Goal: Task Accomplishment & Management: Manage account settings

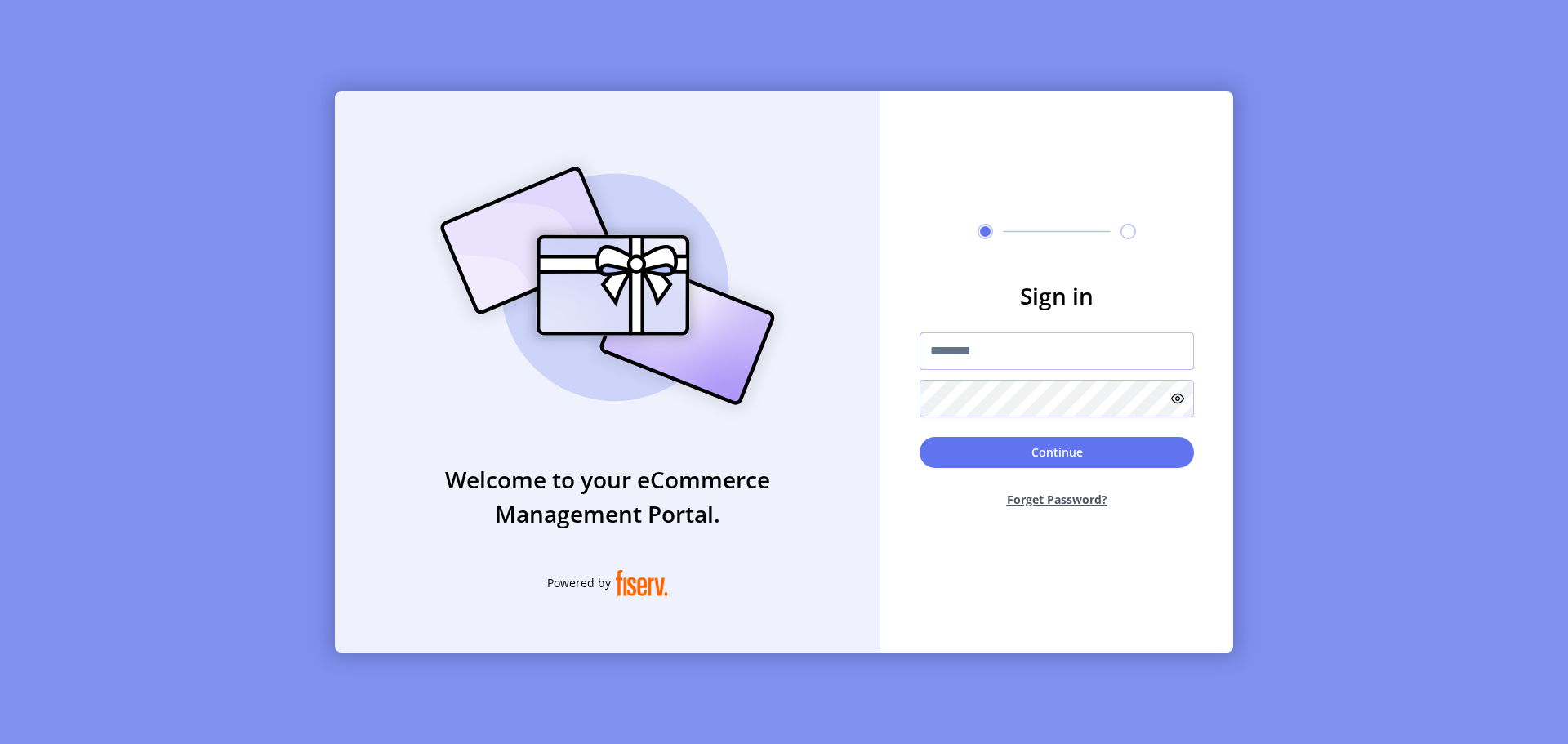
click at [1069, 362] on input "text" at bounding box center [1057, 351] width 275 height 37
type input "**********"
click at [1091, 453] on button "Continue" at bounding box center [1057, 453] width 275 height 31
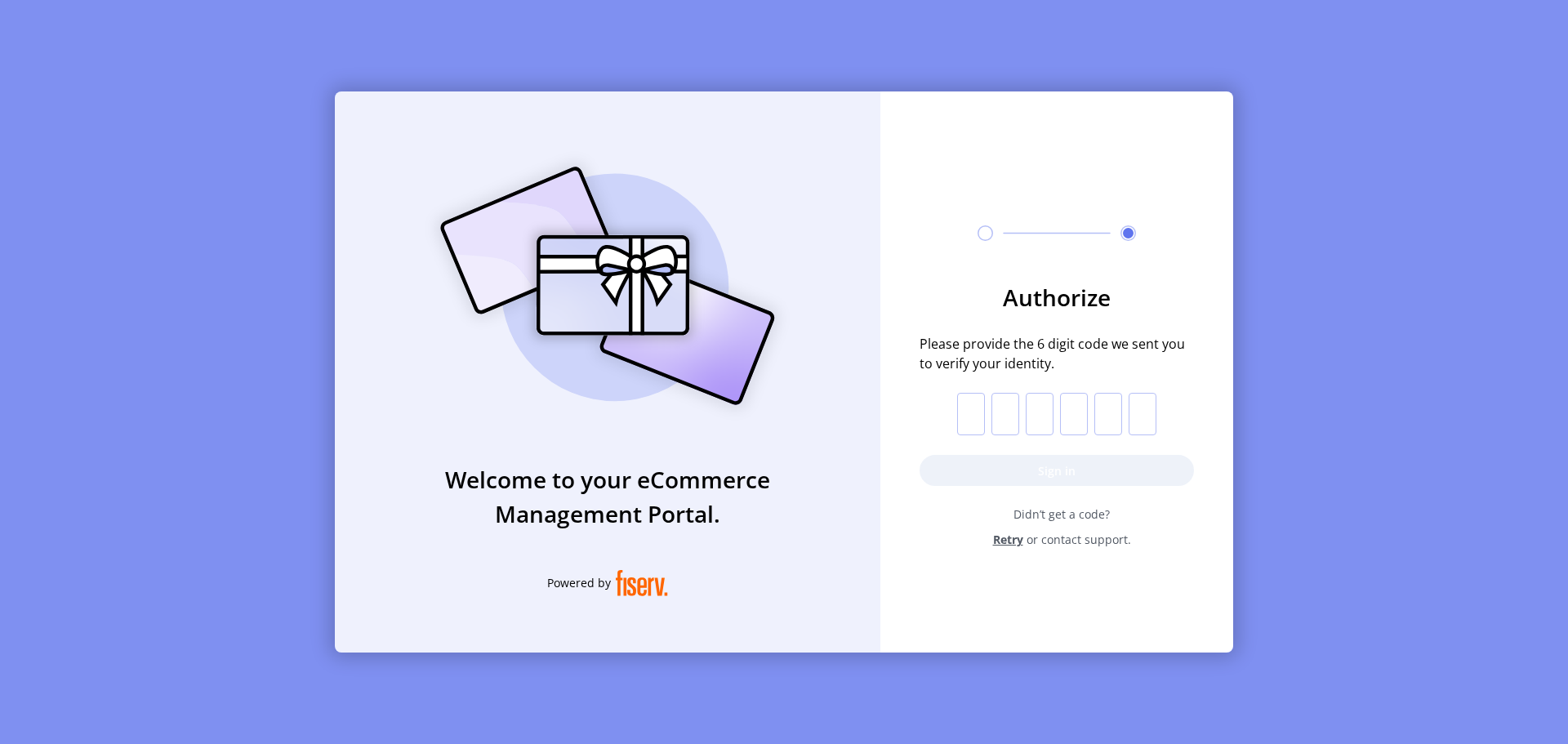
click at [973, 418] on input "text" at bounding box center [971, 414] width 28 height 42
paste input "*"
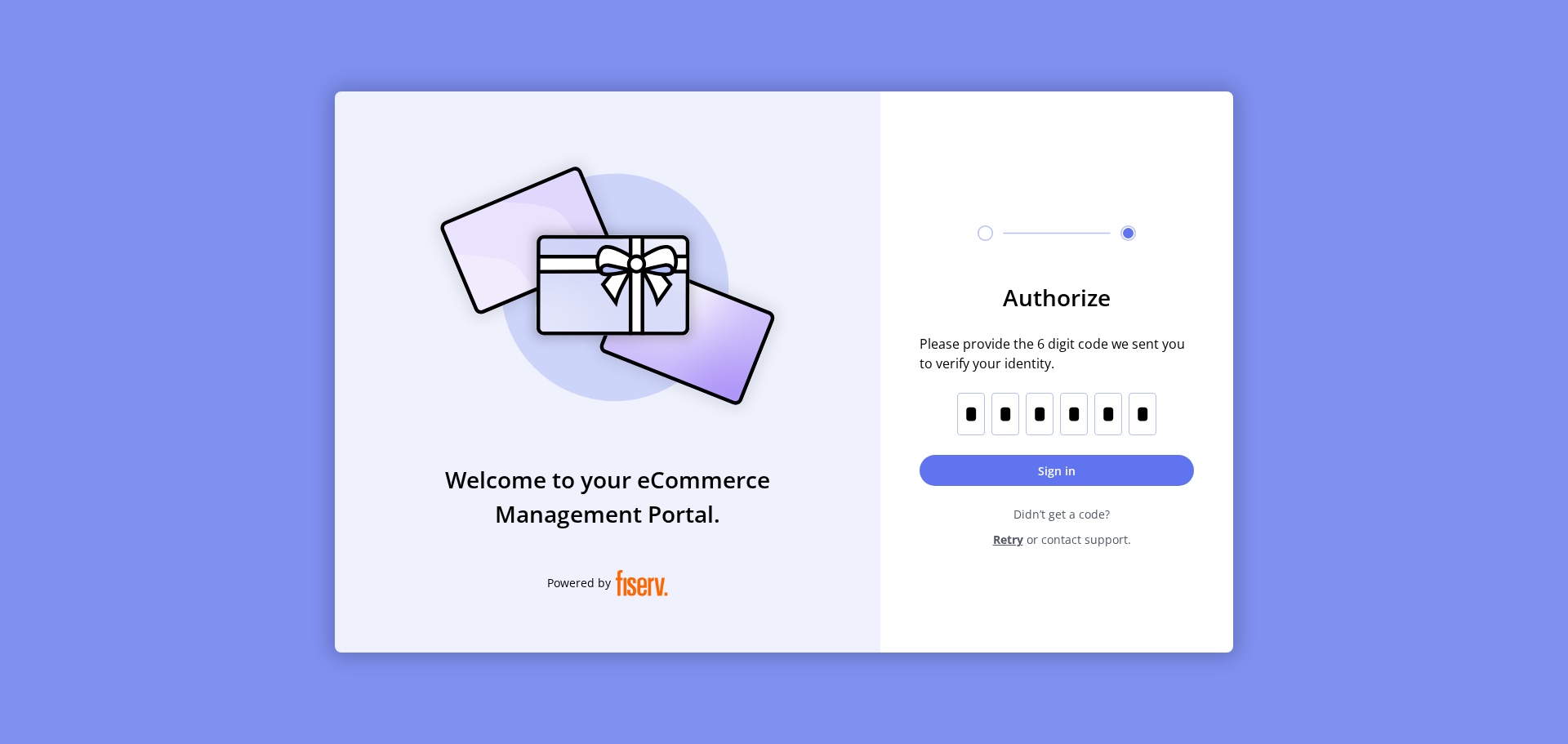
type input "*"
click at [958, 467] on button "Sign in" at bounding box center [1057, 471] width 275 height 31
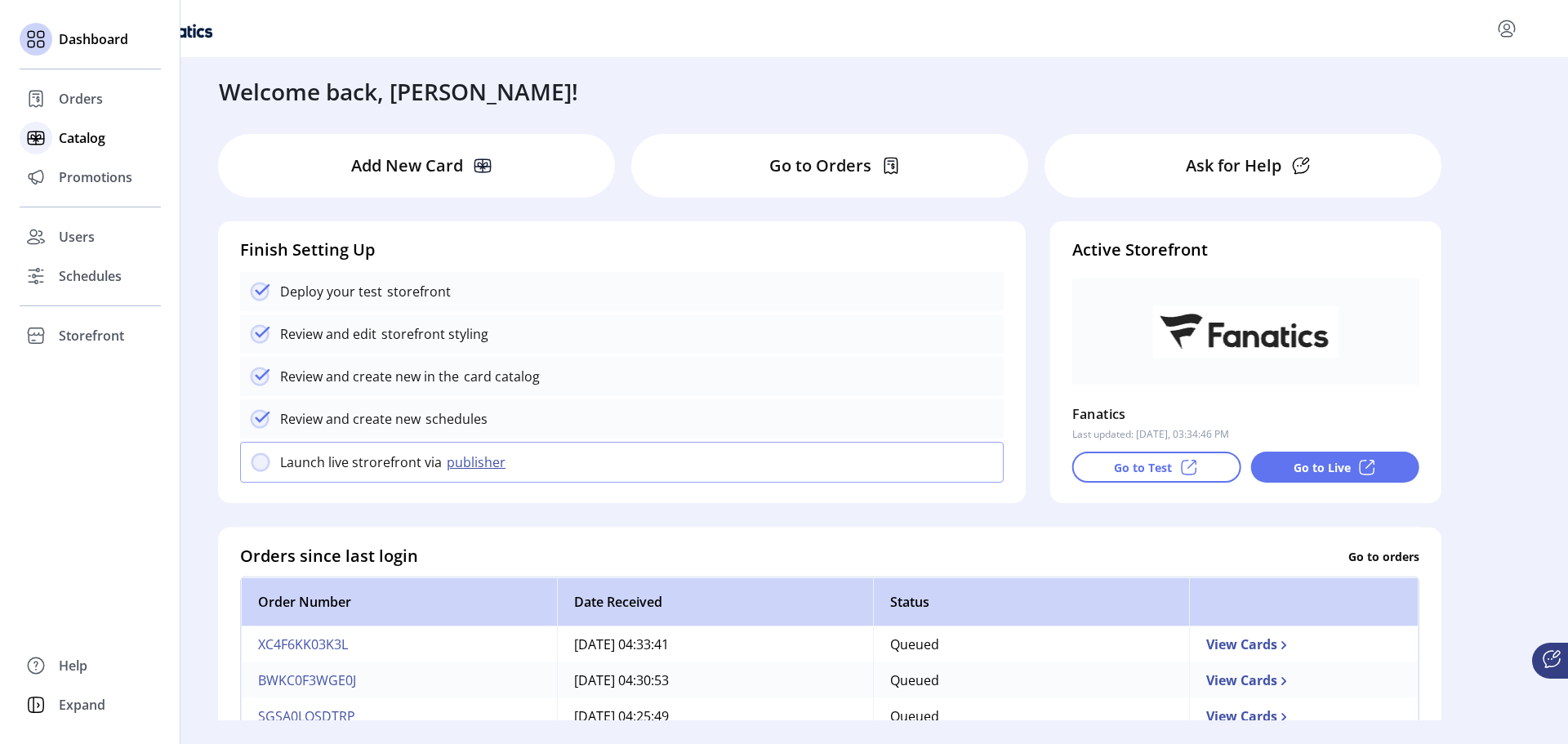
click at [87, 136] on span "Catalog" at bounding box center [82, 138] width 46 height 20
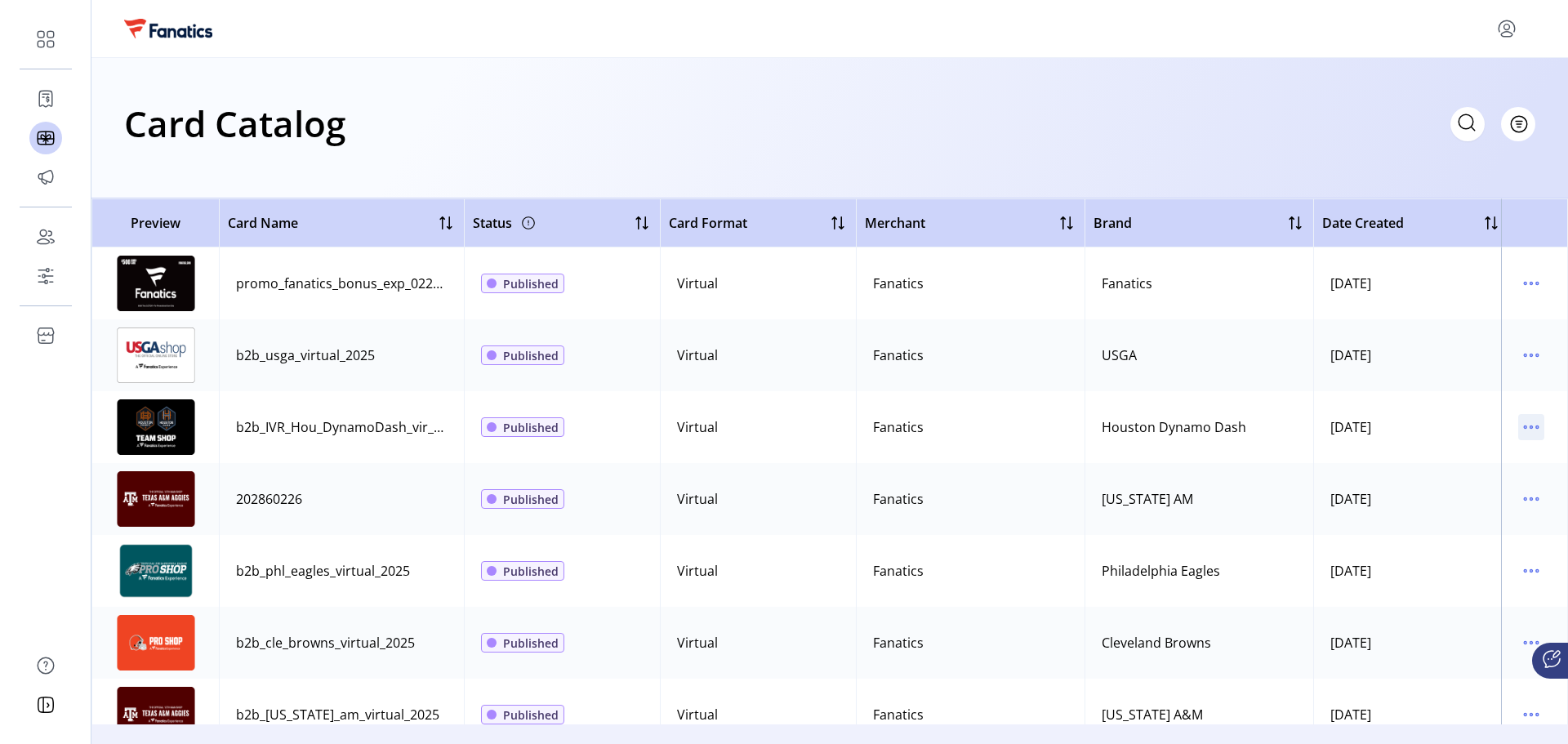
click at [1537, 426] on icon "menu" at bounding box center [1537, 427] width 2 height 2
click at [1462, 485] on span "Edit Details" at bounding box center [1455, 485] width 136 height 13
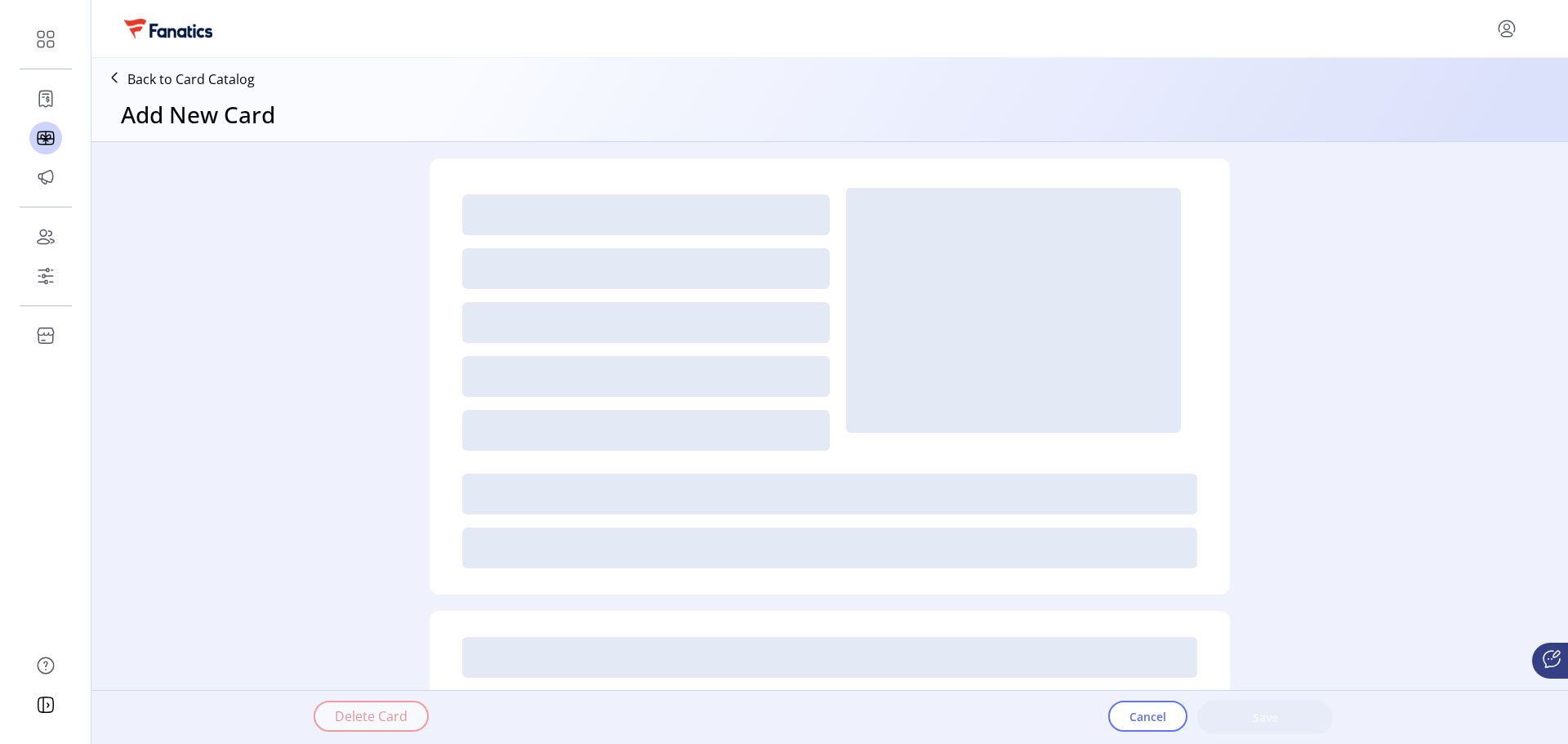
type textarea "**********"
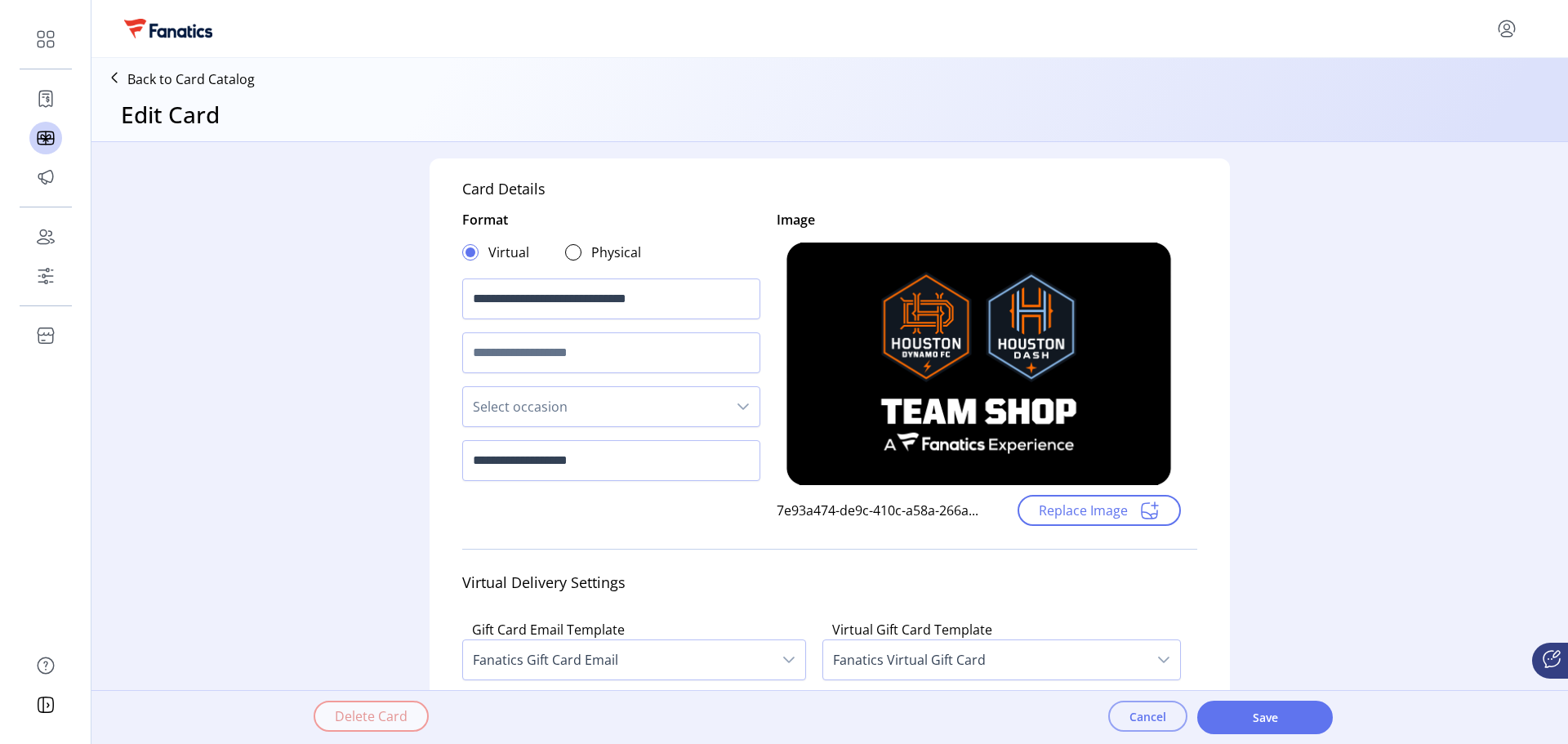
click at [1124, 720] on button "Cancel" at bounding box center [1148, 717] width 79 height 31
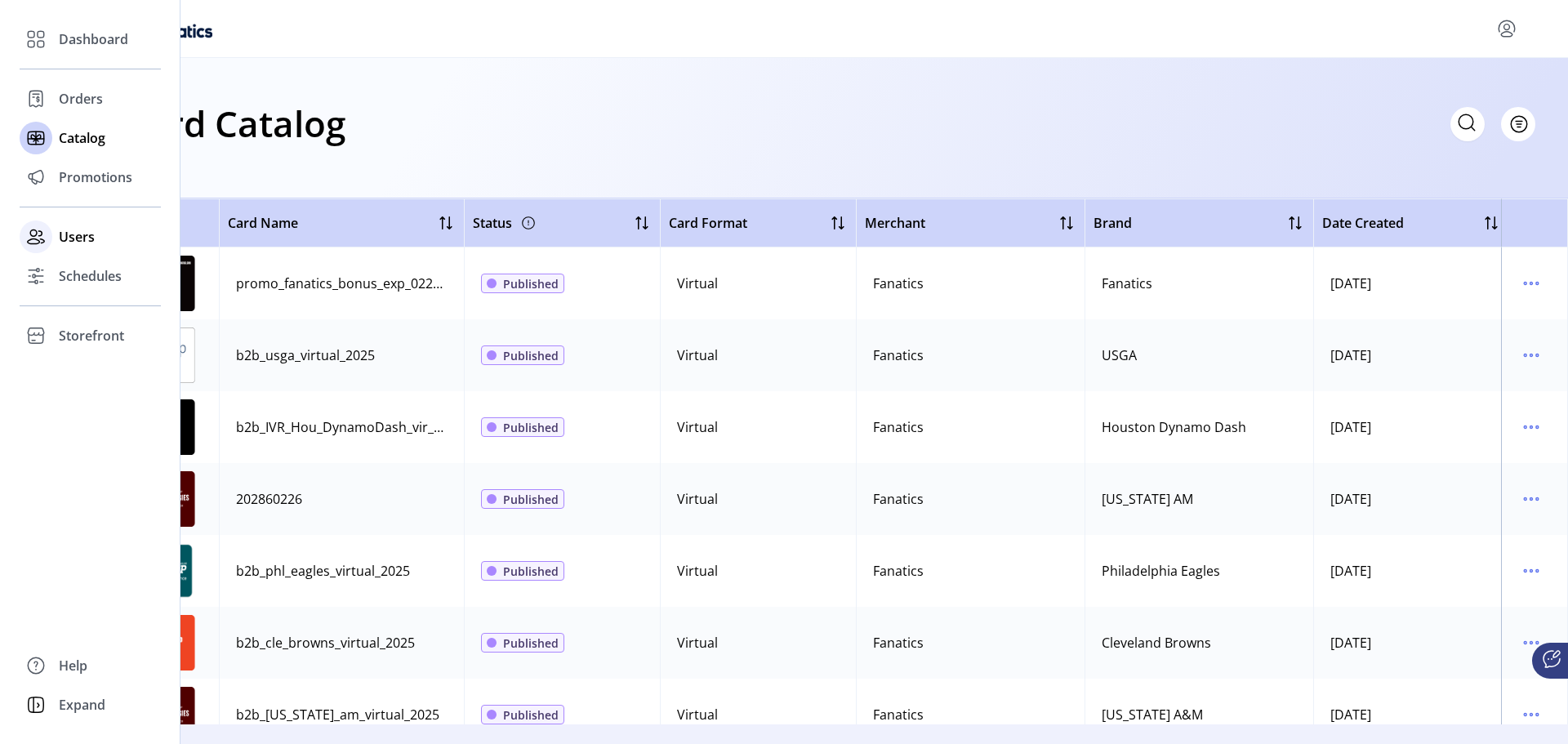
click at [84, 249] on div "Users" at bounding box center [90, 237] width 141 height 39
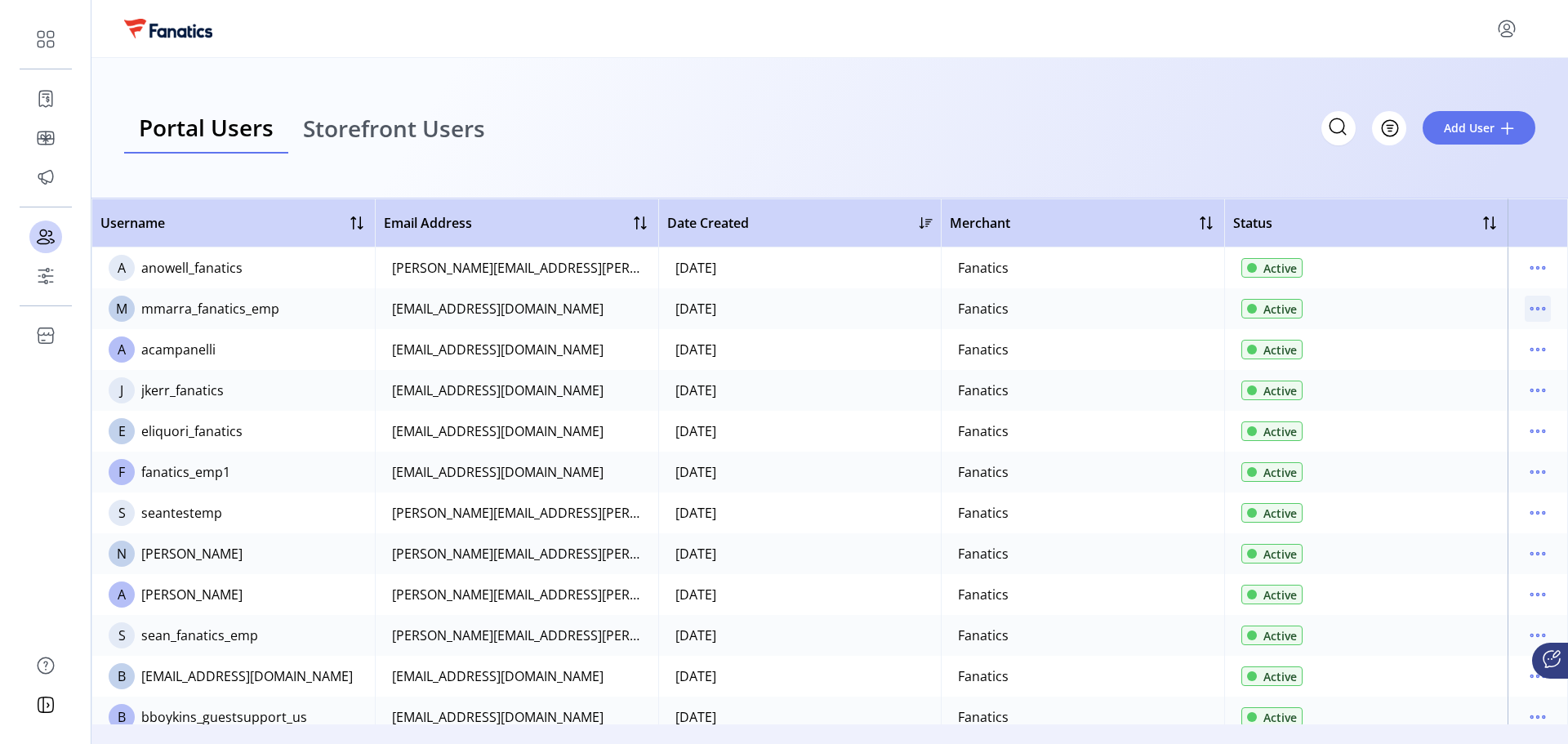
click at [1527, 310] on icon "menu" at bounding box center [1538, 309] width 26 height 26
click at [389, 133] on span "Storefront Users" at bounding box center [394, 128] width 182 height 23
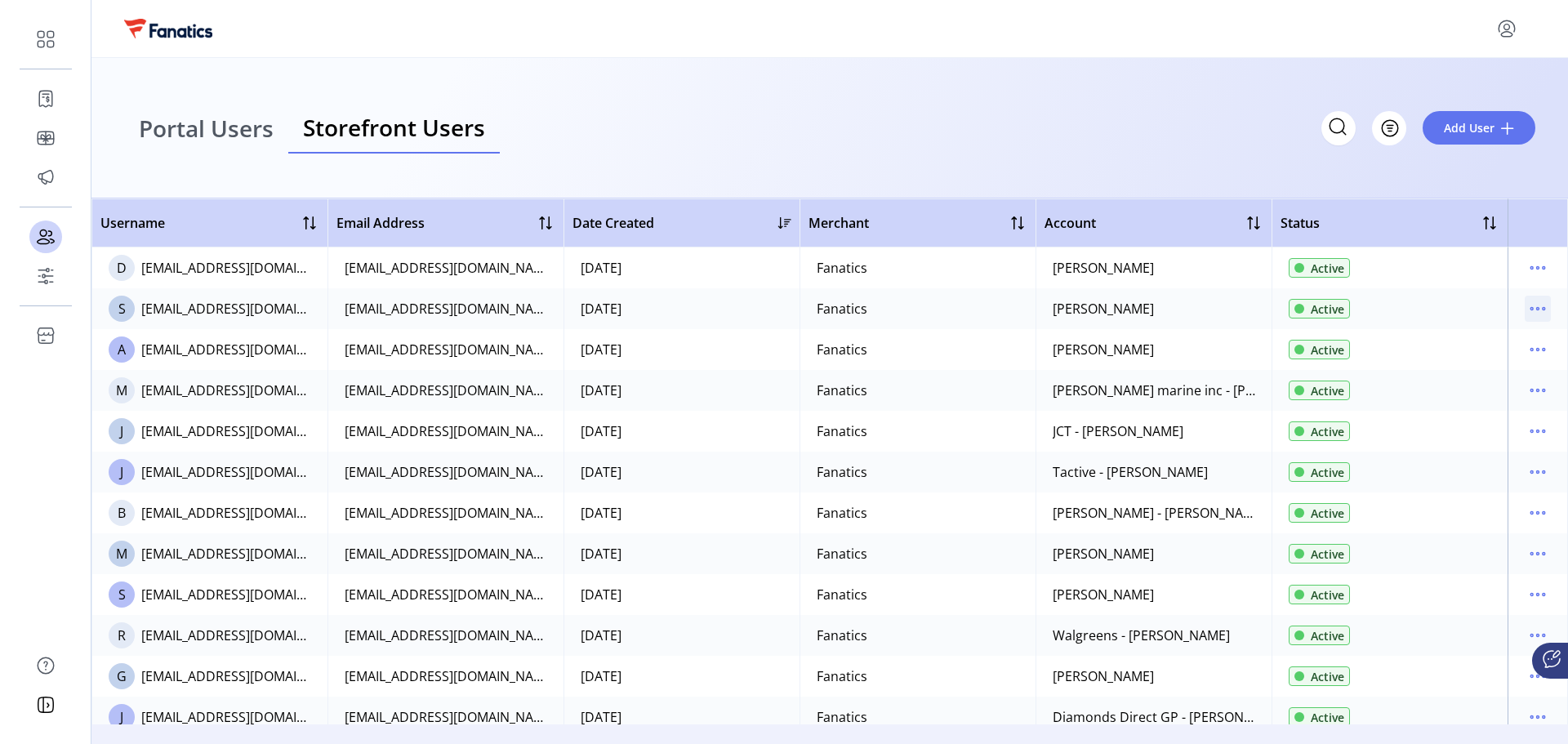
click at [1525, 314] on icon "menu" at bounding box center [1538, 309] width 26 height 26
click at [1242, 170] on div "Portal Users Storefront Users Filter Add User" at bounding box center [830, 128] width 1477 height 141
click at [228, 69] on div "Portal Users Storefront Users Filter Add User" at bounding box center [830, 128] width 1477 height 141
click at [227, 110] on link "Portal Users" at bounding box center [206, 128] width 164 height 51
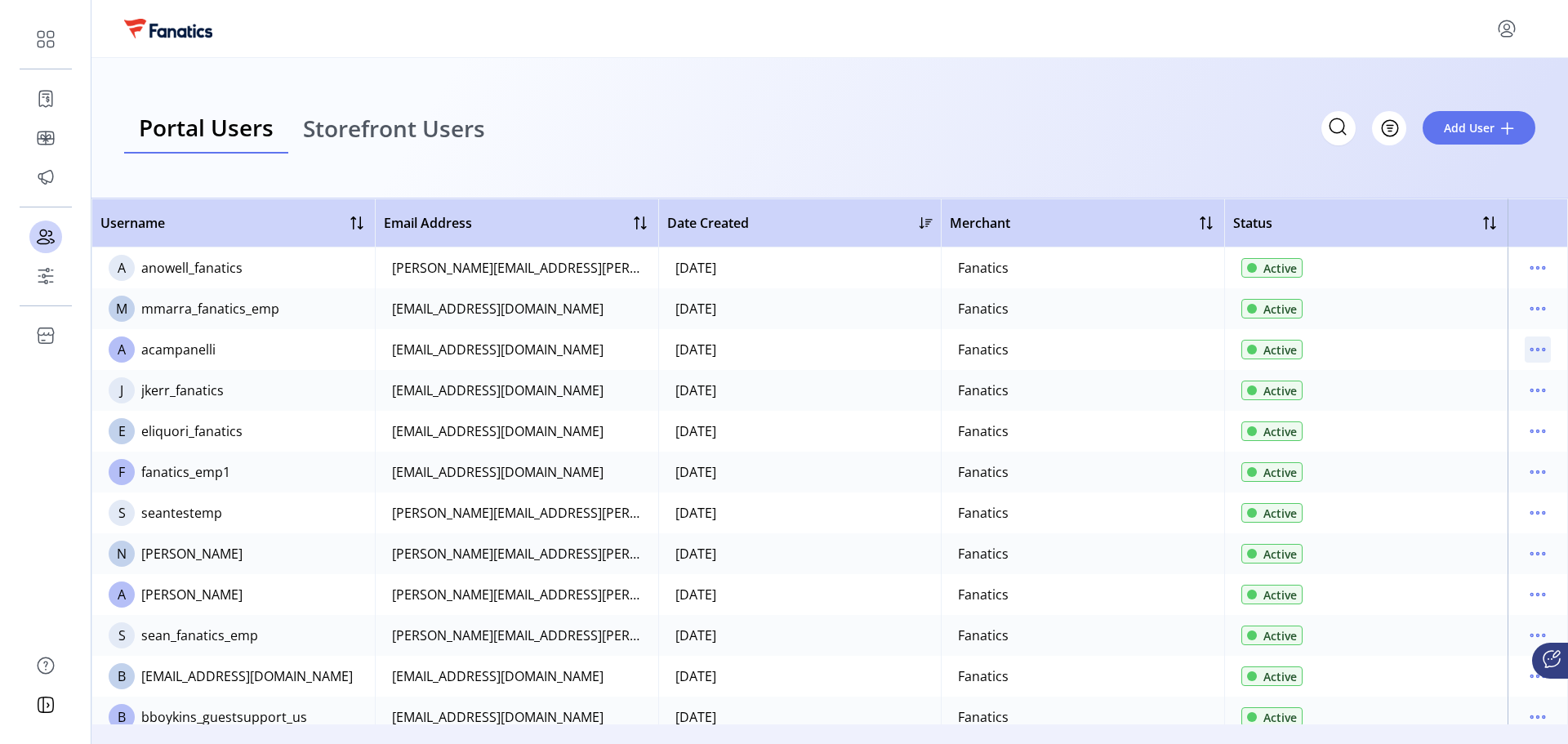
click at [1543, 350] on icon "menu" at bounding box center [1544, 350] width 2 height 2
click at [1456, 458] on ul "Edit Details View Details Reset Password Disable User" at bounding box center [1461, 420] width 156 height 104
click at [1448, 406] on ul "Edit Details View Details Reset Password Disable User" at bounding box center [1461, 420] width 156 height 104
click at [1537, 273] on icon "menu" at bounding box center [1538, 268] width 26 height 26
click at [1431, 554] on div "Active" at bounding box center [1366, 554] width 250 height 23
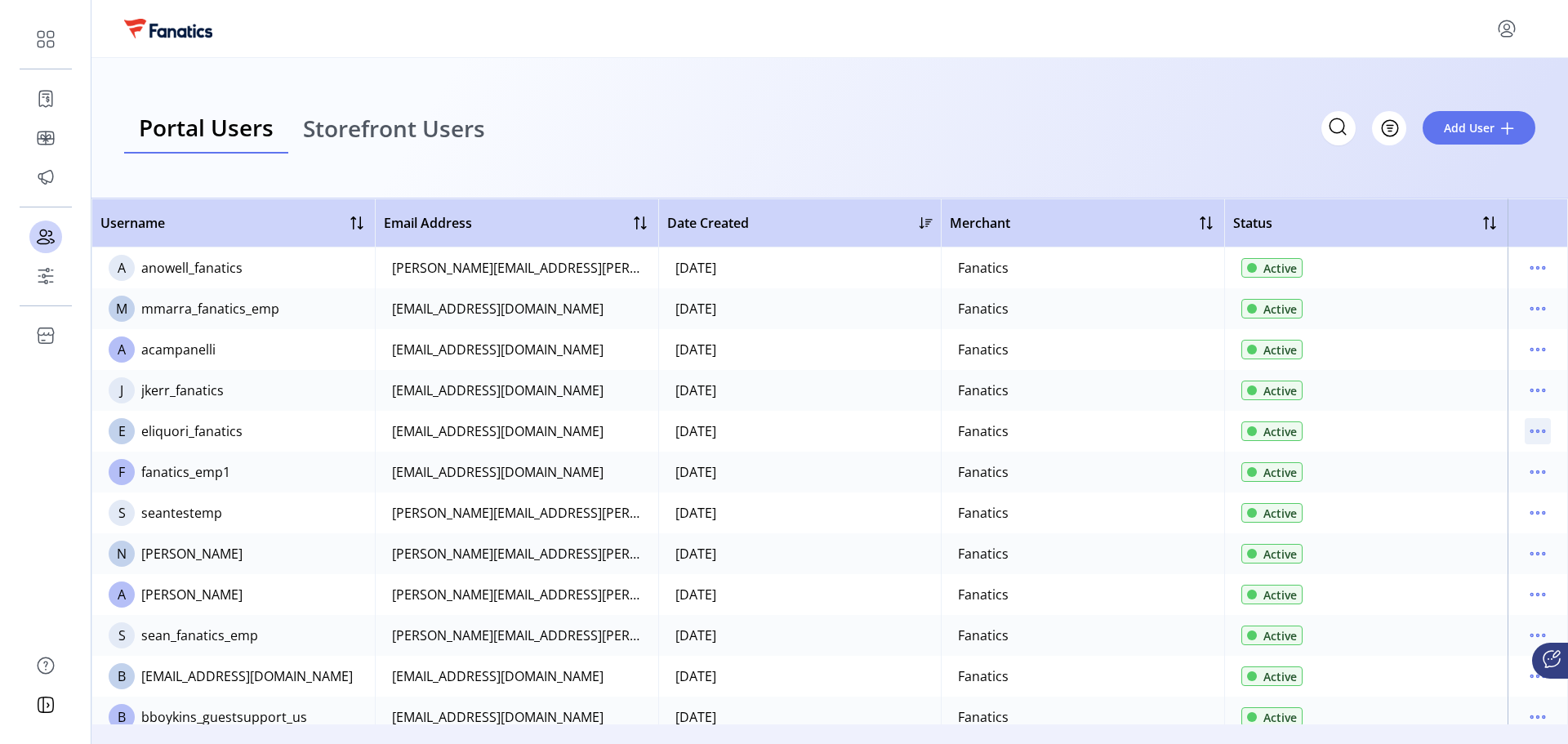
click at [1525, 426] on icon "menu" at bounding box center [1538, 431] width 26 height 26
click at [1387, 350] on div "Active" at bounding box center [1366, 350] width 250 height 23
click at [1534, 273] on icon "menu" at bounding box center [1538, 268] width 26 height 26
click at [678, 295] on td "[DATE]" at bounding box center [800, 308] width 284 height 41
click at [1525, 353] on icon "menu" at bounding box center [1538, 350] width 26 height 26
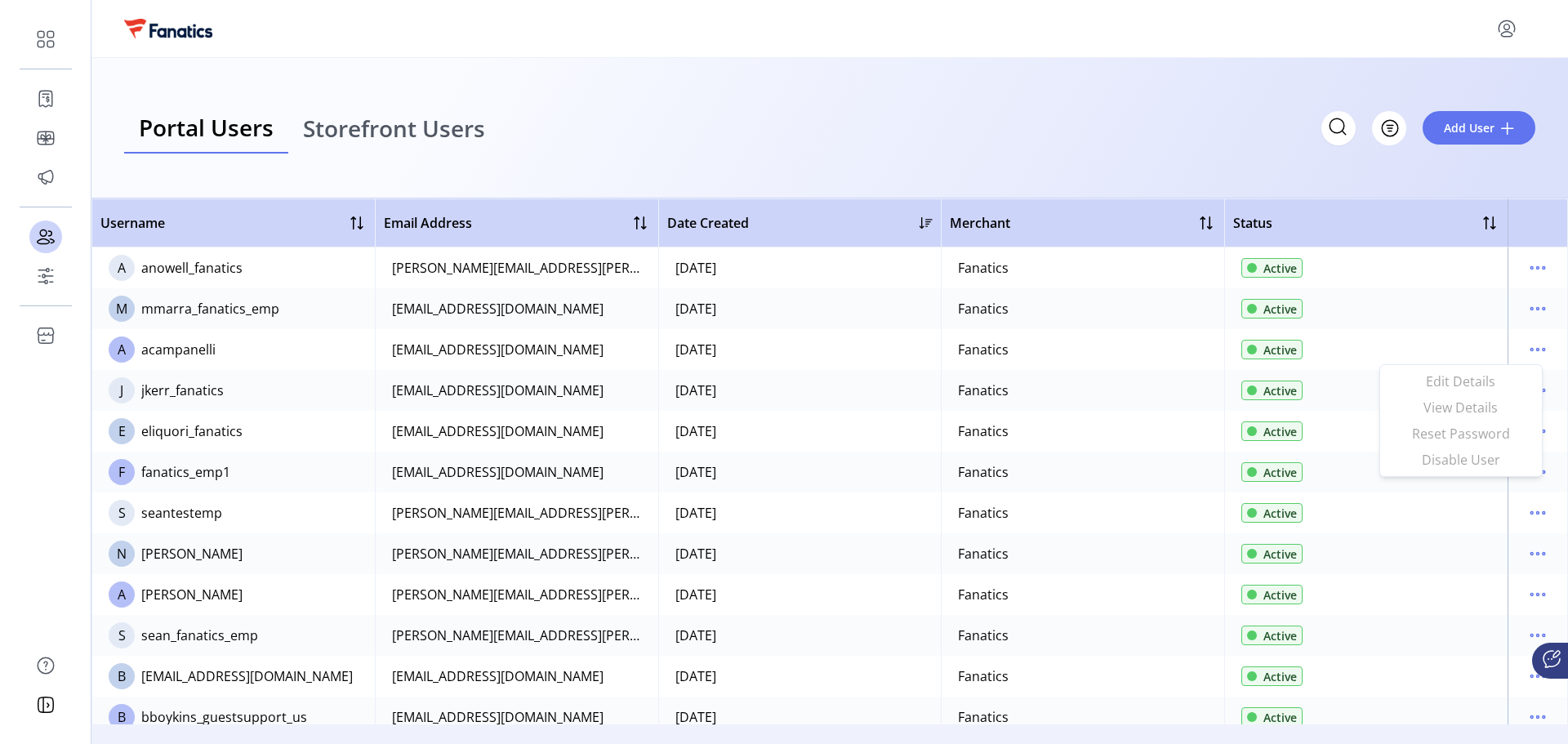
click at [1478, 407] on ul "Edit Details View Details Reset Password Disable User" at bounding box center [1461, 420] width 156 height 104
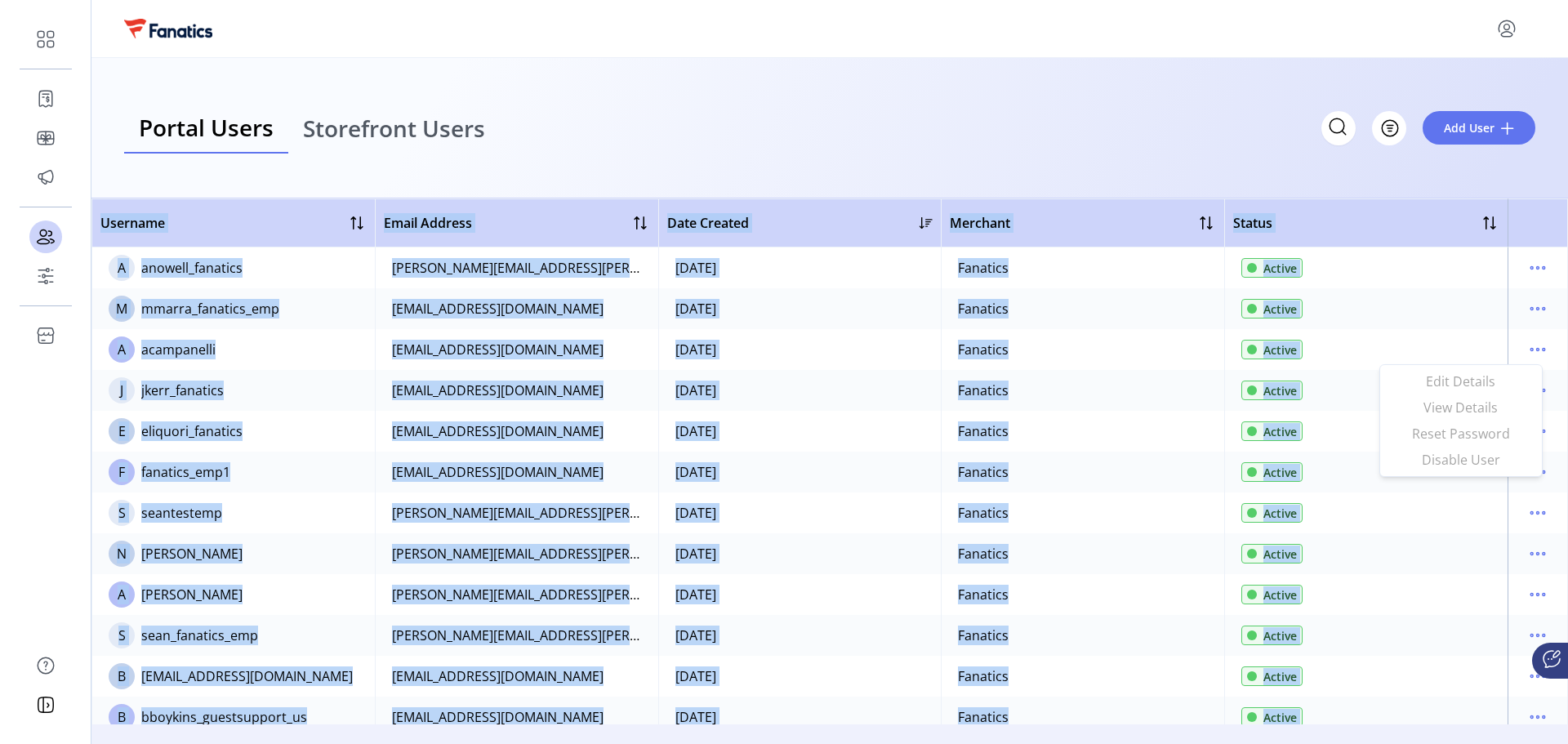
click at [1478, 407] on ul "Edit Details View Details Reset Password Disable User" at bounding box center [1461, 420] width 156 height 104
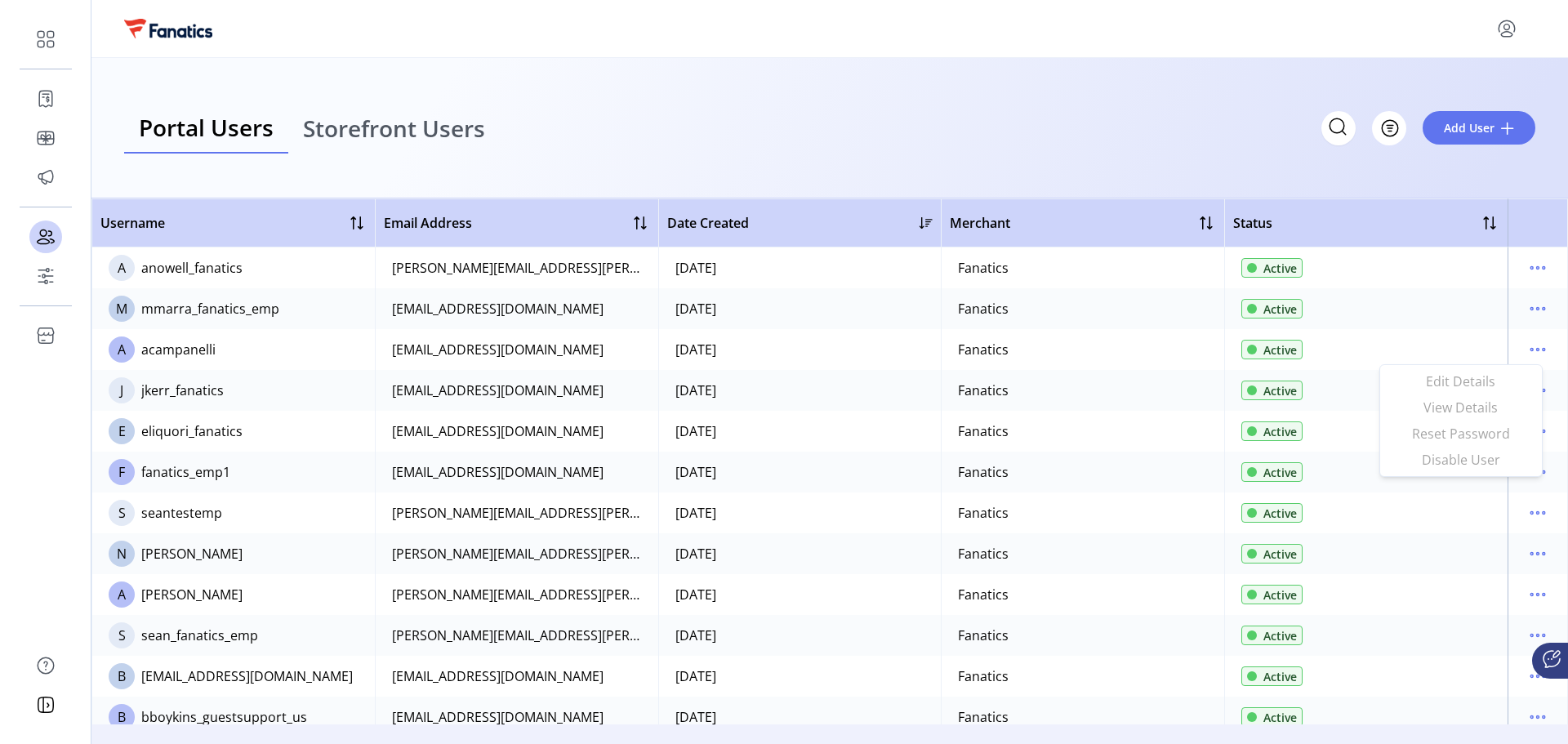
click at [1478, 407] on ul "Edit Details View Details Reset Password Disable User" at bounding box center [1461, 420] width 156 height 104
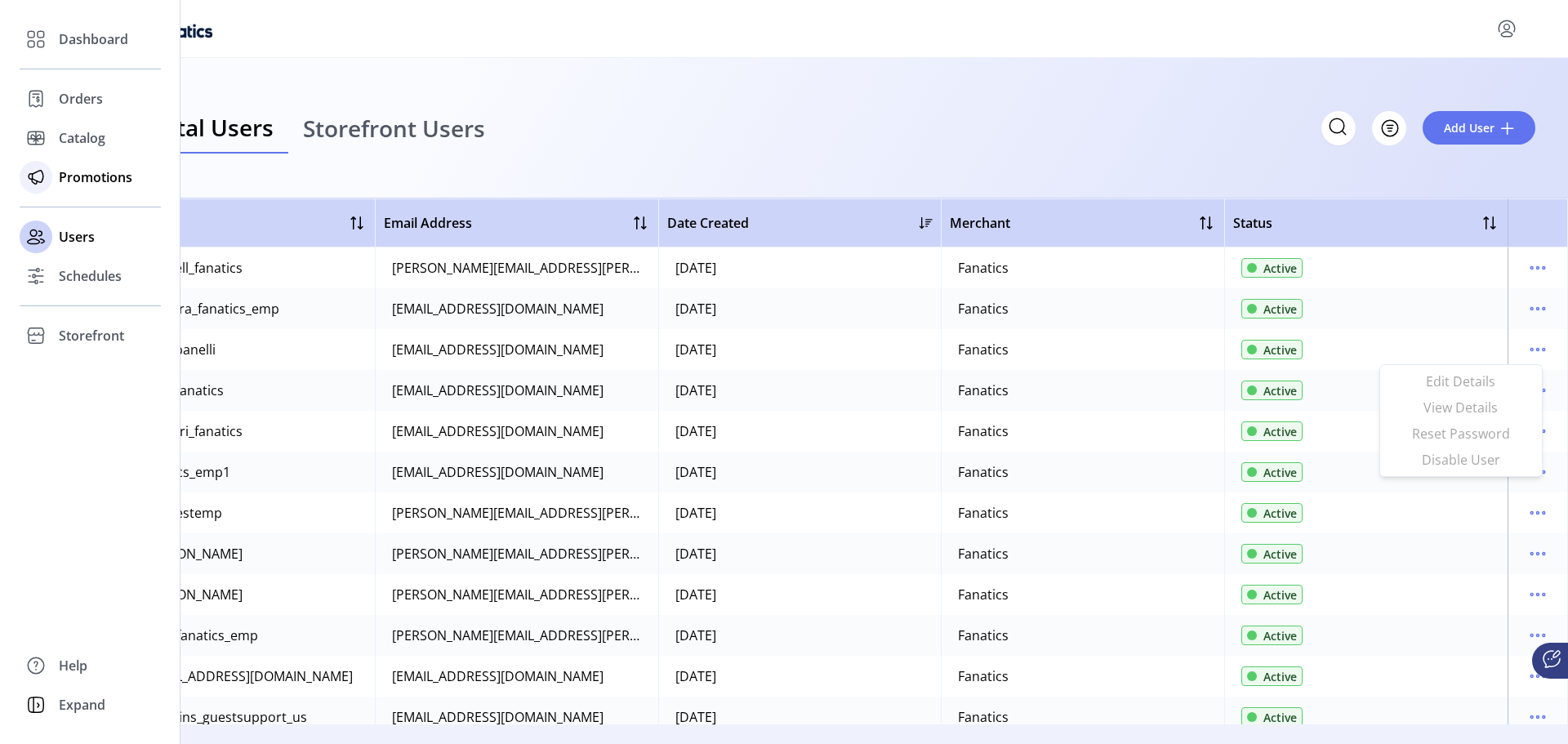
click at [69, 181] on span "Promotions" at bounding box center [95, 177] width 74 height 20
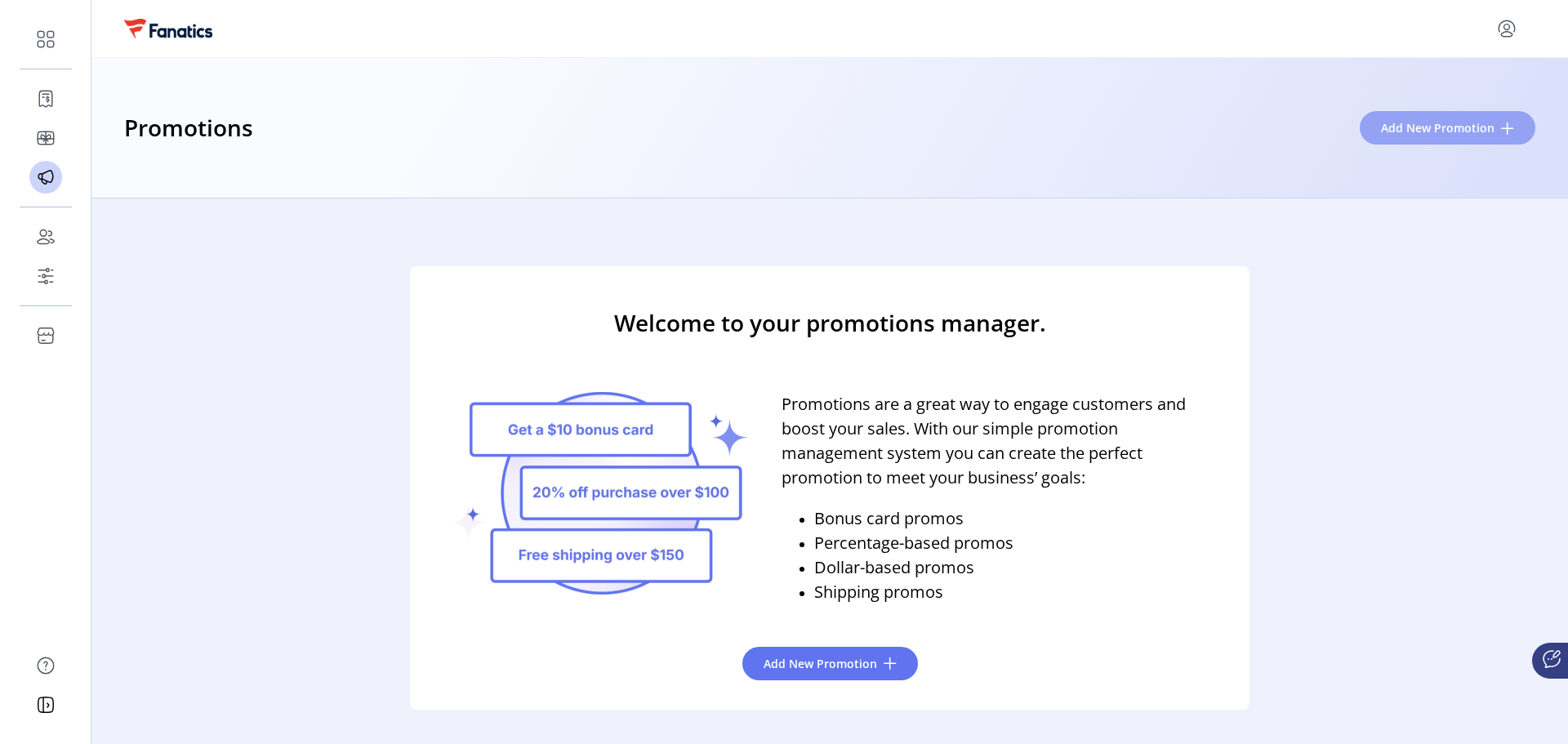
click at [1454, 127] on span "Add New Promotion" at bounding box center [1437, 127] width 113 height 17
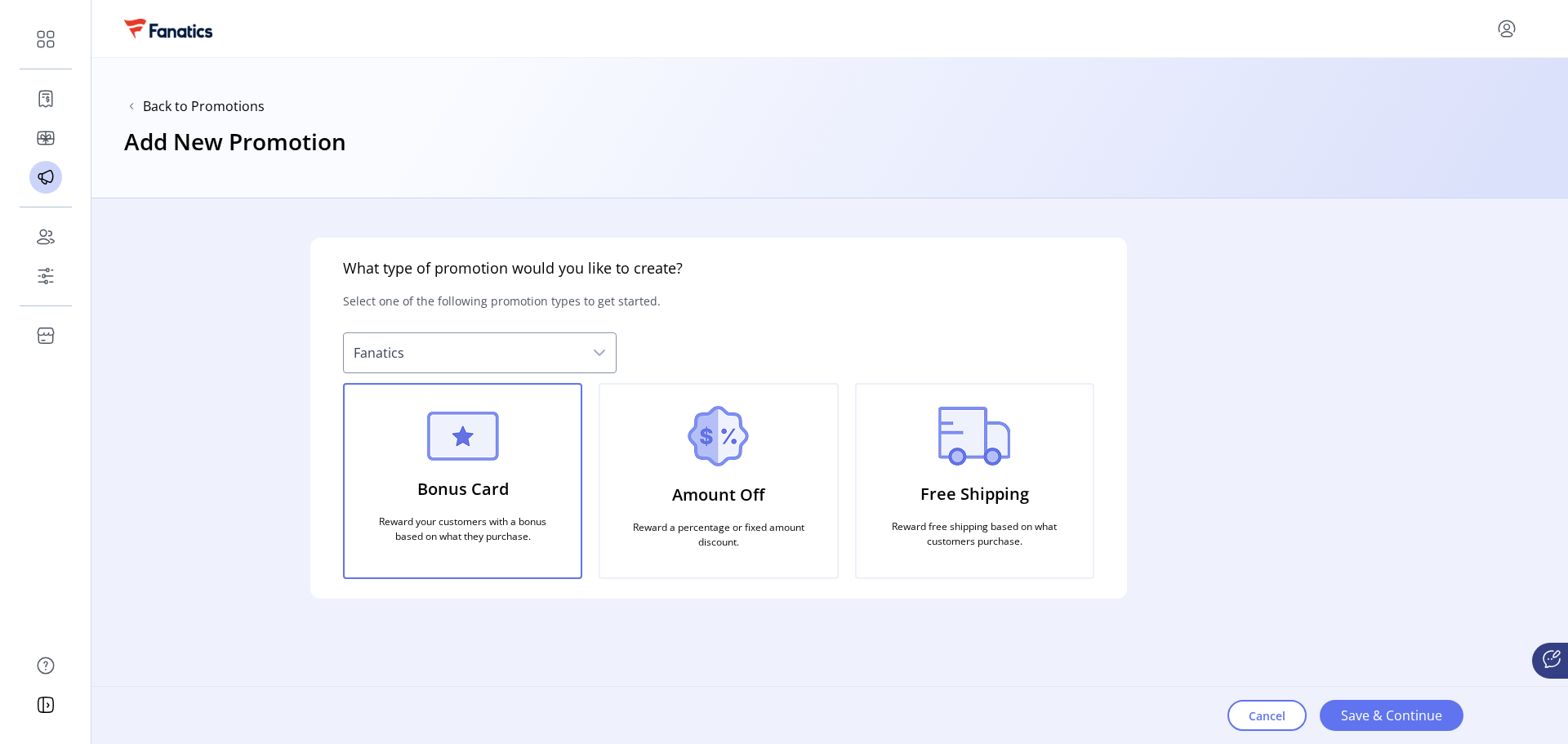
click at [600, 366] on div "dropdown trigger" at bounding box center [599, 353] width 32 height 39
click at [587, 349] on div "dropdown trigger" at bounding box center [599, 353] width 32 height 39
click at [125, 469] on div "What type of promotion would you like to create? Select one of the following pr…" at bounding box center [719, 462] width 1254 height 526
click at [458, 350] on span "Fanatics" at bounding box center [463, 353] width 239 height 39
click at [714, 509] on p "Amount Off" at bounding box center [718, 495] width 93 height 37
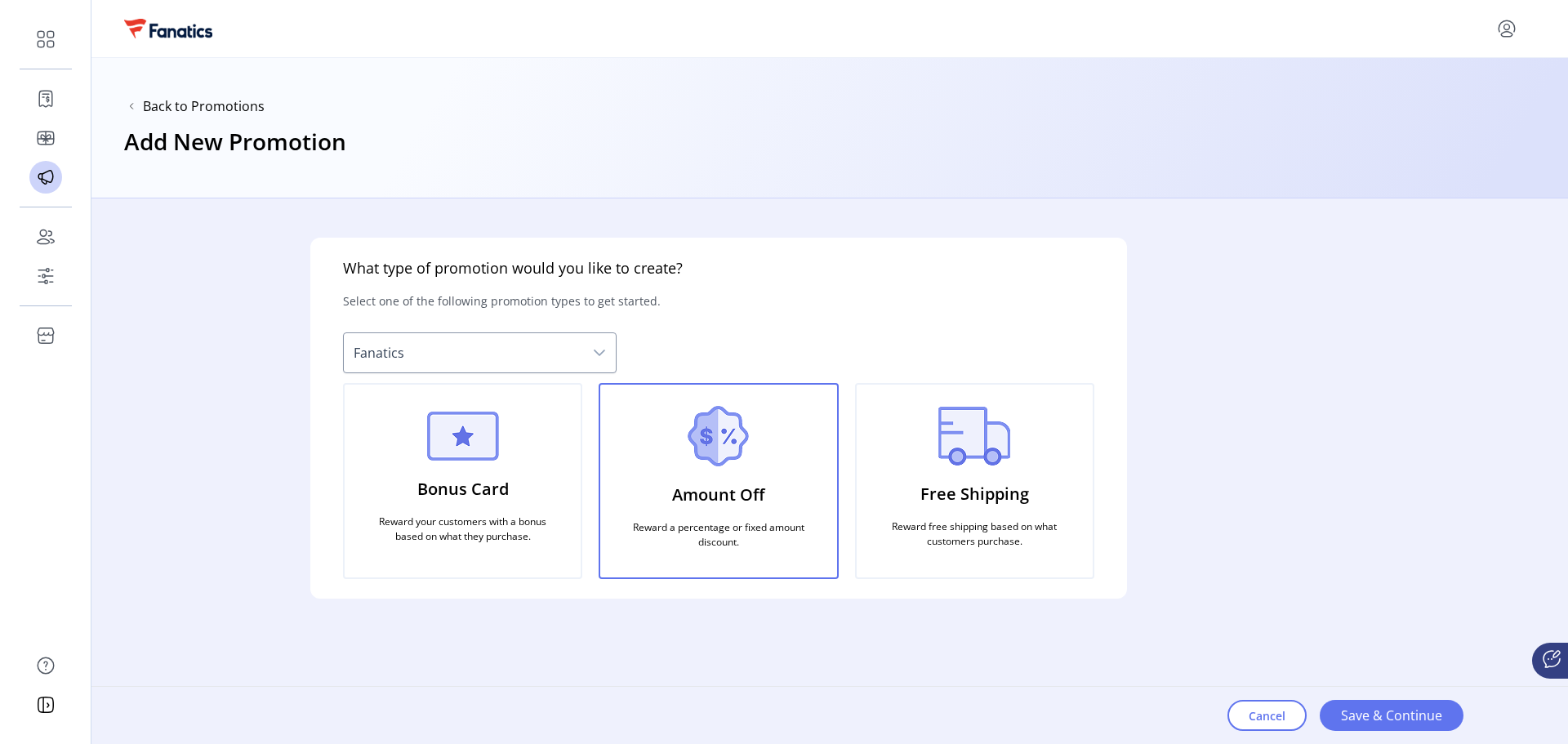
click at [572, 350] on span "Fanatics" at bounding box center [463, 353] width 239 height 39
click at [904, 489] on div "Free Shipping Reward free shipping based on what customers purchase." at bounding box center [975, 481] width 239 height 196
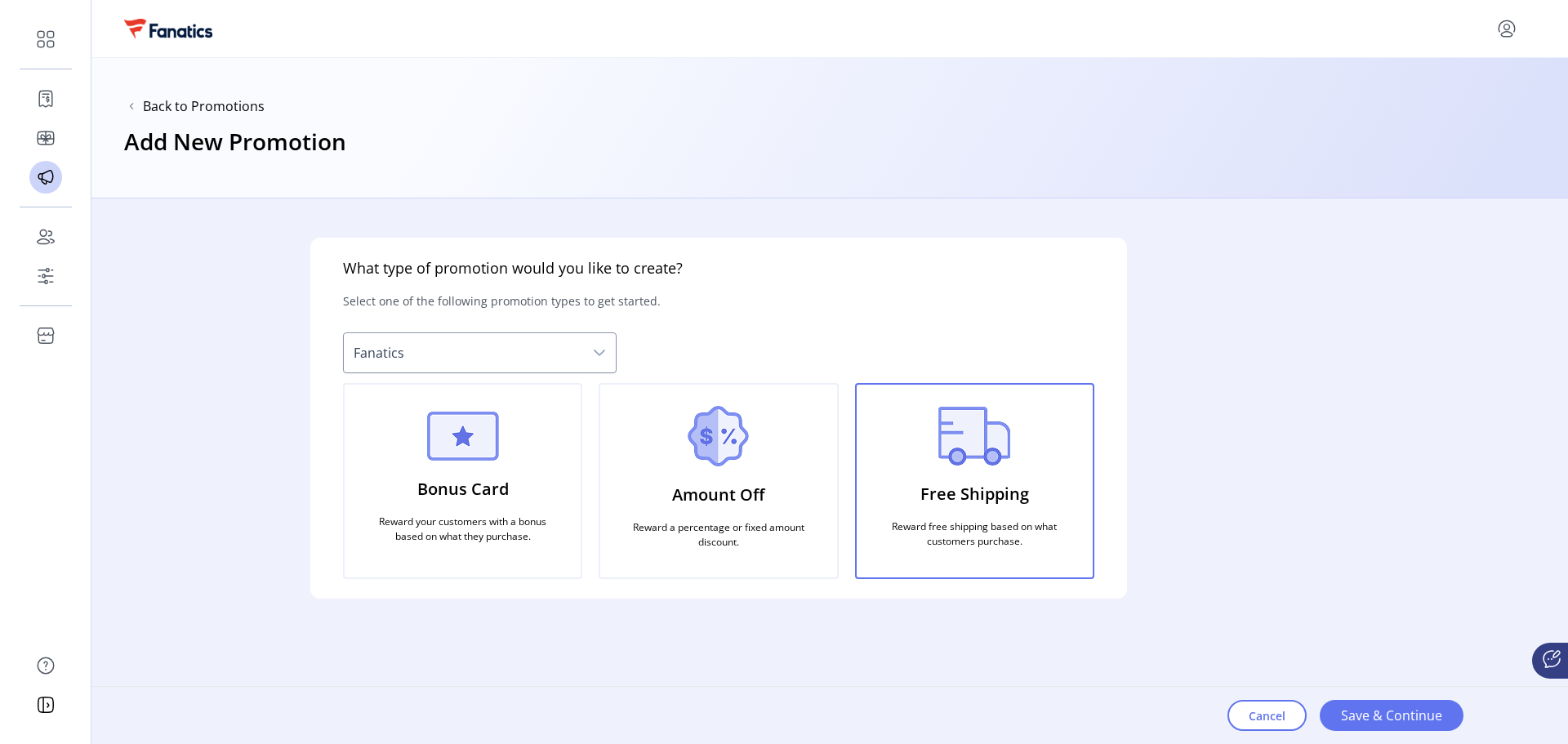
click at [513, 501] on div "Bonus Card Reward your customers with a bonus based on what they purchase." at bounding box center [463, 481] width 239 height 196
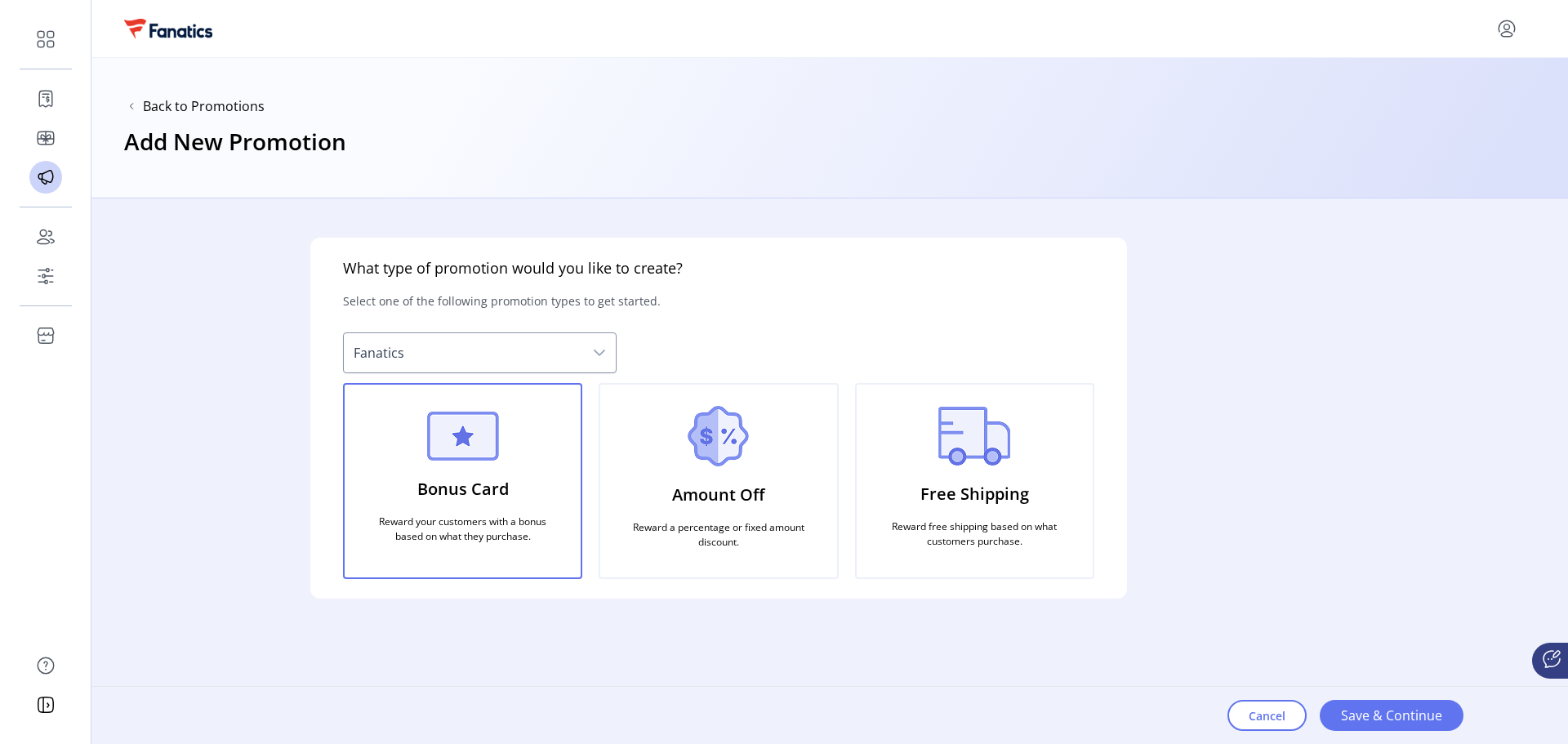
click at [535, 365] on span "Fanatics" at bounding box center [463, 353] width 239 height 39
click at [1419, 720] on span "Save & Continue" at bounding box center [1392, 716] width 101 height 20
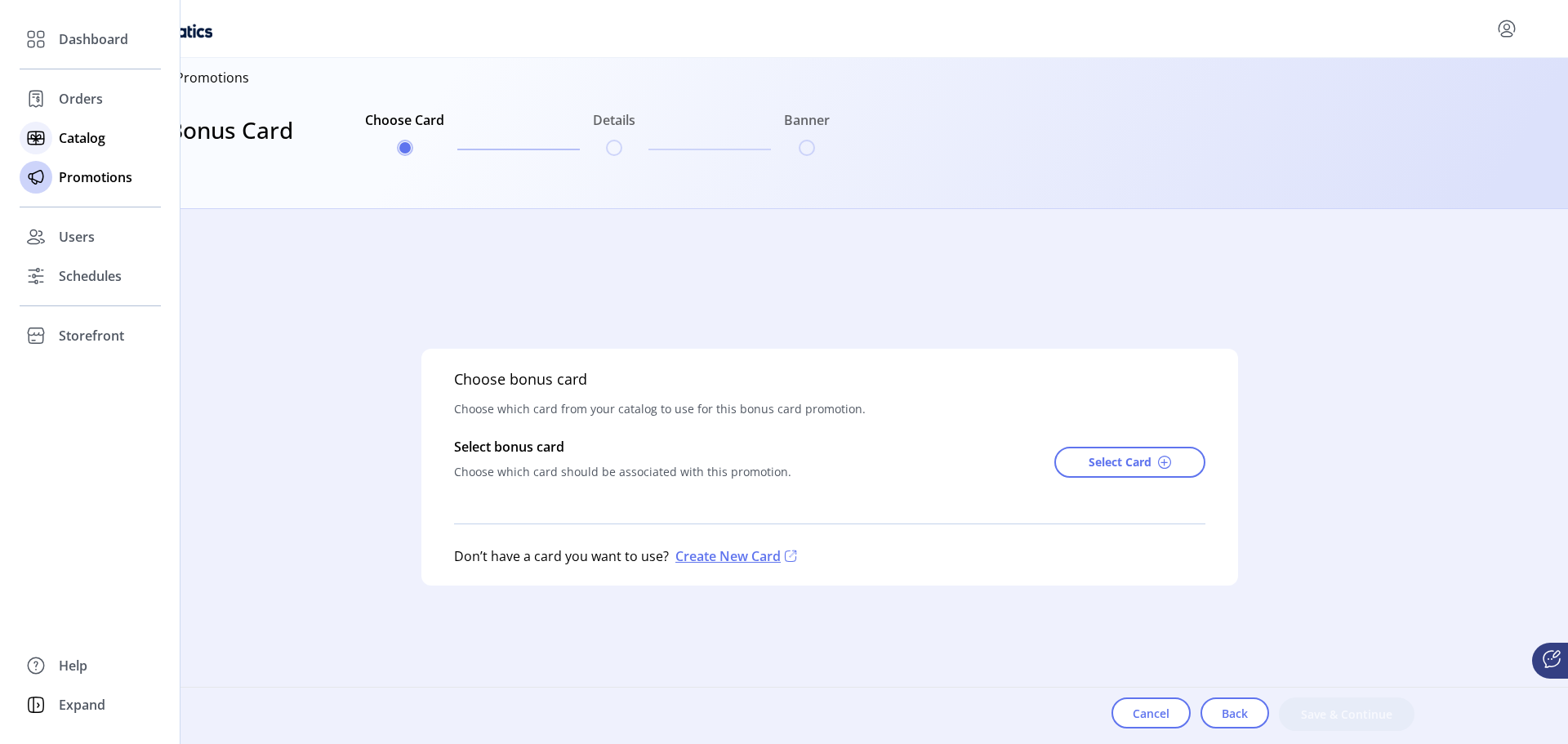
click at [68, 132] on span "Catalog" at bounding box center [82, 138] width 46 height 20
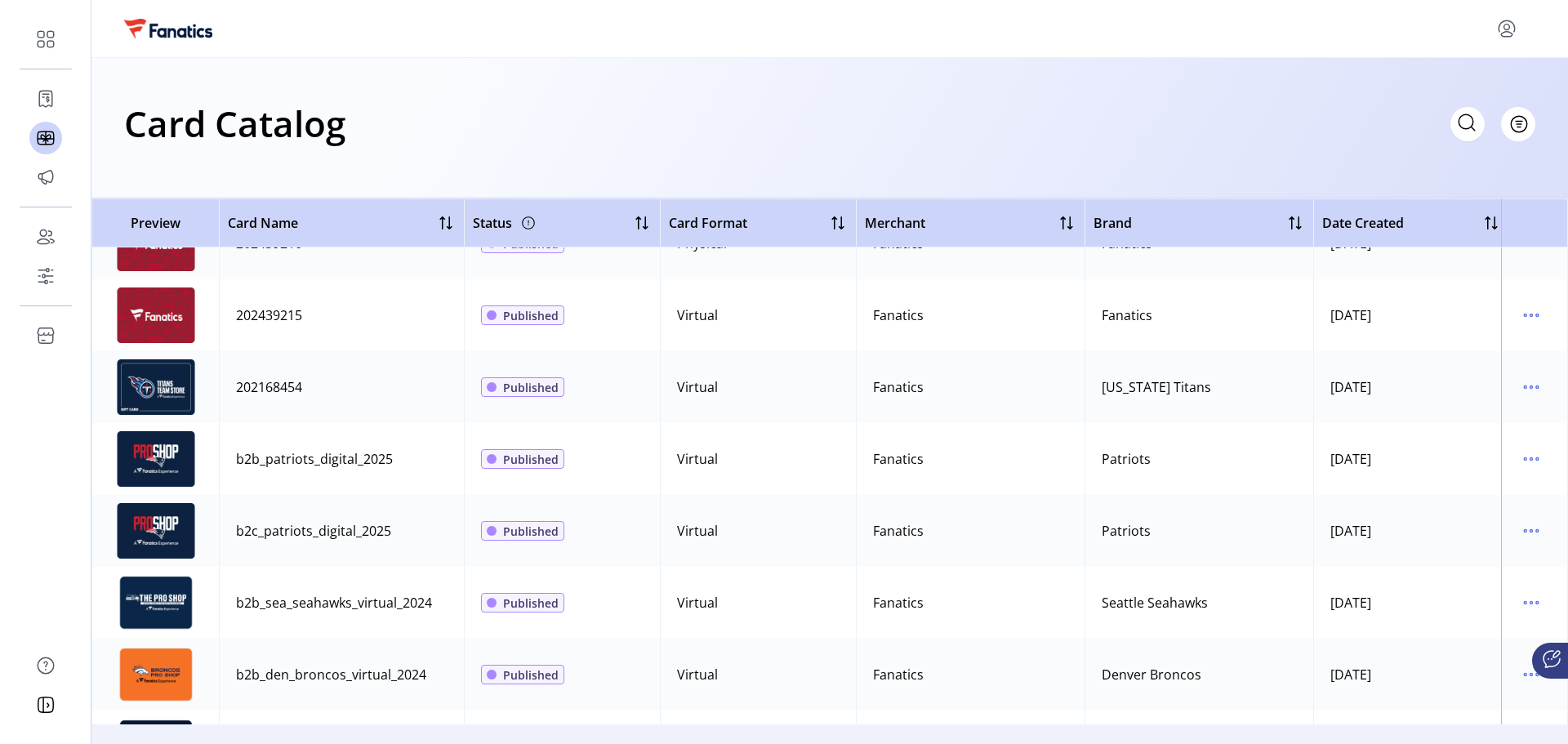
scroll to position [572, 0]
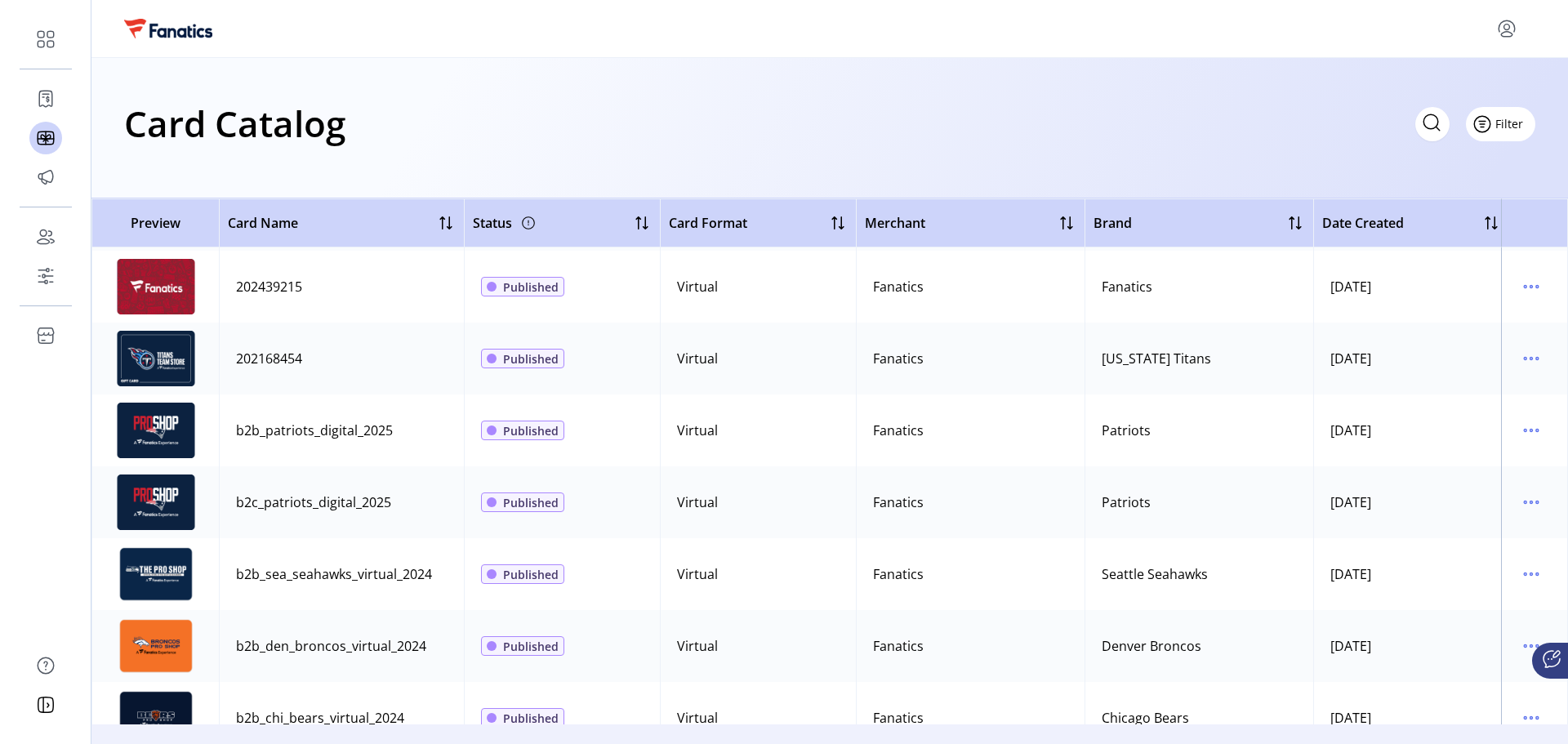
click at [1524, 122] on button "Filter" at bounding box center [1501, 123] width 70 height 34
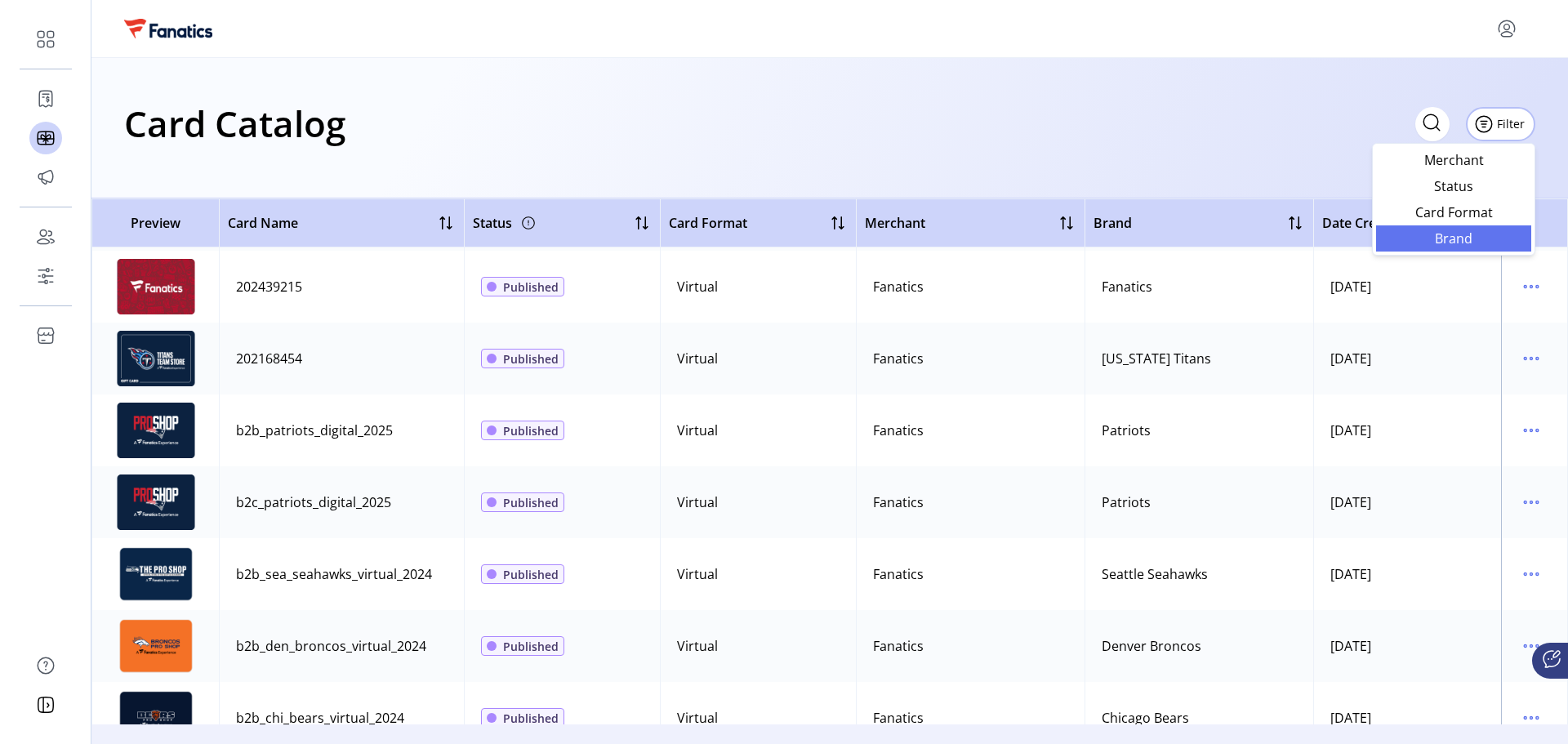
click at [1482, 236] on span "Brand" at bounding box center [1454, 238] width 136 height 13
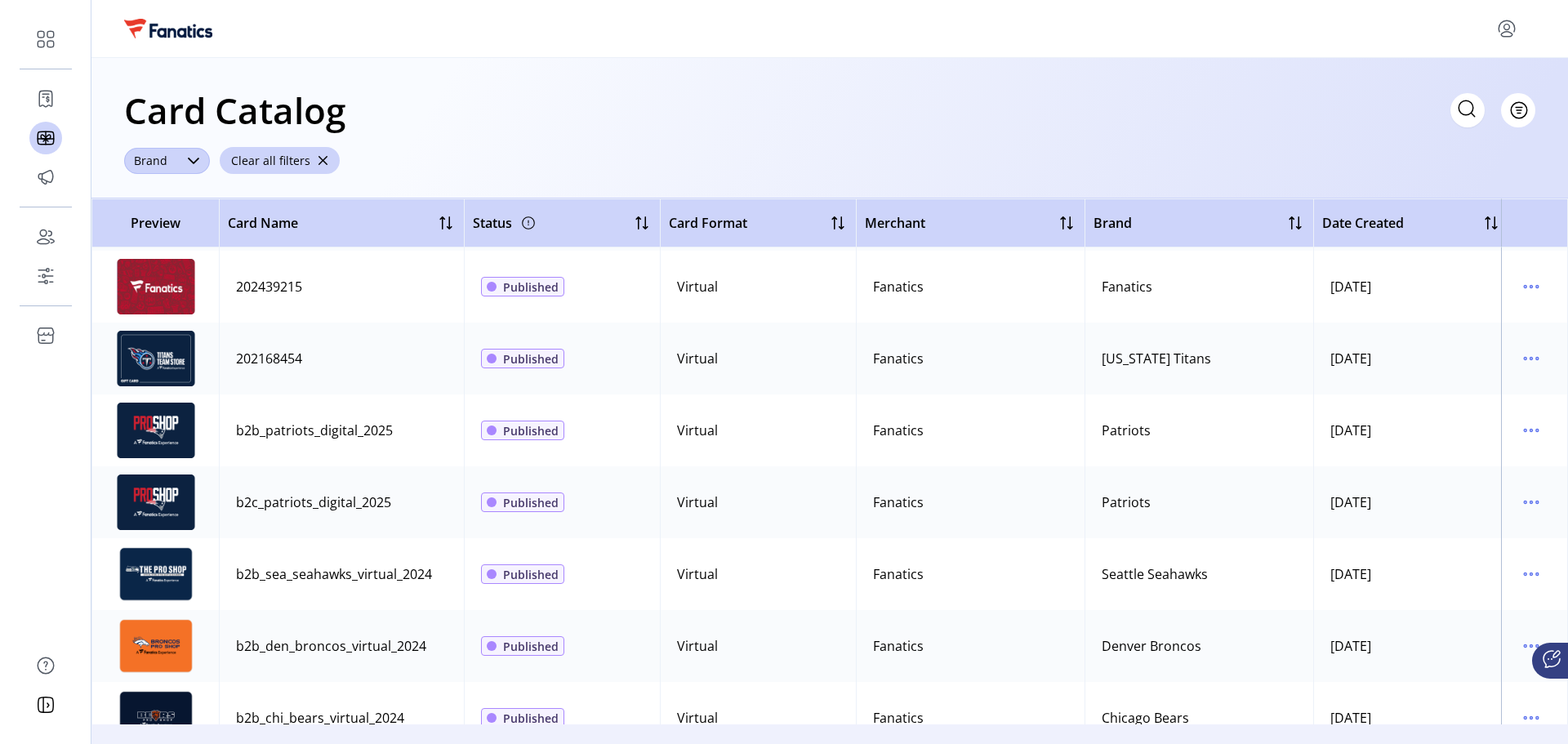
click at [159, 165] on span "Brand" at bounding box center [151, 161] width 53 height 26
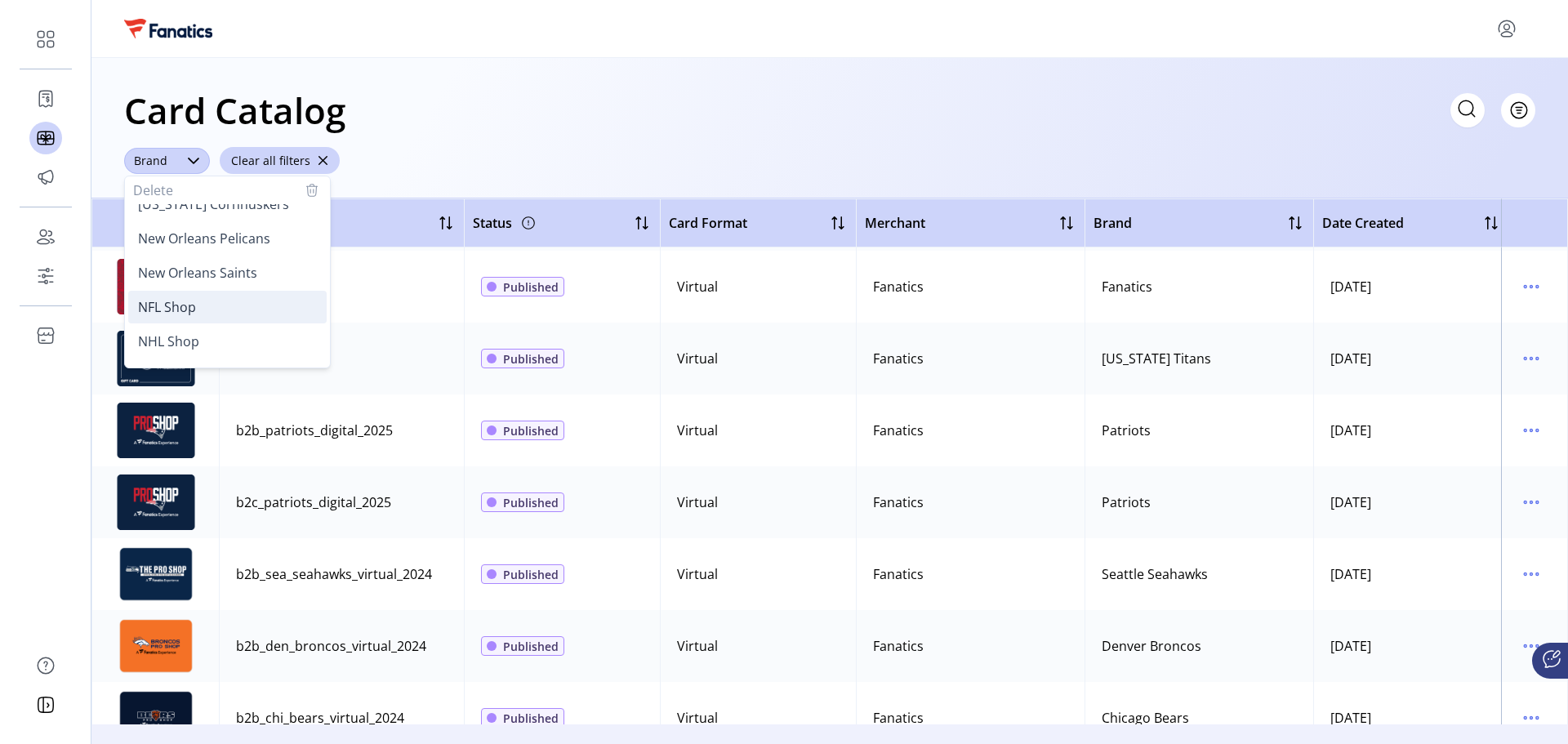
scroll to position [1961, 0]
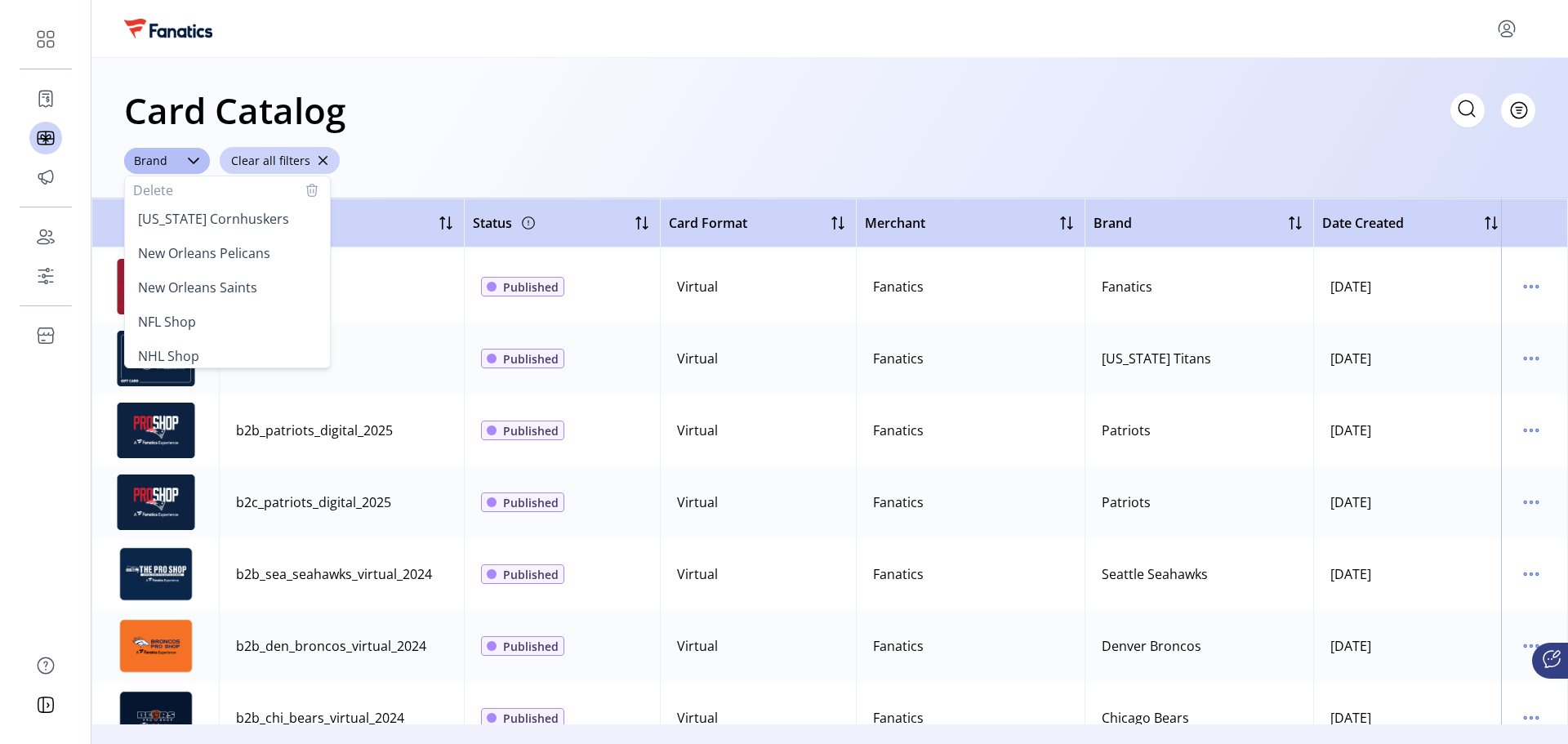
click at [569, 70] on div "Card Catalog Filter Add New Card Brand Delete Air Force Falcons Anheuser [PERSO…" at bounding box center [830, 128] width 1477 height 141
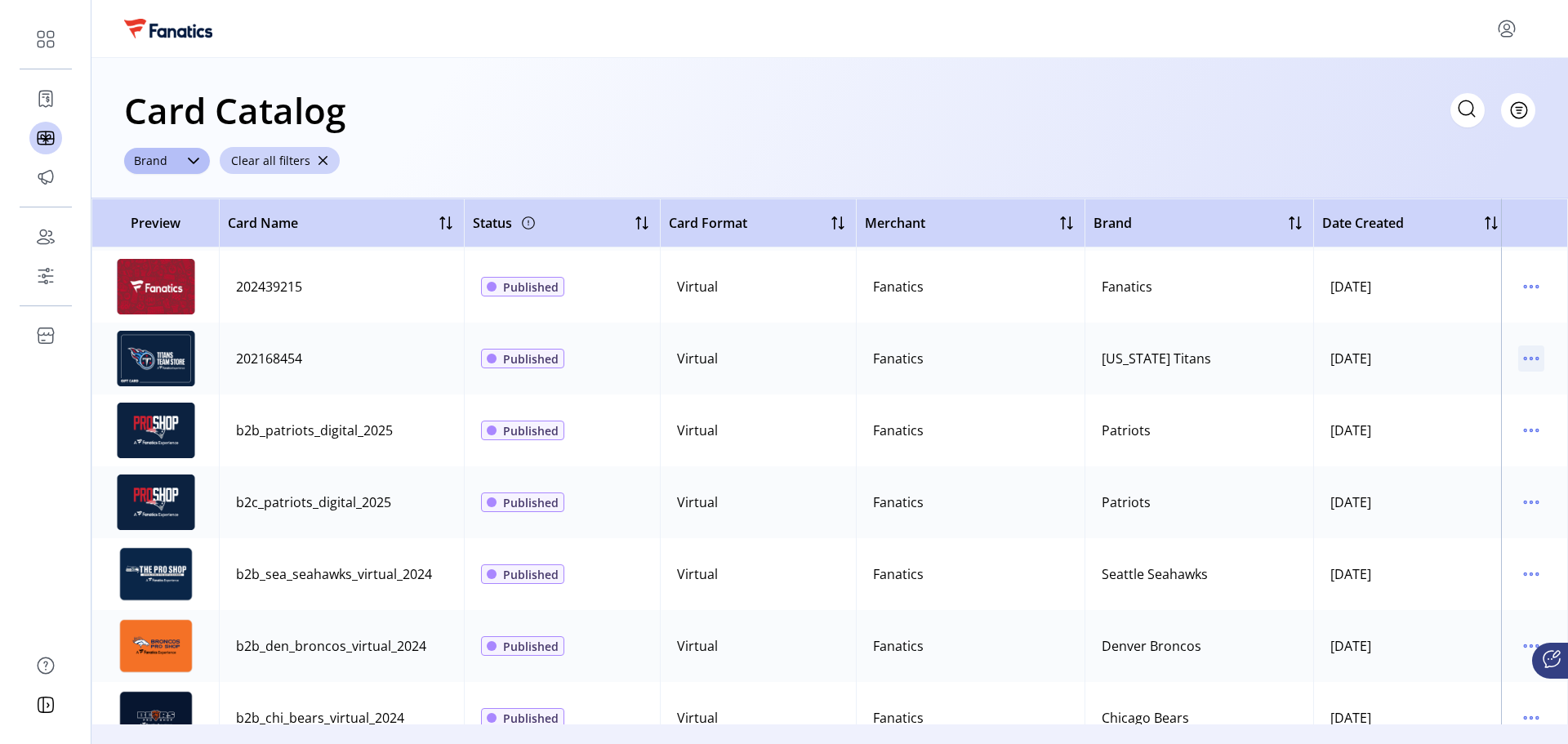
click at [1531, 358] on icon "menu" at bounding box center [1532, 358] width 2 height 2
click at [1478, 414] on span "Edit Details" at bounding box center [1455, 417] width 136 height 13
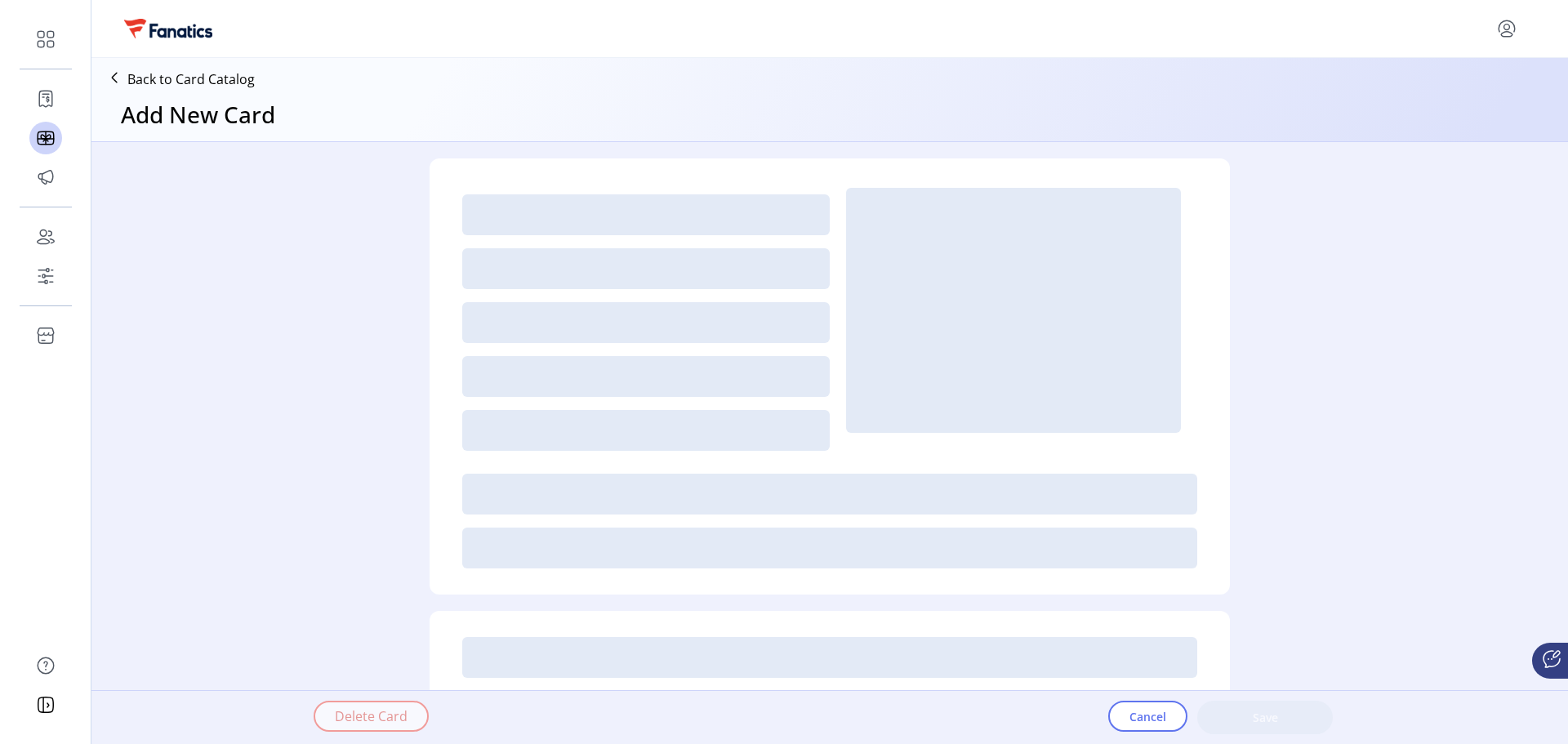
type textarea "**********"
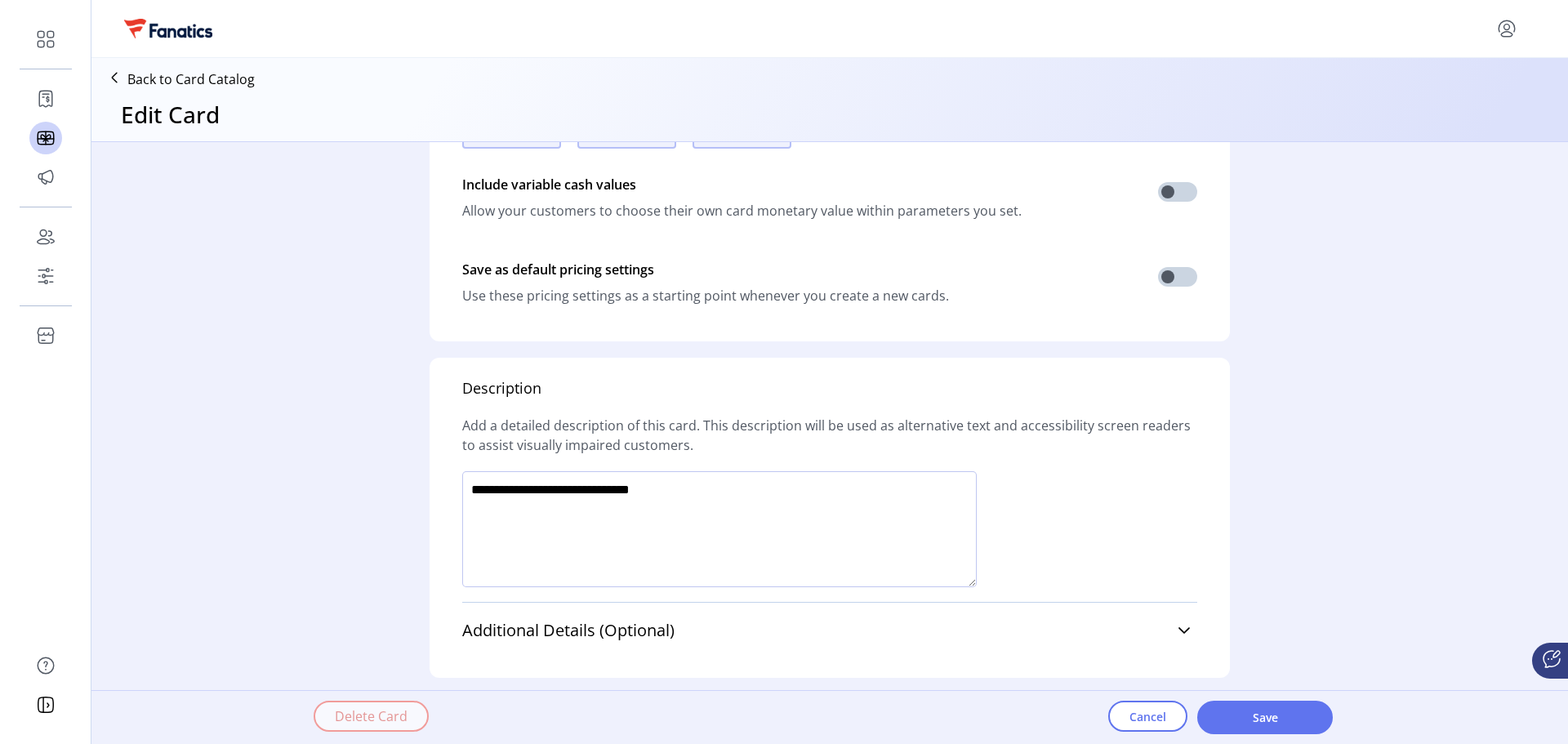
scroll to position [885, 0]
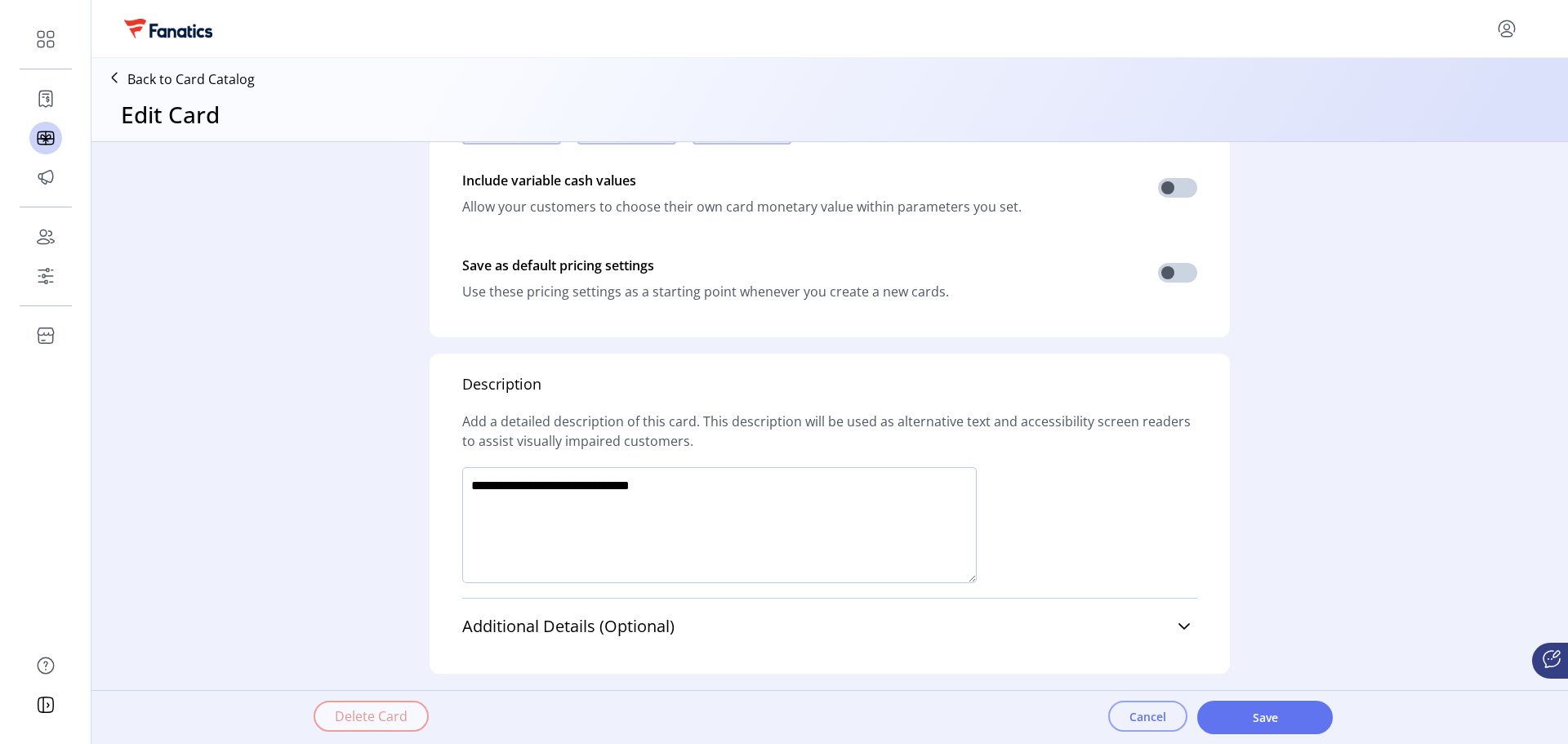
click at [1113, 718] on button "Cancel" at bounding box center [1148, 717] width 79 height 31
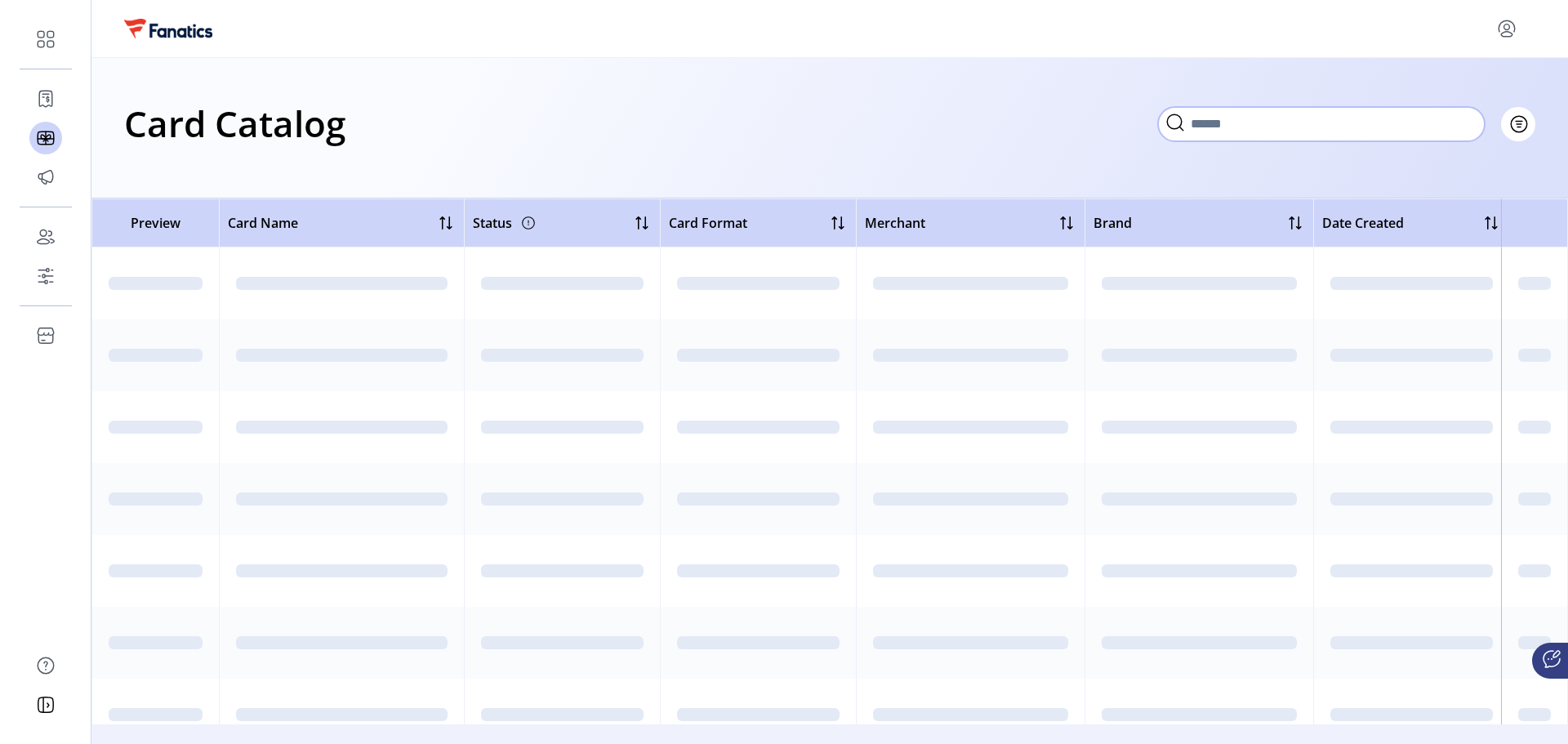
click at [1346, 130] on input "Search" at bounding box center [1321, 123] width 327 height 34
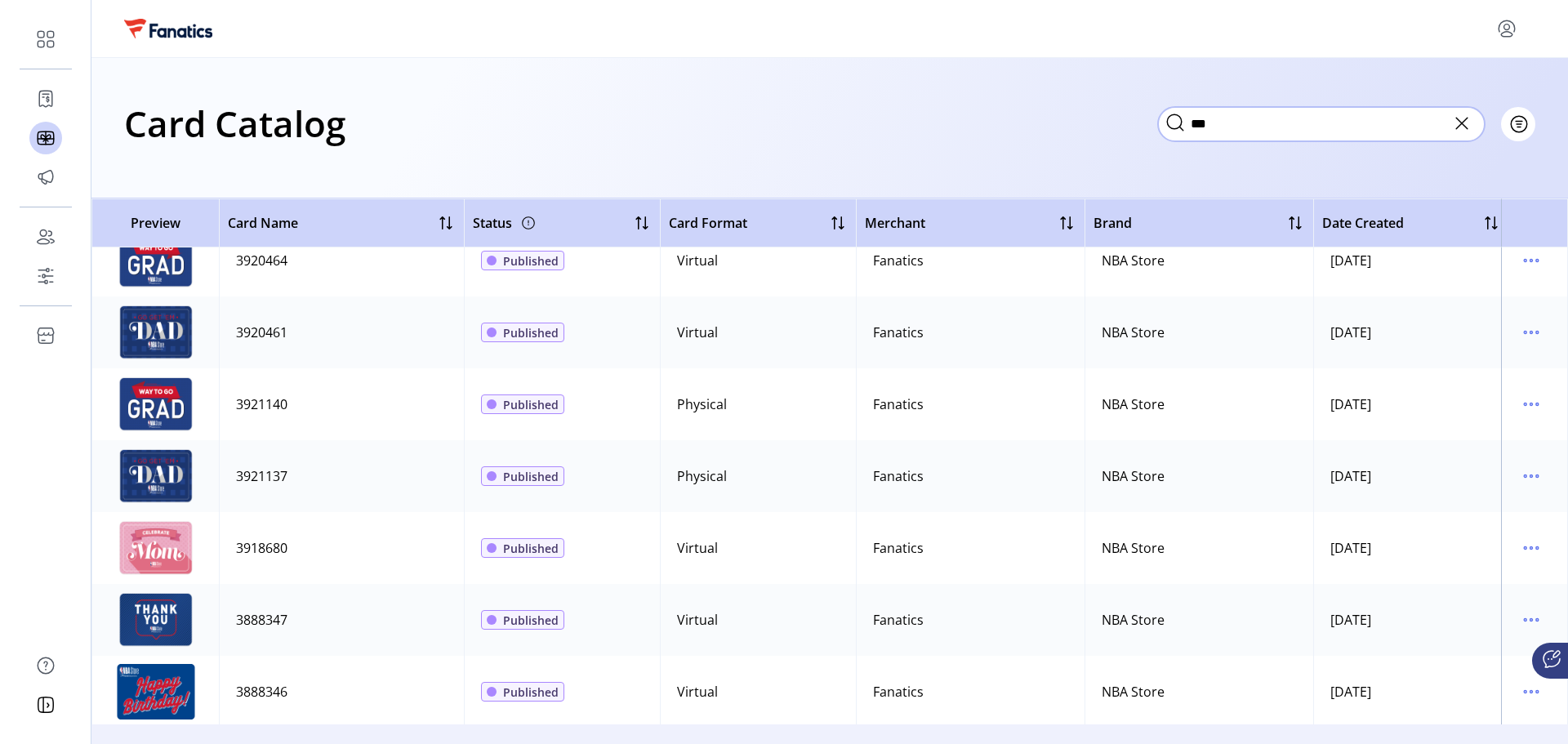
scroll to position [3562, 0]
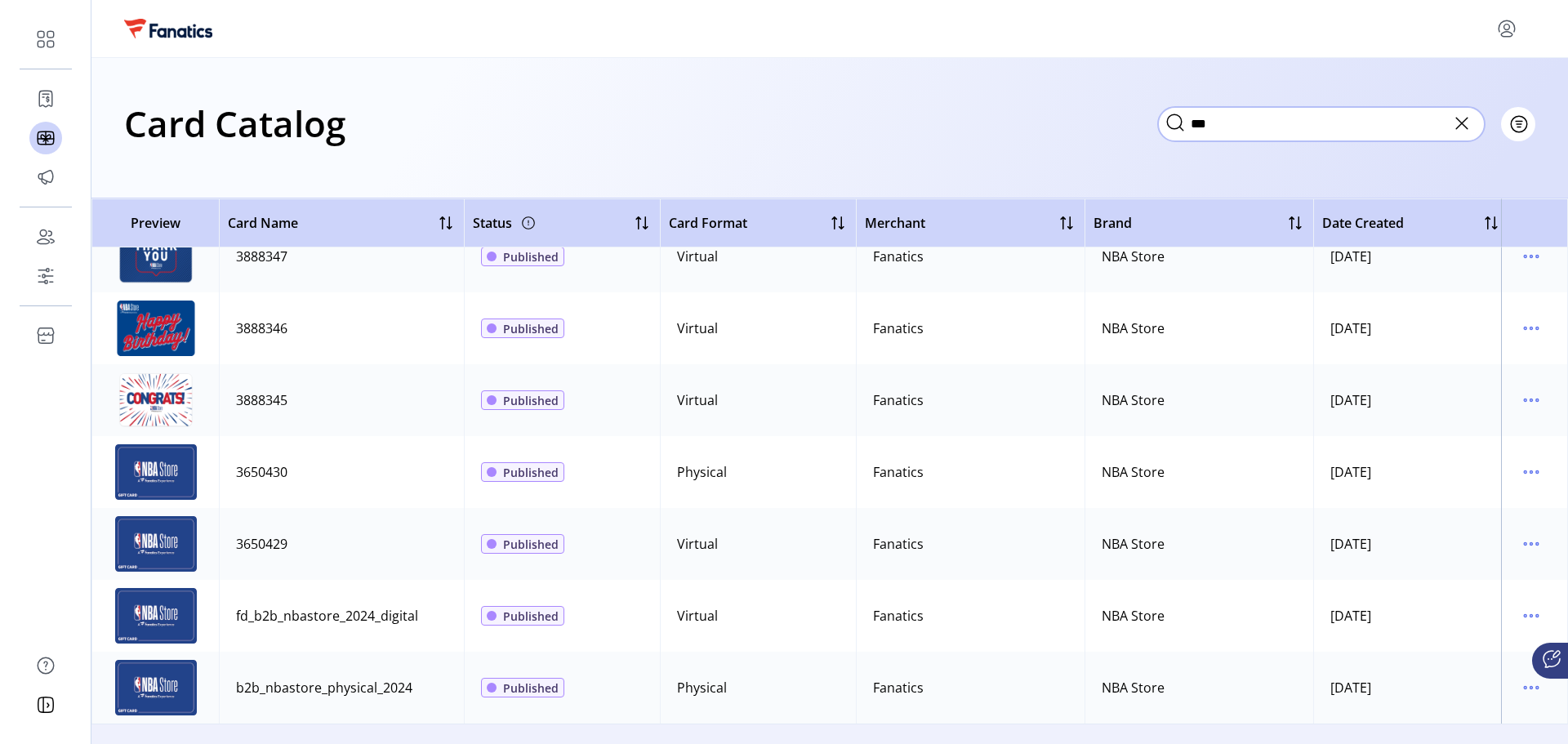
type input "***"
click at [1463, 116] on icon at bounding box center [1462, 123] width 26 height 26
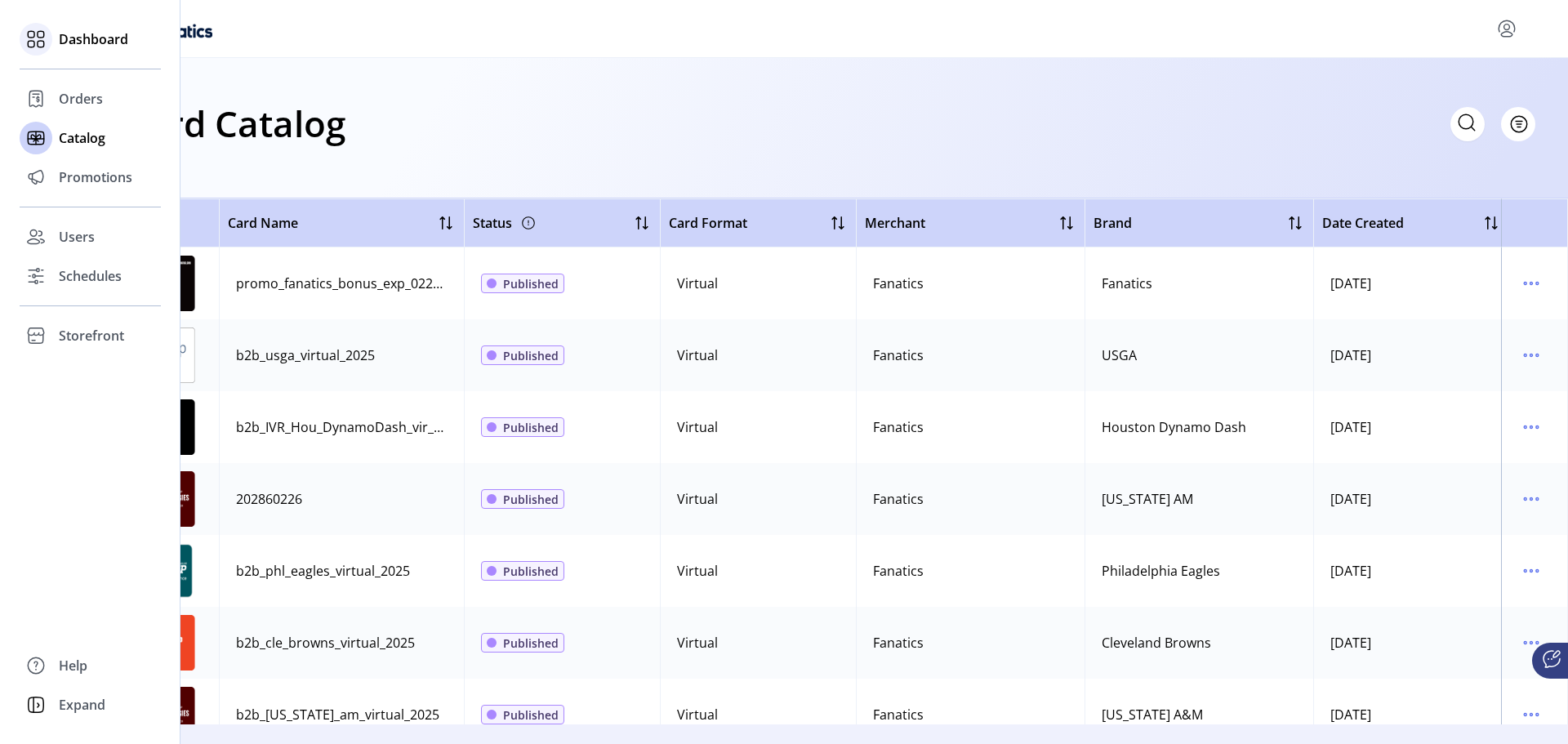
click at [44, 33] on icon at bounding box center [41, 35] width 7 height 7
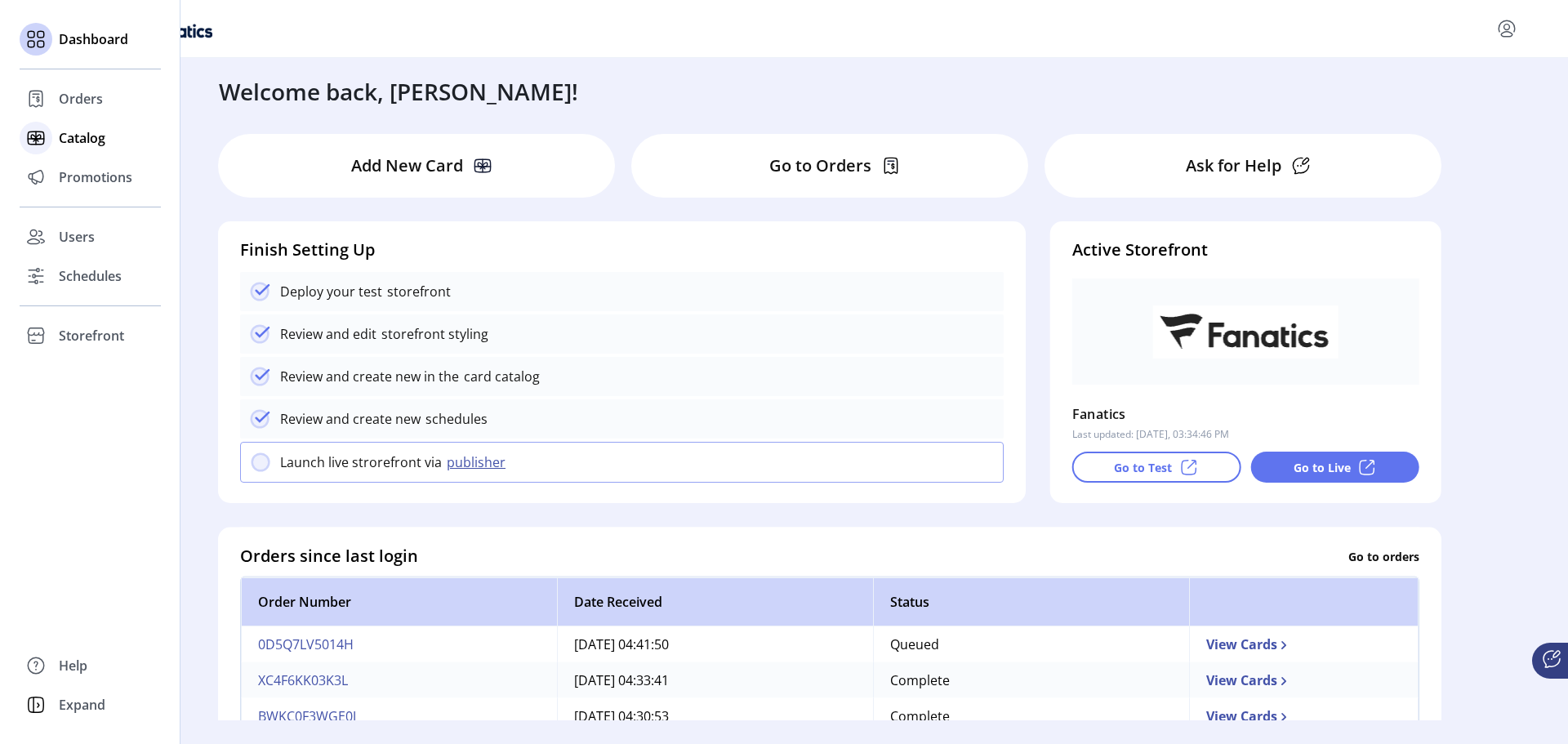
click at [74, 147] on span "Catalog" at bounding box center [82, 138] width 46 height 20
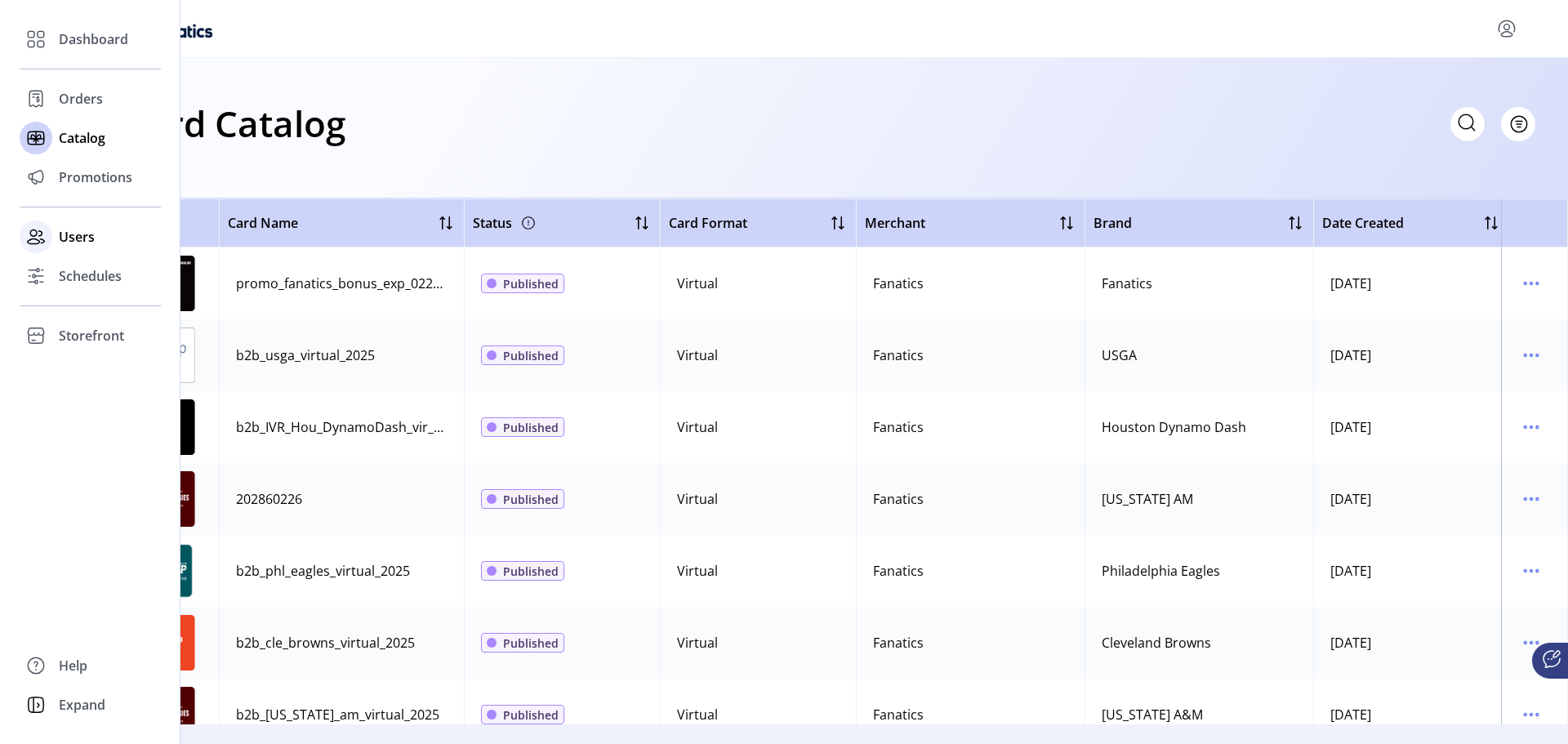
click at [79, 246] on span "Users" at bounding box center [76, 237] width 36 height 20
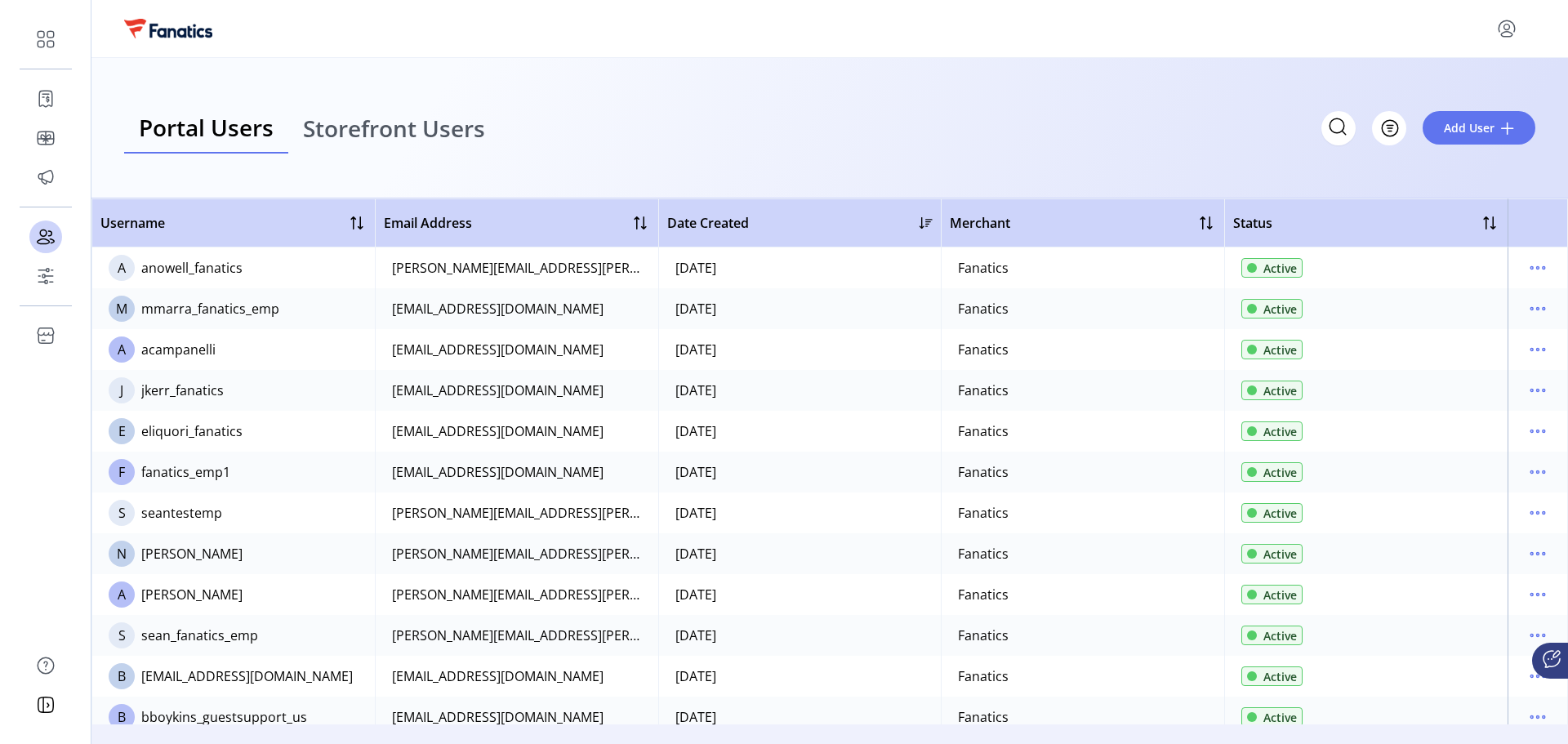
click at [439, 137] on span "Storefront Users" at bounding box center [394, 128] width 182 height 23
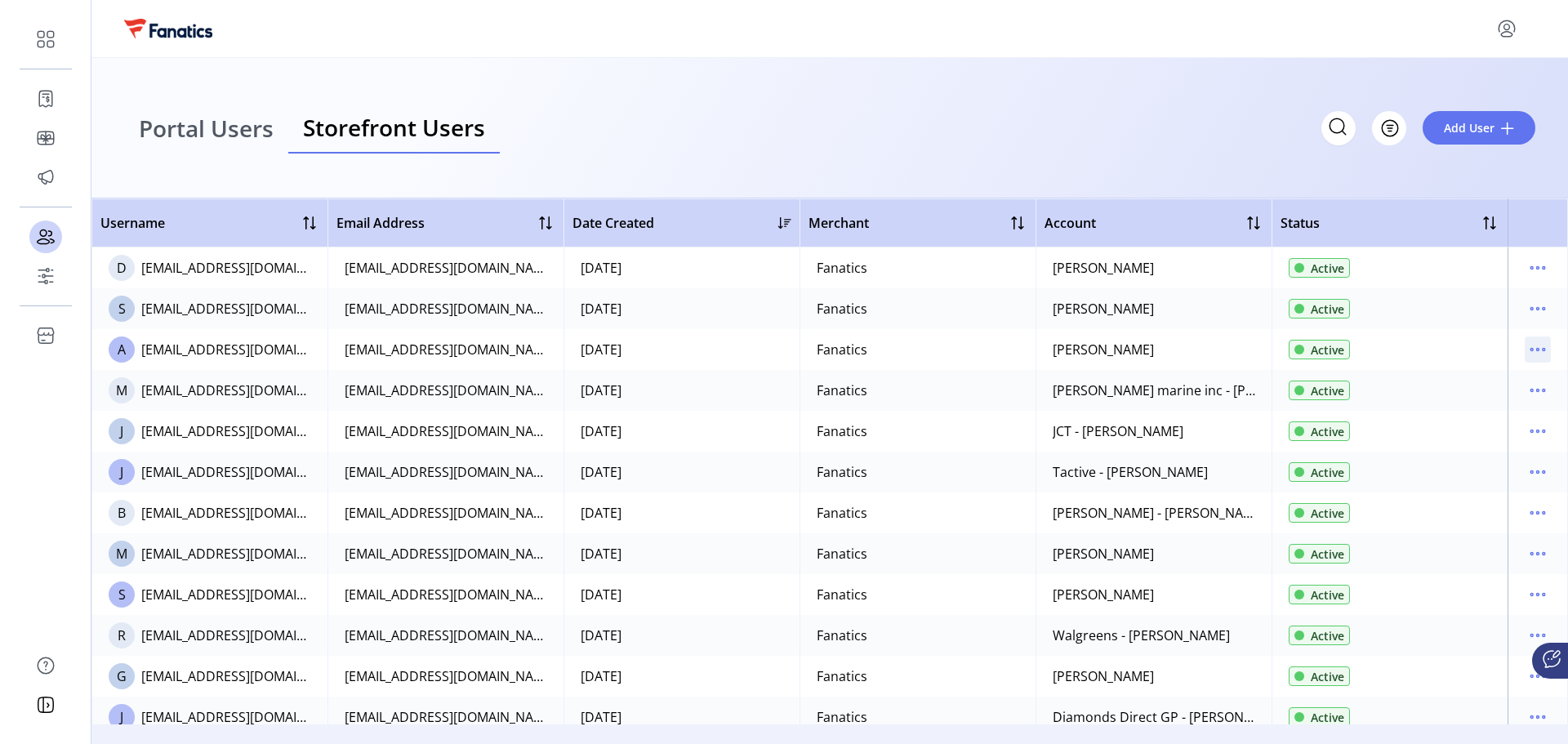
click at [1531, 349] on icon "menu" at bounding box center [1532, 350] width 2 height 2
click at [1225, 169] on div "Portal Users Storefront Users Filter Add User" at bounding box center [830, 128] width 1477 height 141
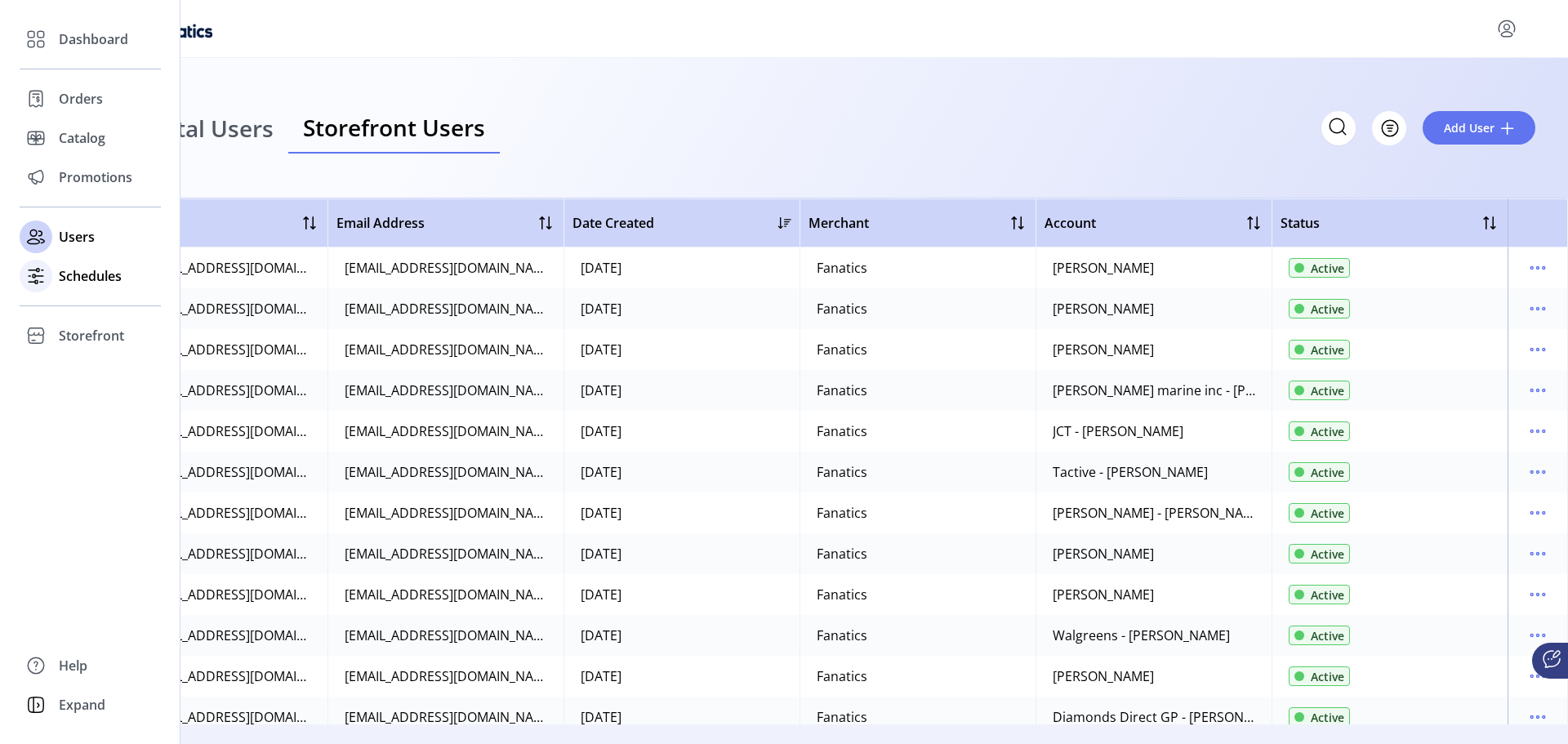
click at [50, 282] on div at bounding box center [36, 276] width 32 height 32
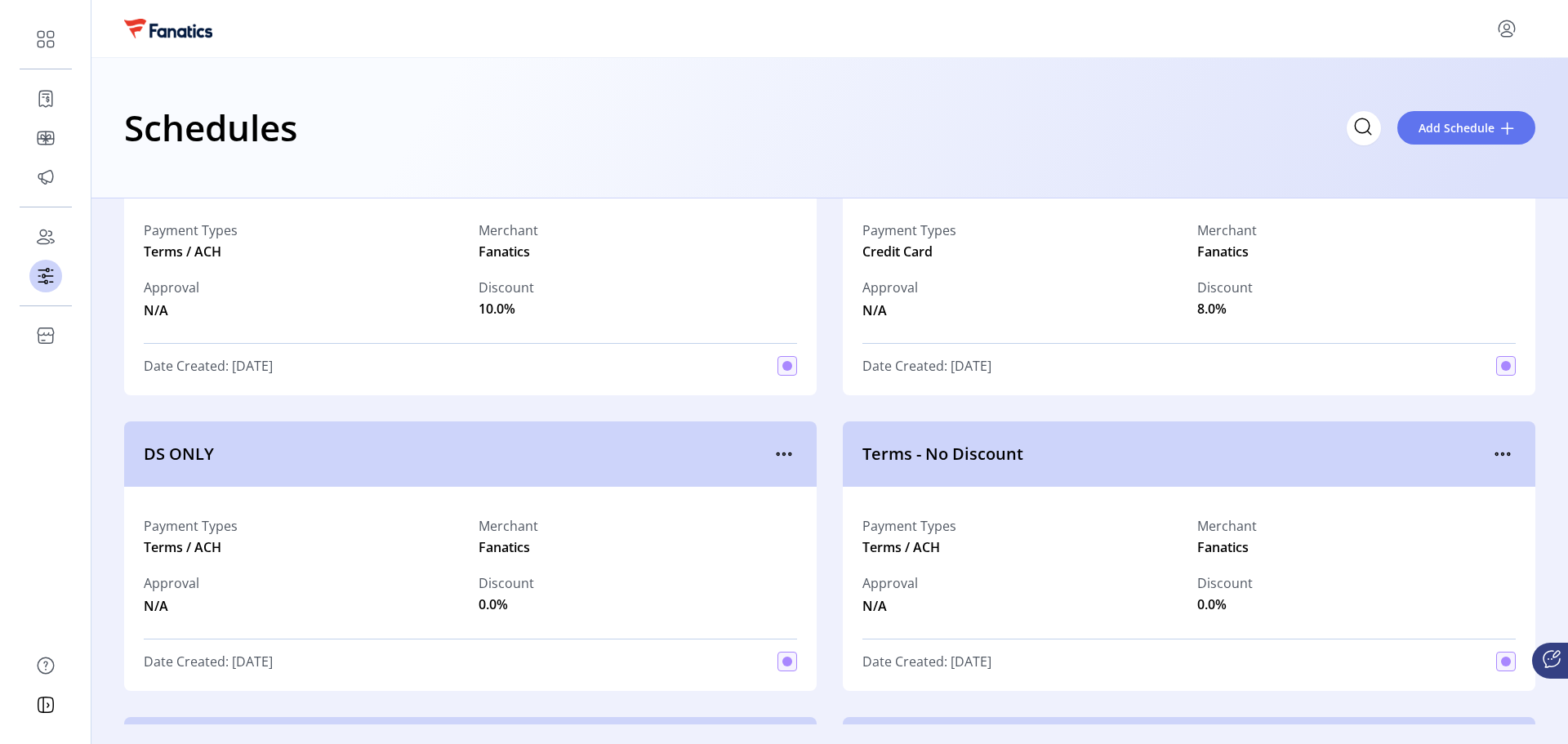
scroll to position [2941, 0]
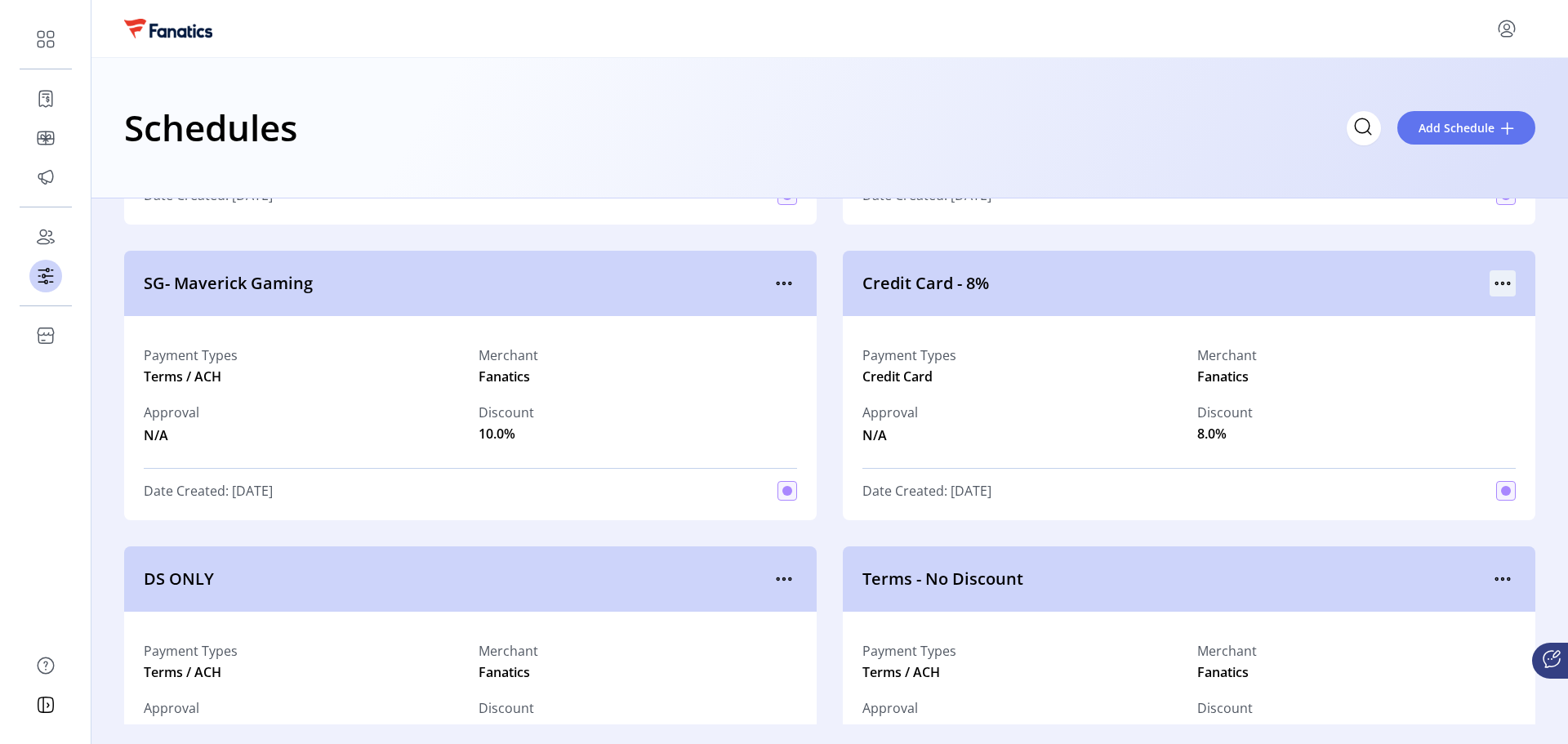
drag, startPoint x: 1487, startPoint y: 270, endPoint x: 1498, endPoint y: 273, distance: 11.4
click at [1488, 270] on div "Credit Card - 8%" at bounding box center [1189, 283] width 693 height 65
click at [1503, 283] on icon "menu" at bounding box center [1503, 284] width 26 height 26
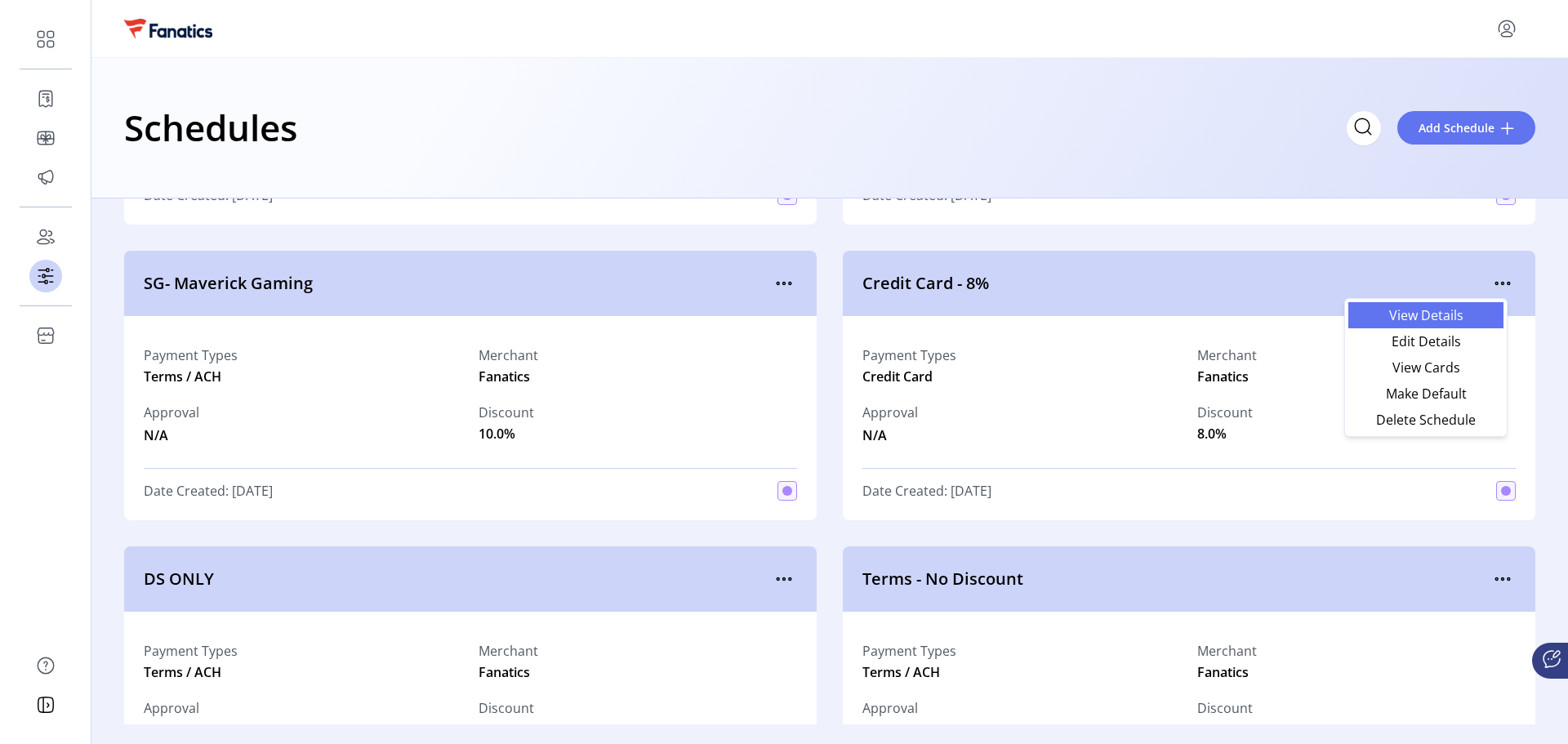
click at [1467, 311] on span "View Details" at bounding box center [1427, 315] width 136 height 13
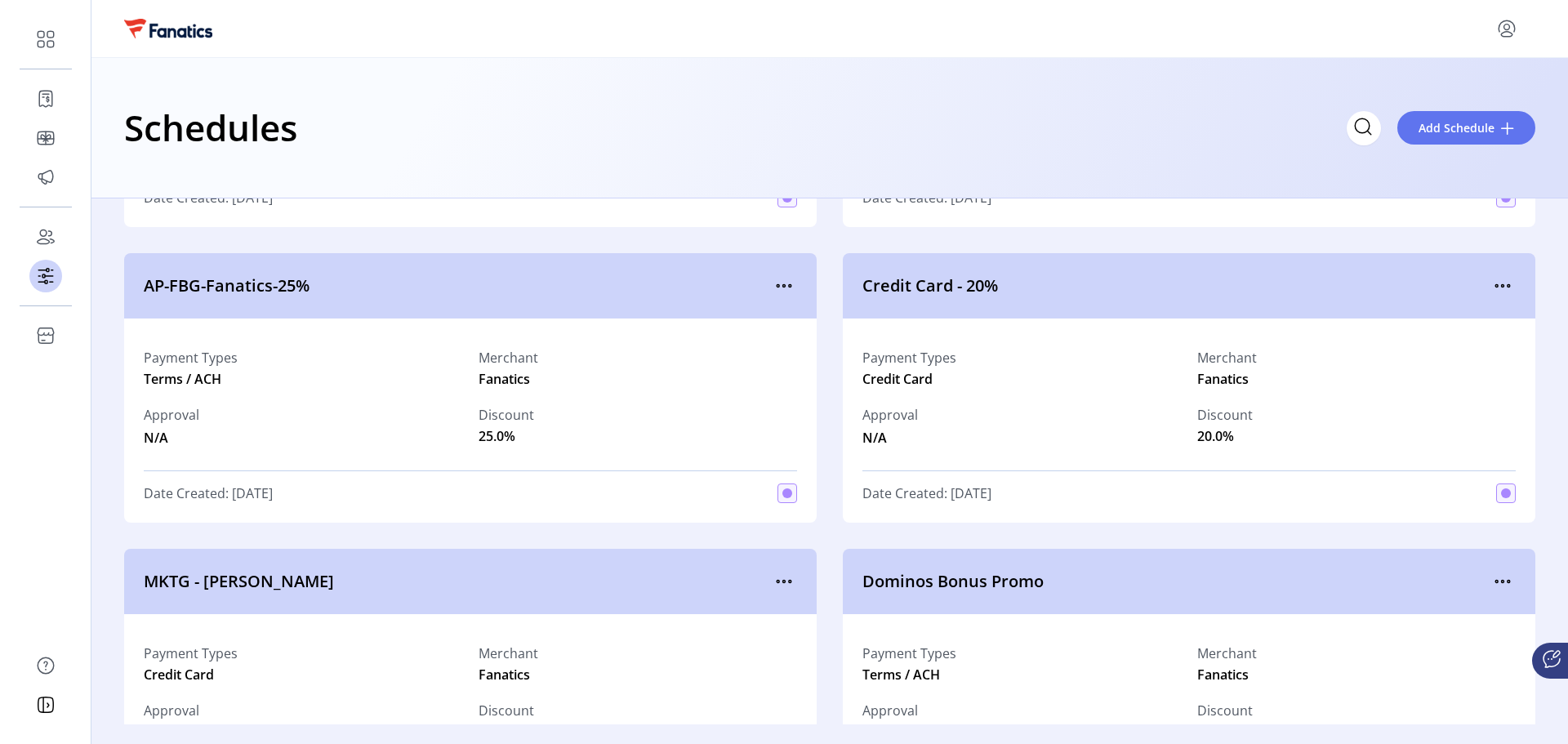
scroll to position [572, 0]
click at [1494, 286] on icon "menu" at bounding box center [1503, 287] width 26 height 26
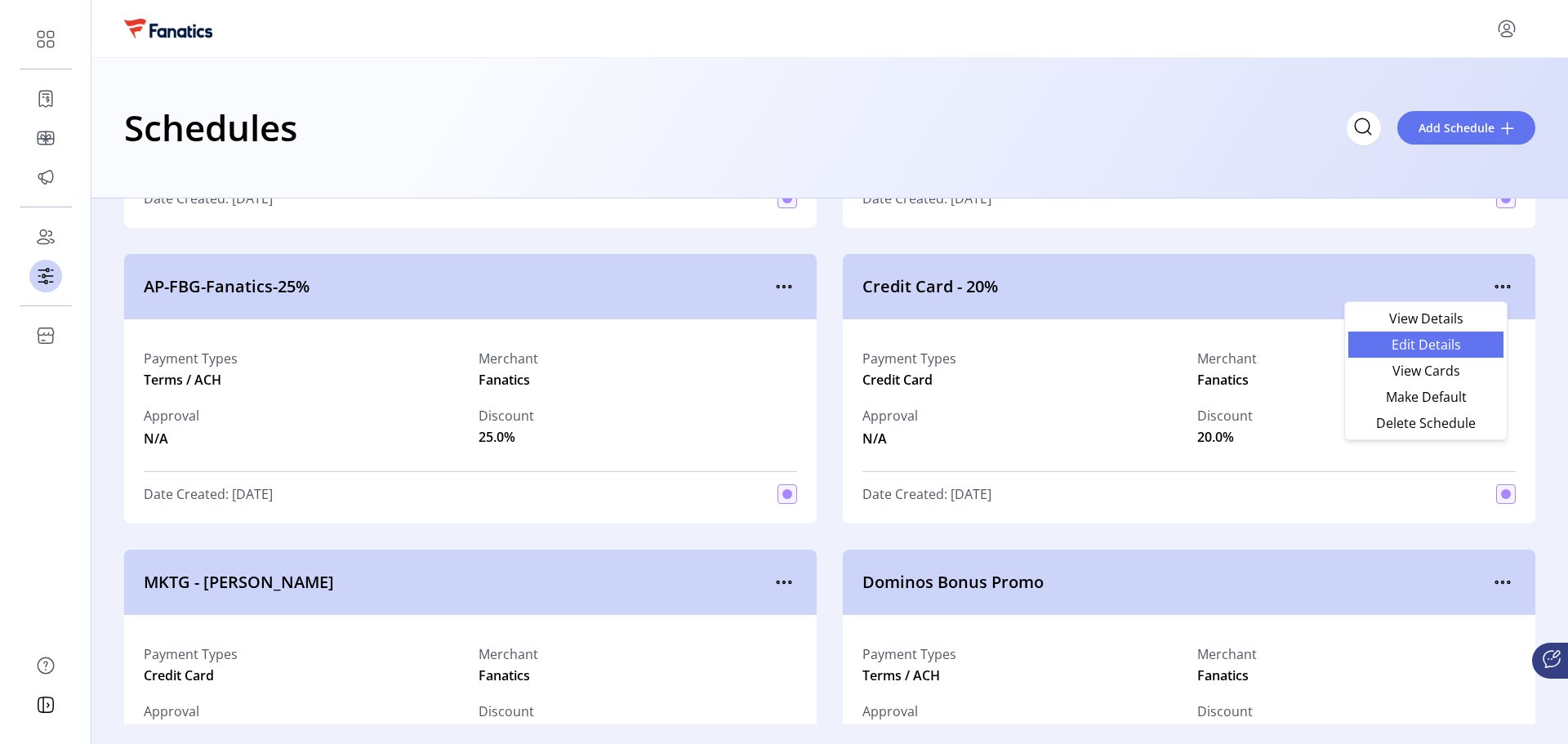
click at [1451, 345] on span "Edit Details" at bounding box center [1427, 345] width 136 height 13
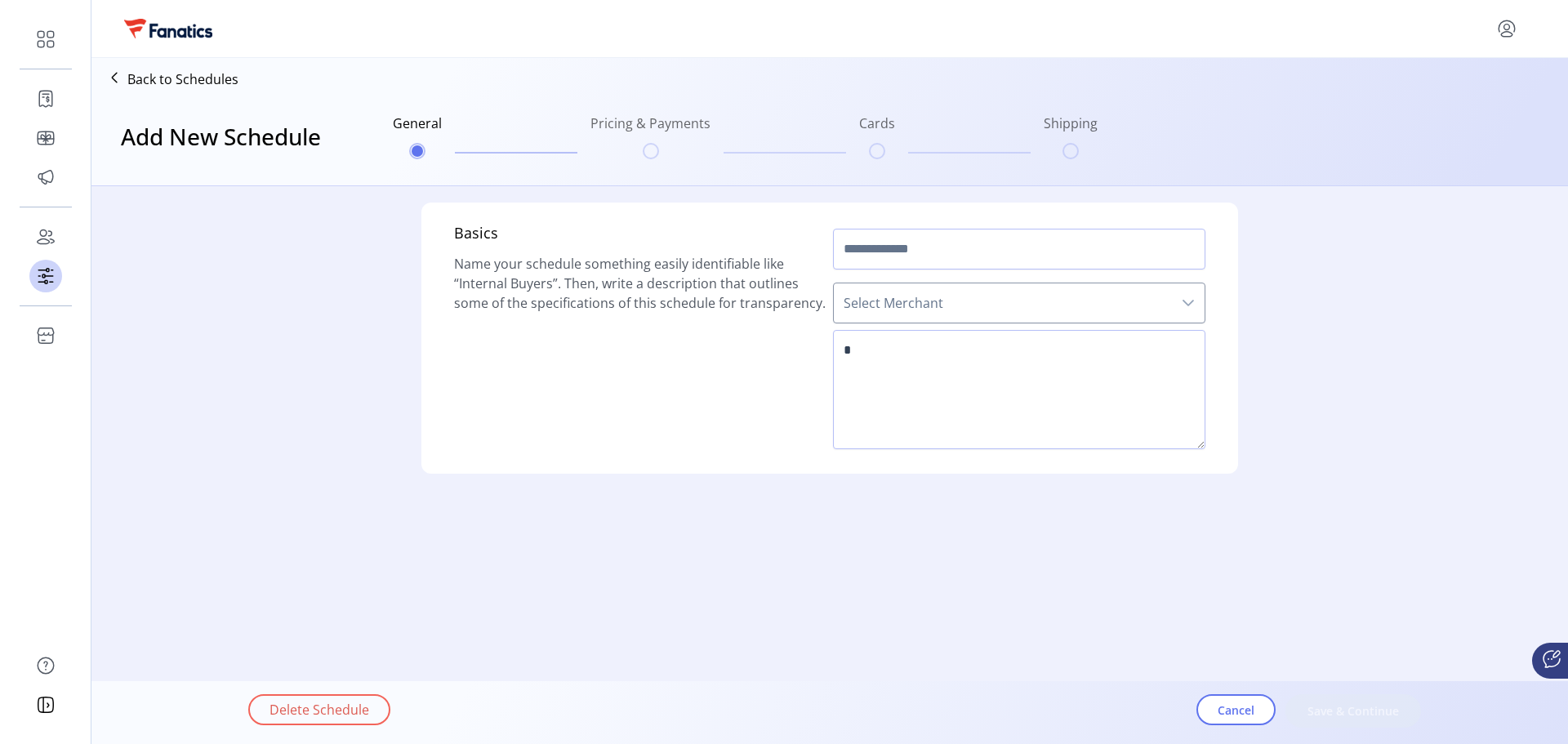
type input "**********"
click at [981, 382] on textarea at bounding box center [1019, 390] width 372 height 119
type textarea "*"
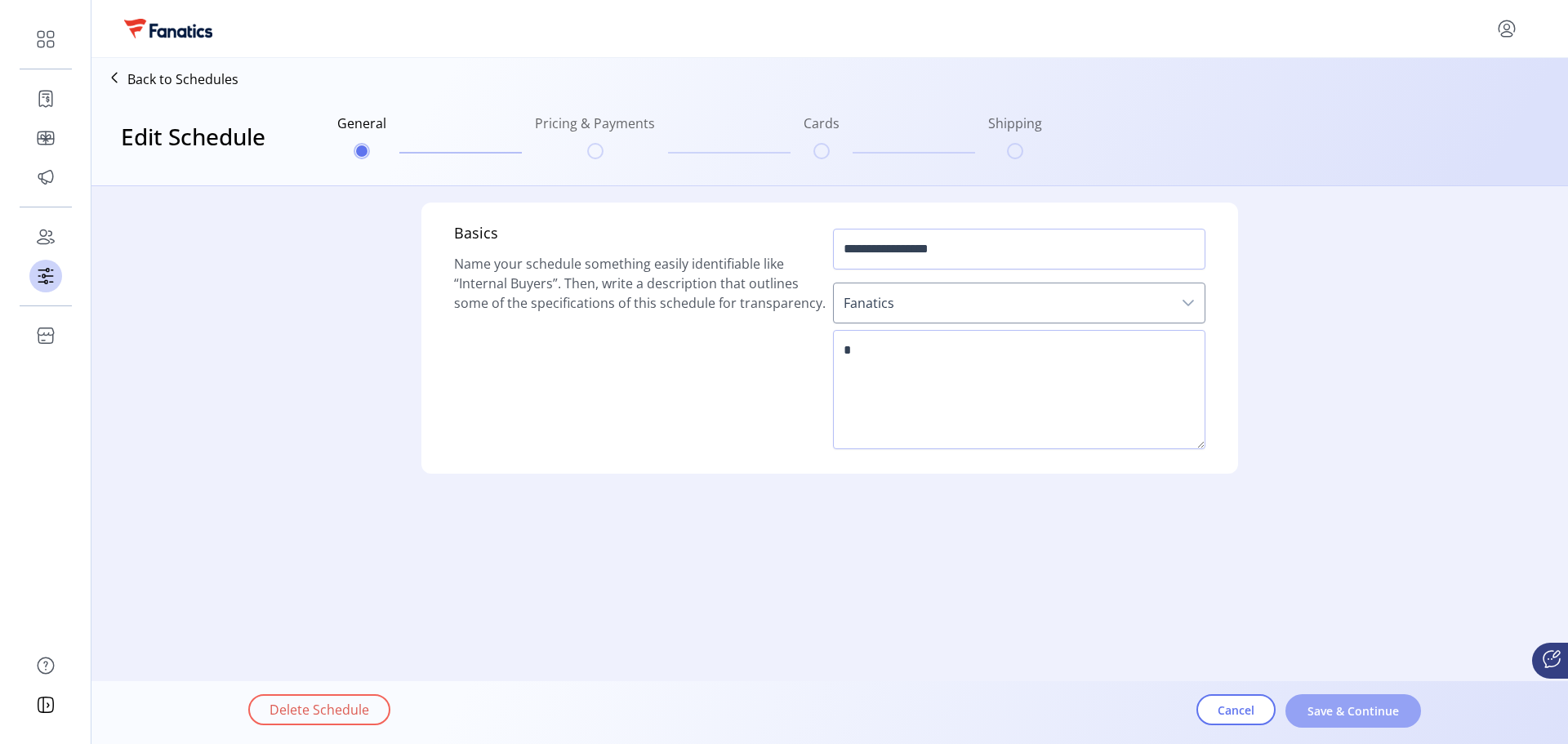
click at [1359, 712] on span "Save & Continue" at bounding box center [1353, 711] width 94 height 17
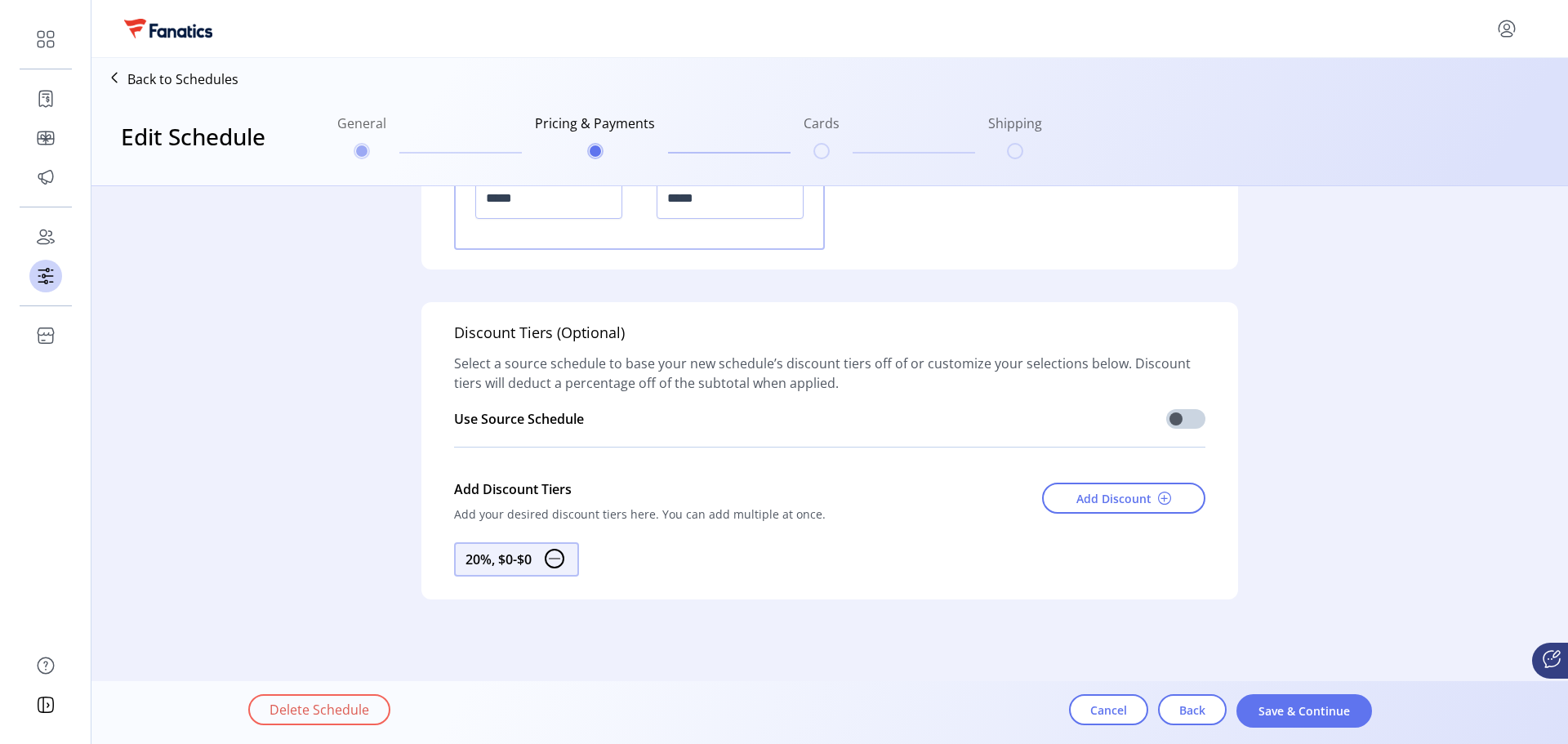
scroll to position [2241, 0]
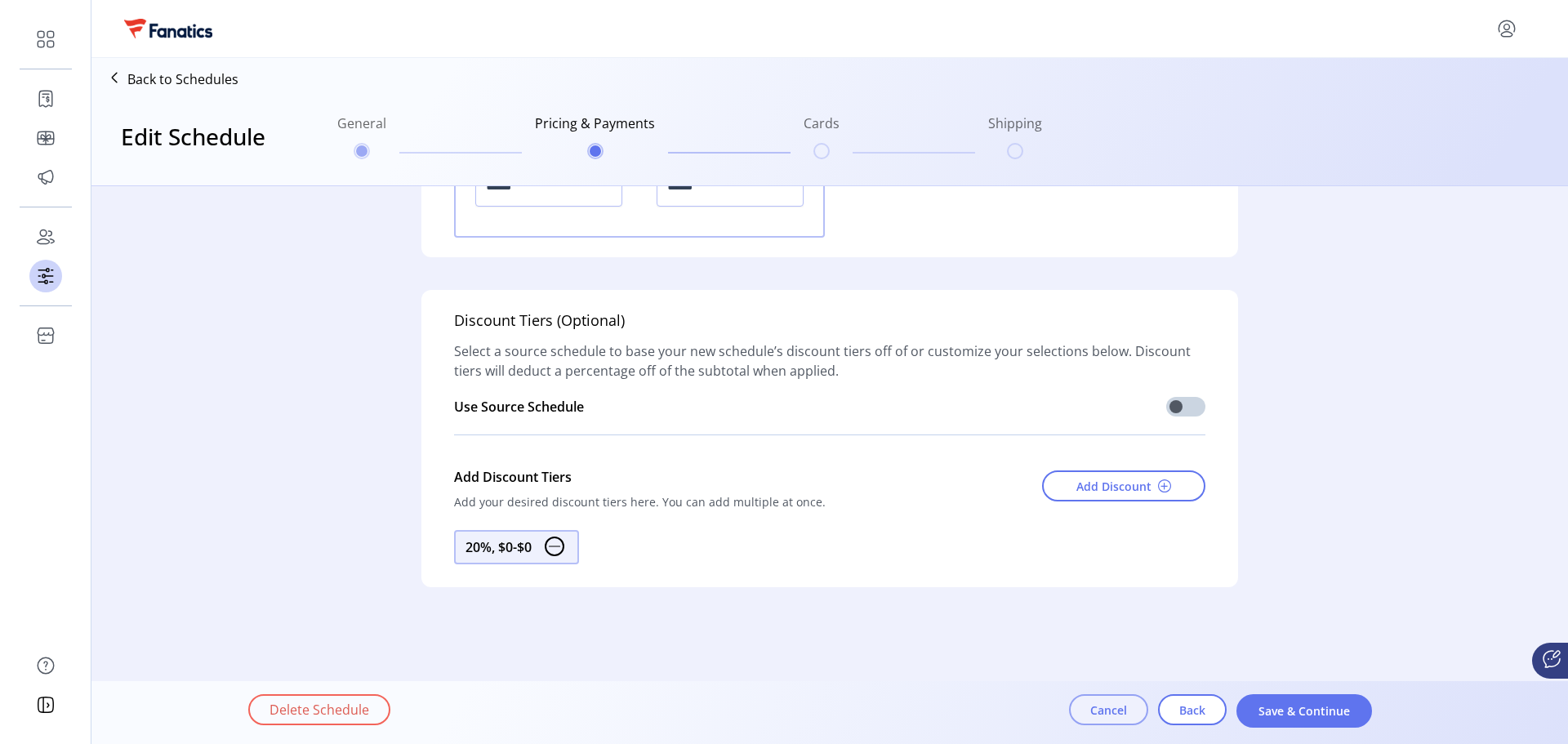
click at [1106, 711] on span "Cancel" at bounding box center [1109, 710] width 36 height 17
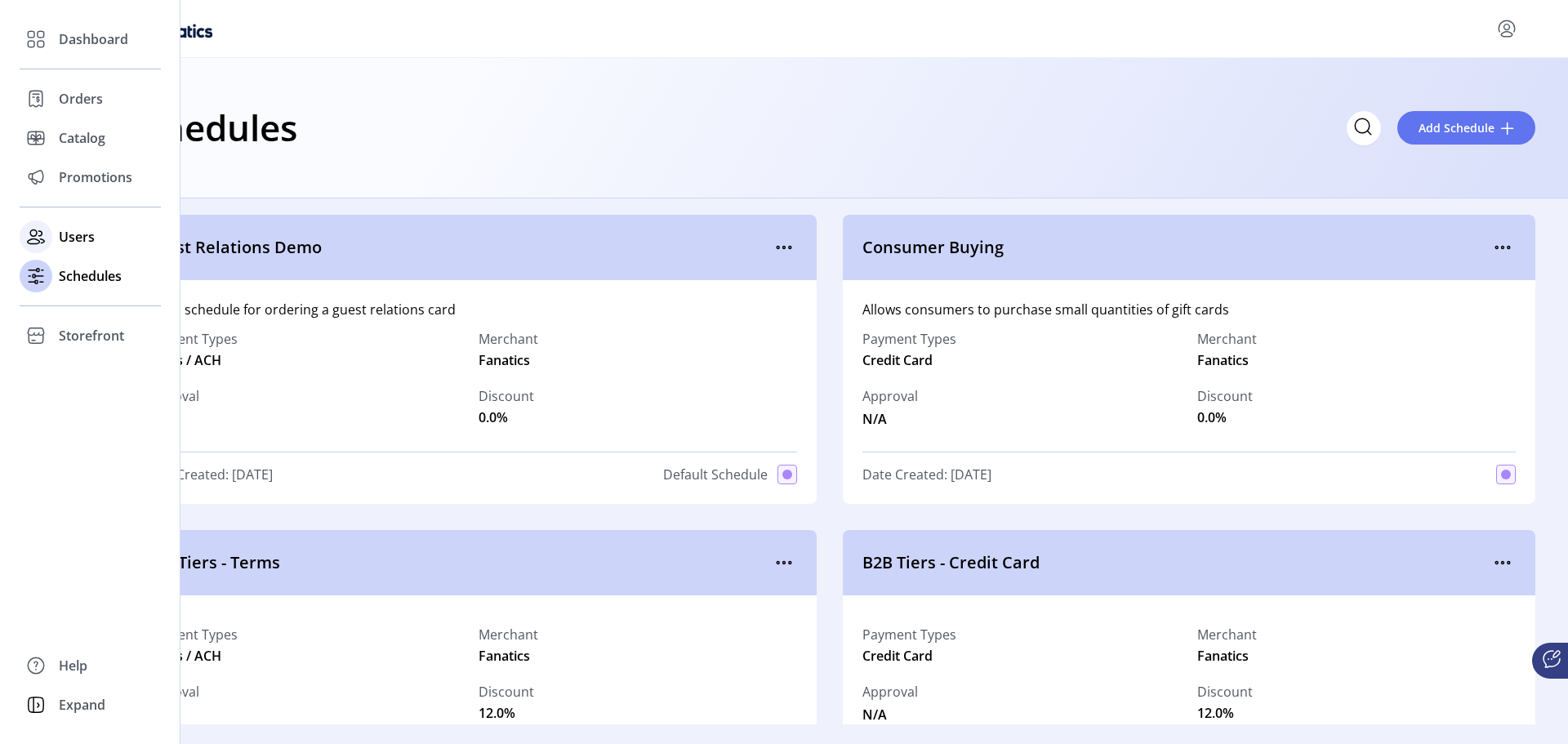
click at [60, 237] on span "Users" at bounding box center [76, 237] width 36 height 20
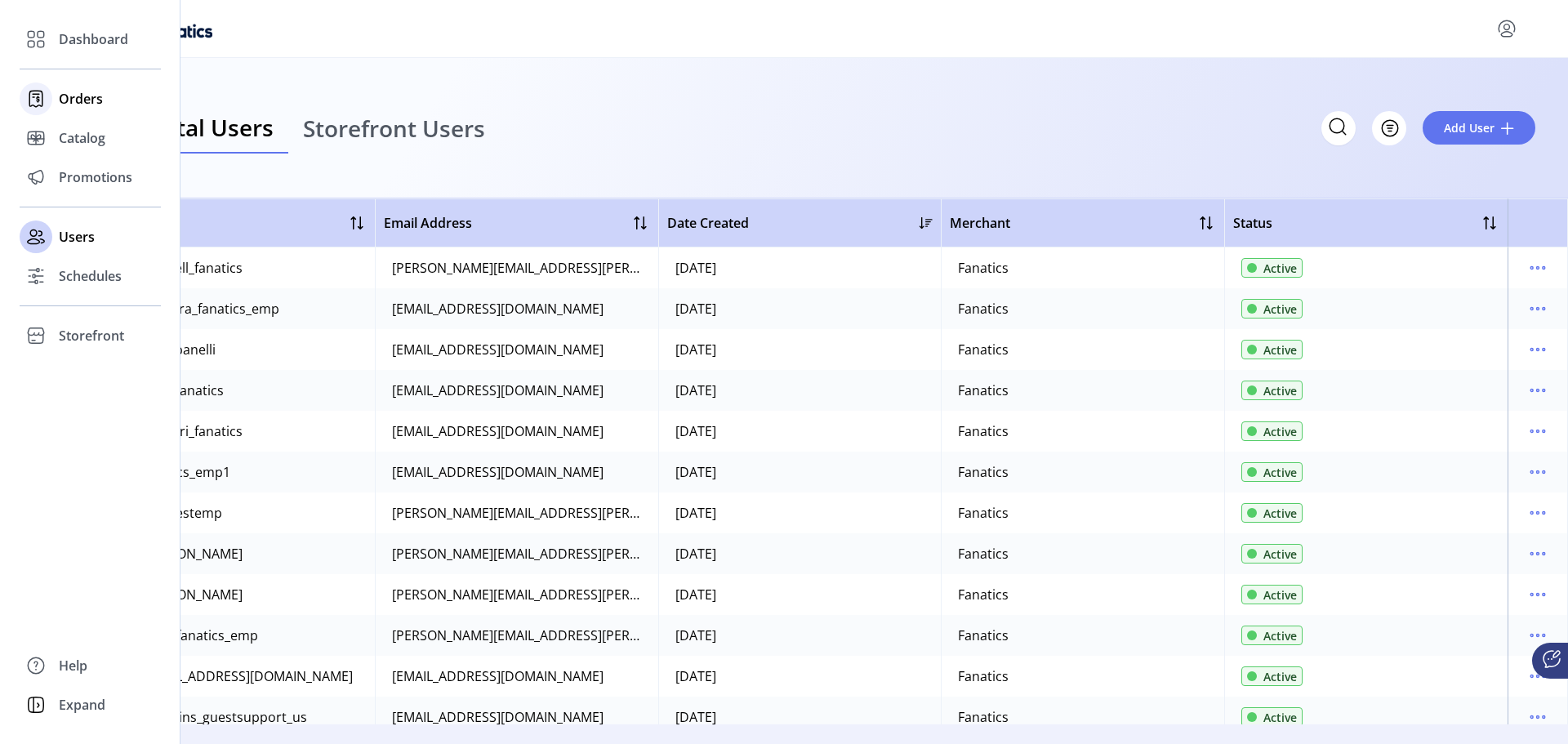
click at [62, 94] on span "Orders" at bounding box center [80, 99] width 44 height 20
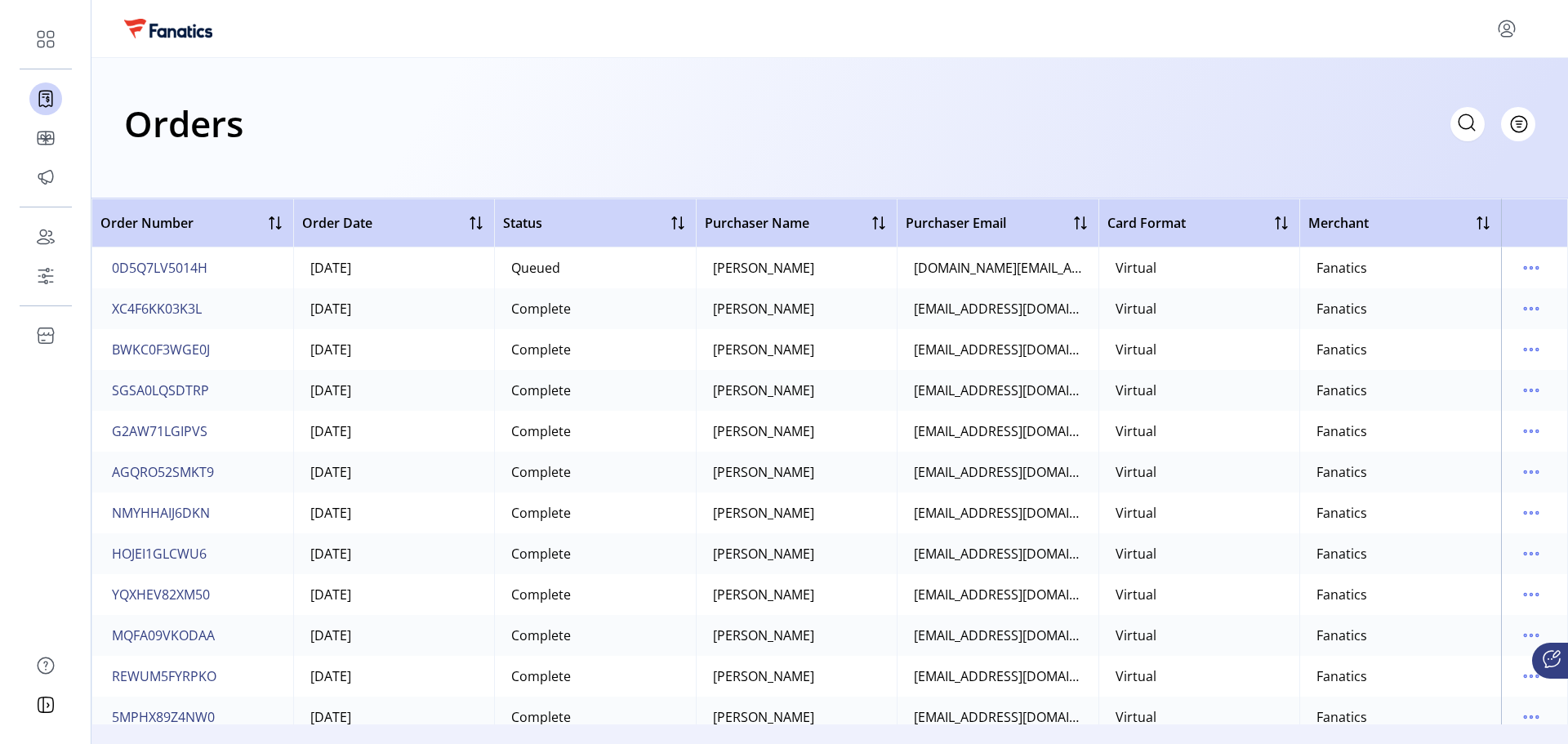
drag, startPoint x: 1231, startPoint y: 115, endPoint x: 1224, endPoint y: 92, distance: 24.0
click at [1231, 115] on div "Orders Filter Focused All Orders" at bounding box center [830, 123] width 1412 height 57
click at [1465, 127] on icon at bounding box center [1467, 122] width 26 height 26
click at [1279, 117] on input "text" at bounding box center [1321, 123] width 327 height 34
paste input "**********"
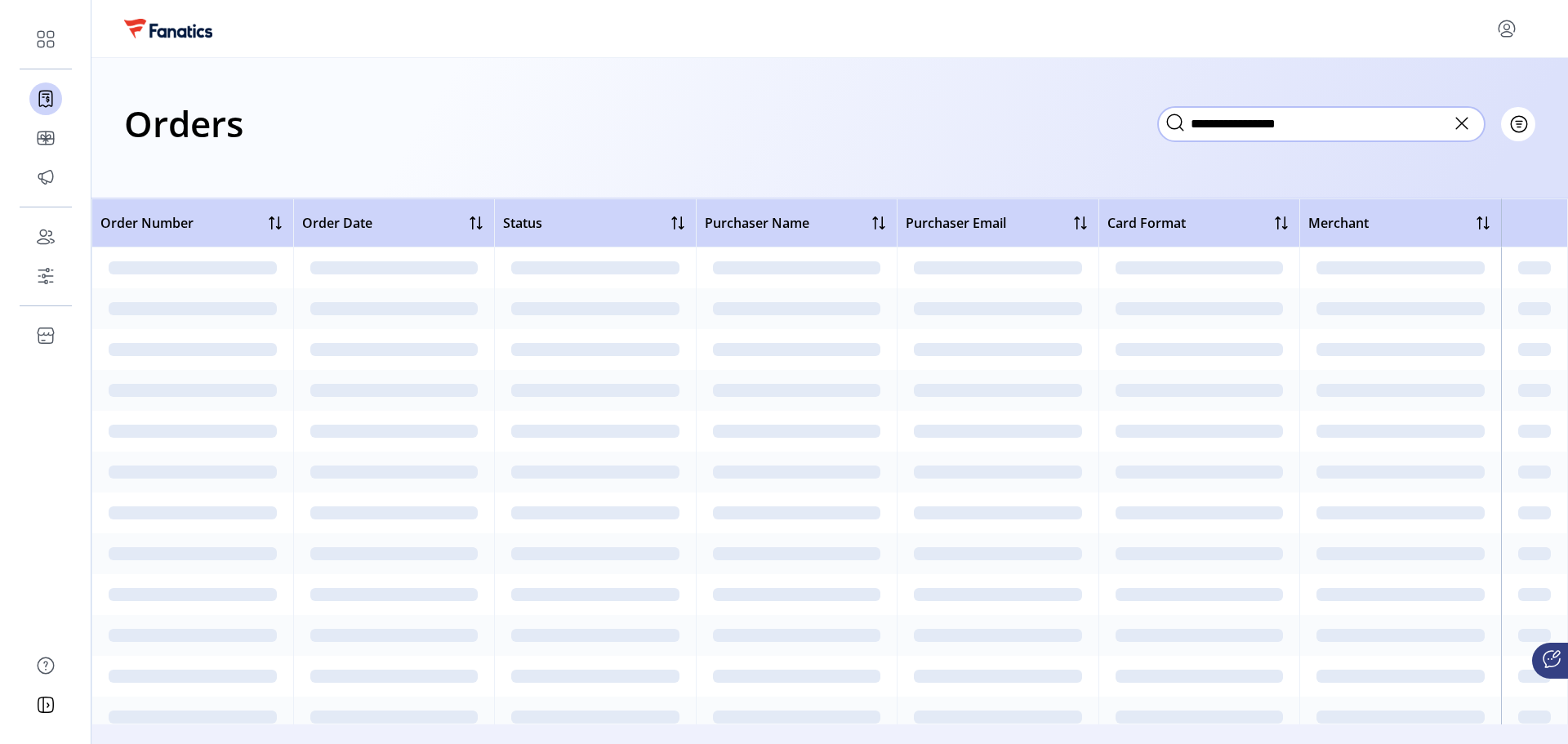
type input "**********"
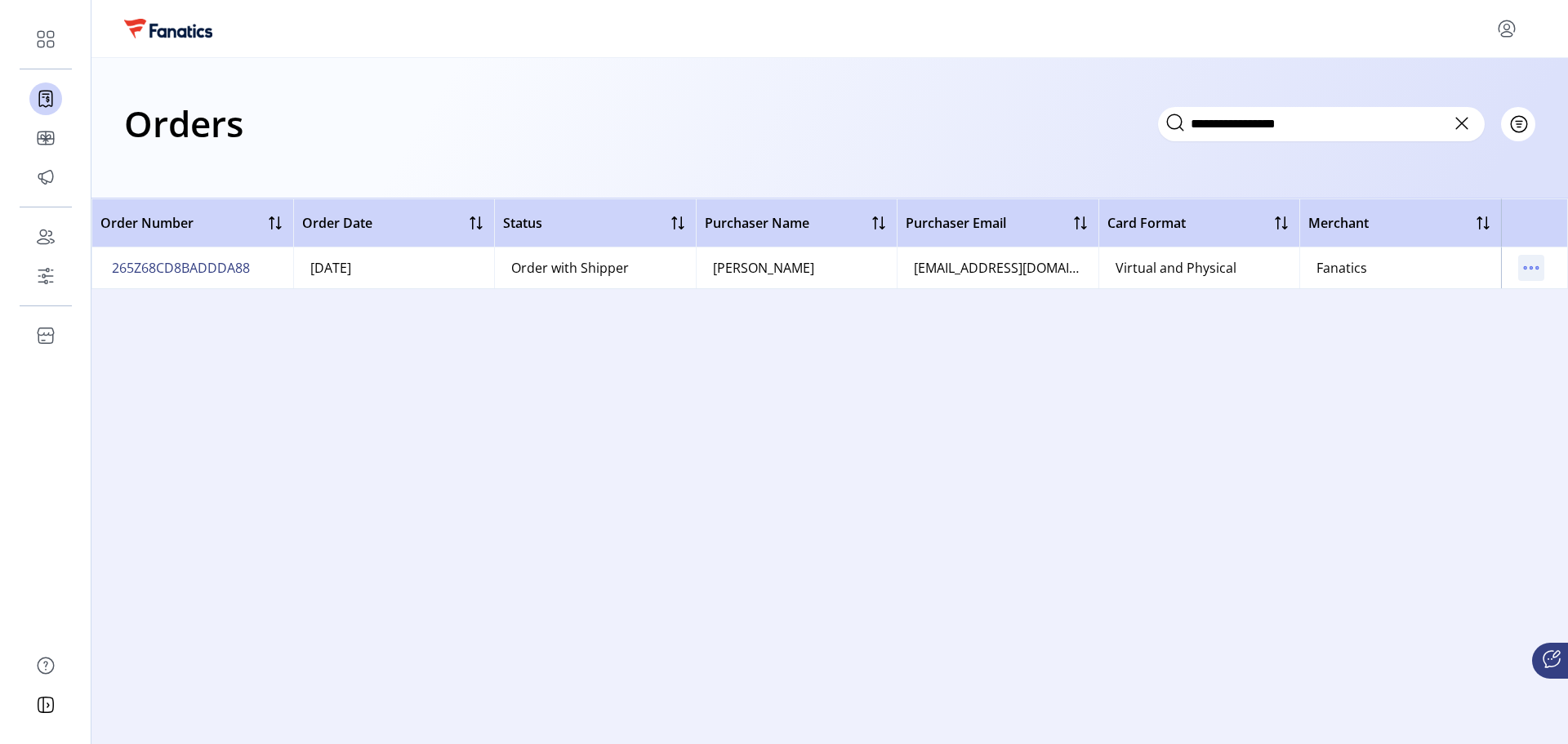
click at [1526, 272] on icon "menu" at bounding box center [1532, 268] width 26 height 26
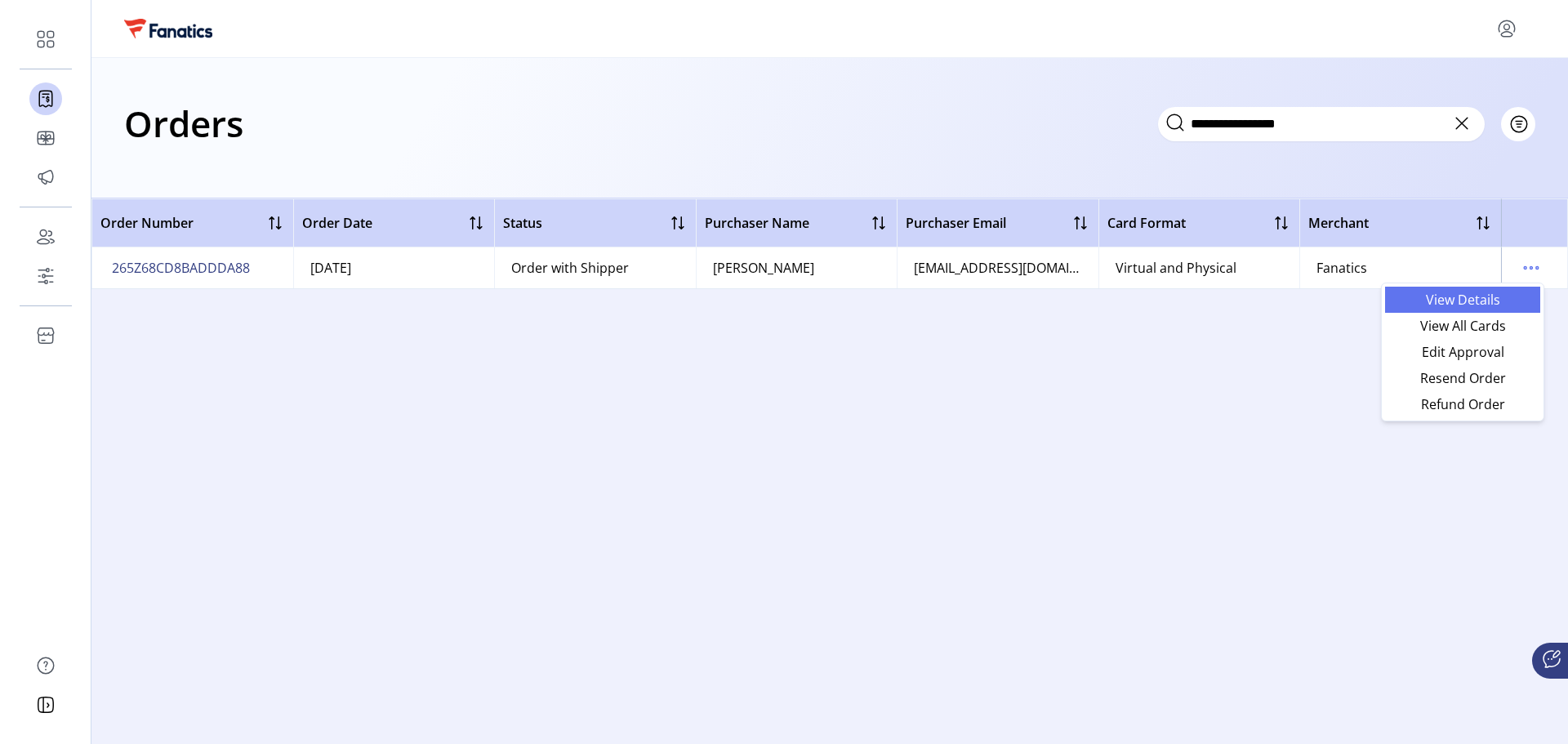
click at [1484, 301] on span "View Details" at bounding box center [1463, 300] width 136 height 13
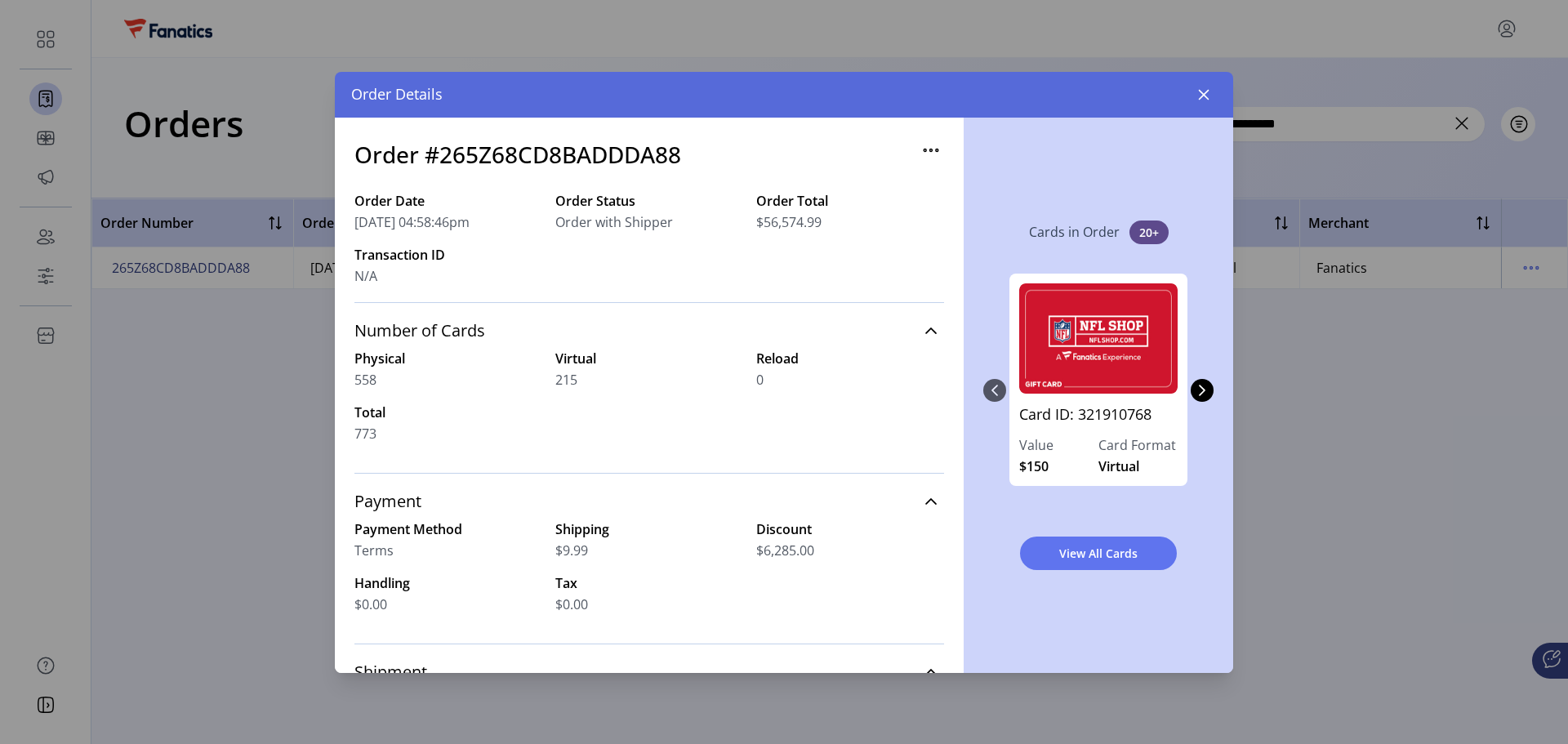
click at [930, 151] on icon "button" at bounding box center [931, 150] width 2 height 2
click at [1035, 182] on span "Edit Approval" at bounding box center [991, 182] width 136 height 13
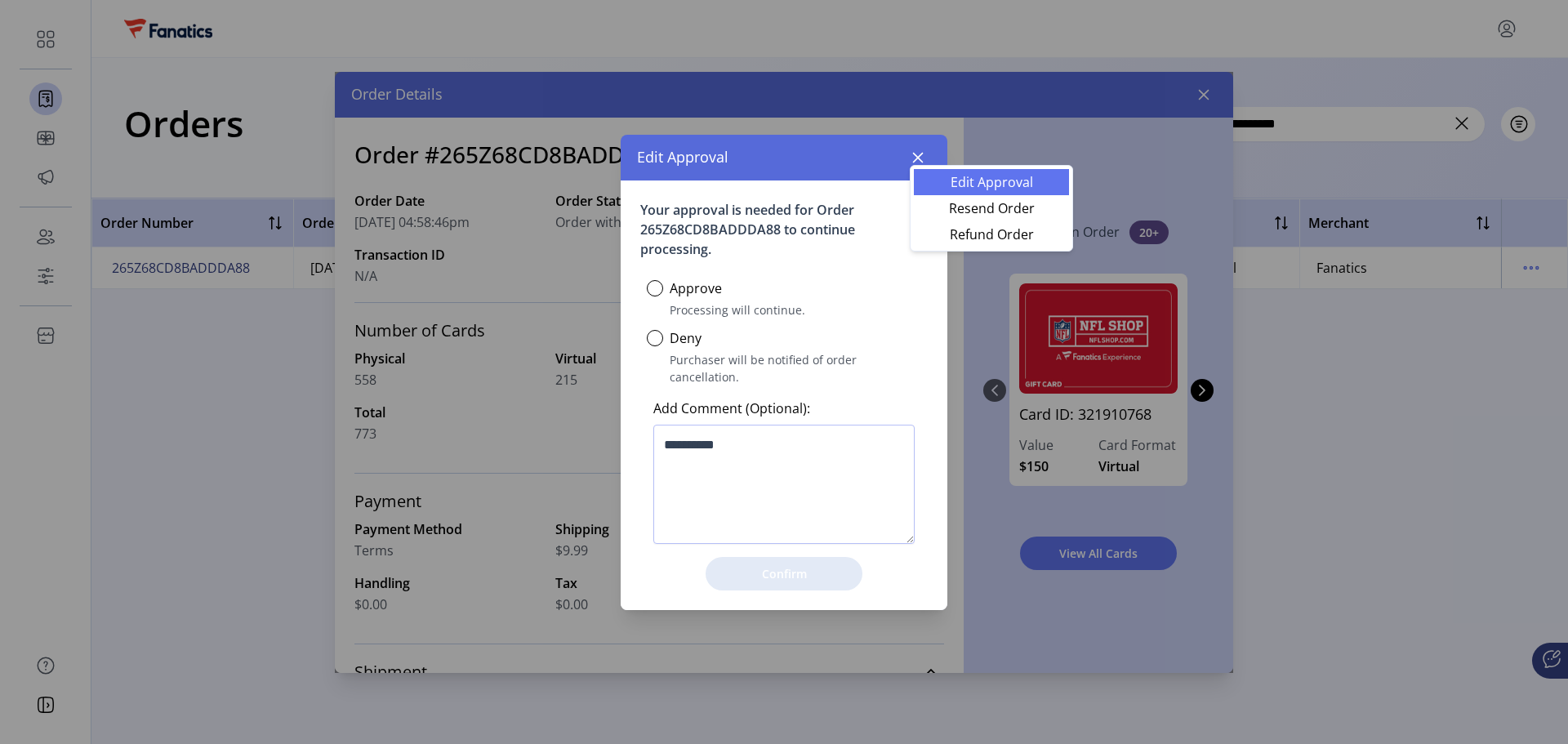
scroll to position [9, 5]
click at [922, 164] on icon "button" at bounding box center [918, 158] width 13 height 13
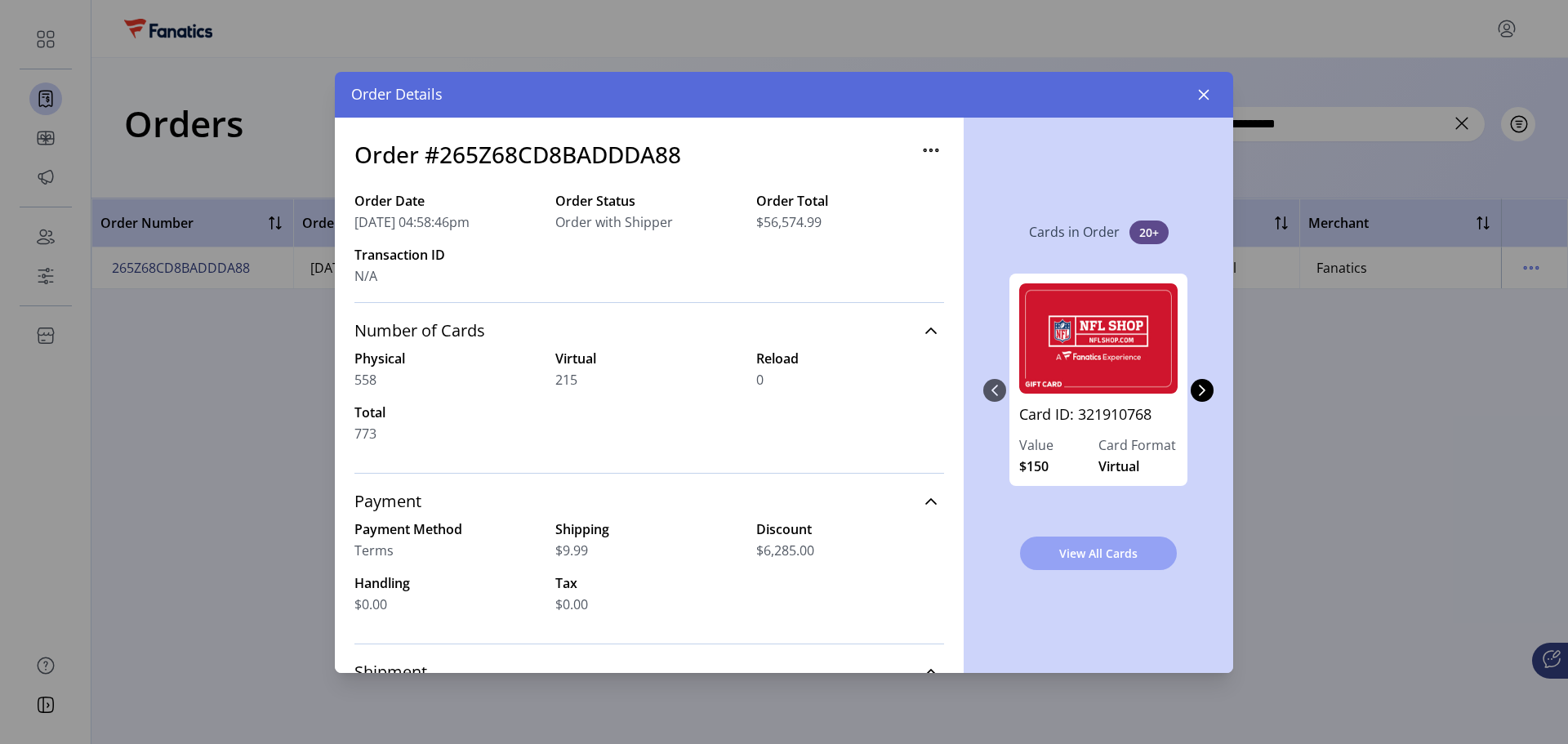
click at [1087, 550] on span "View All Cards" at bounding box center [1099, 553] width 114 height 17
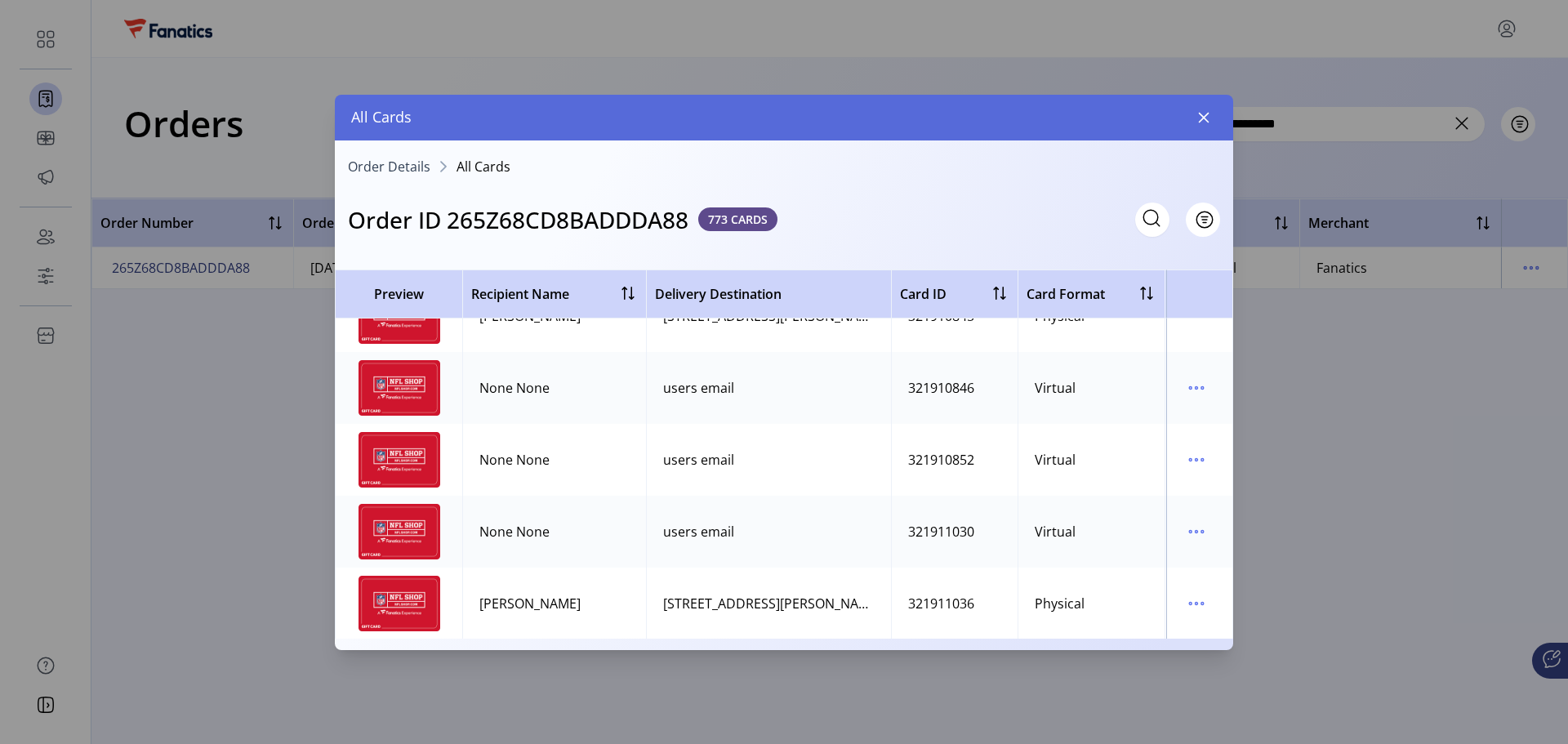
scroll to position [163, 0]
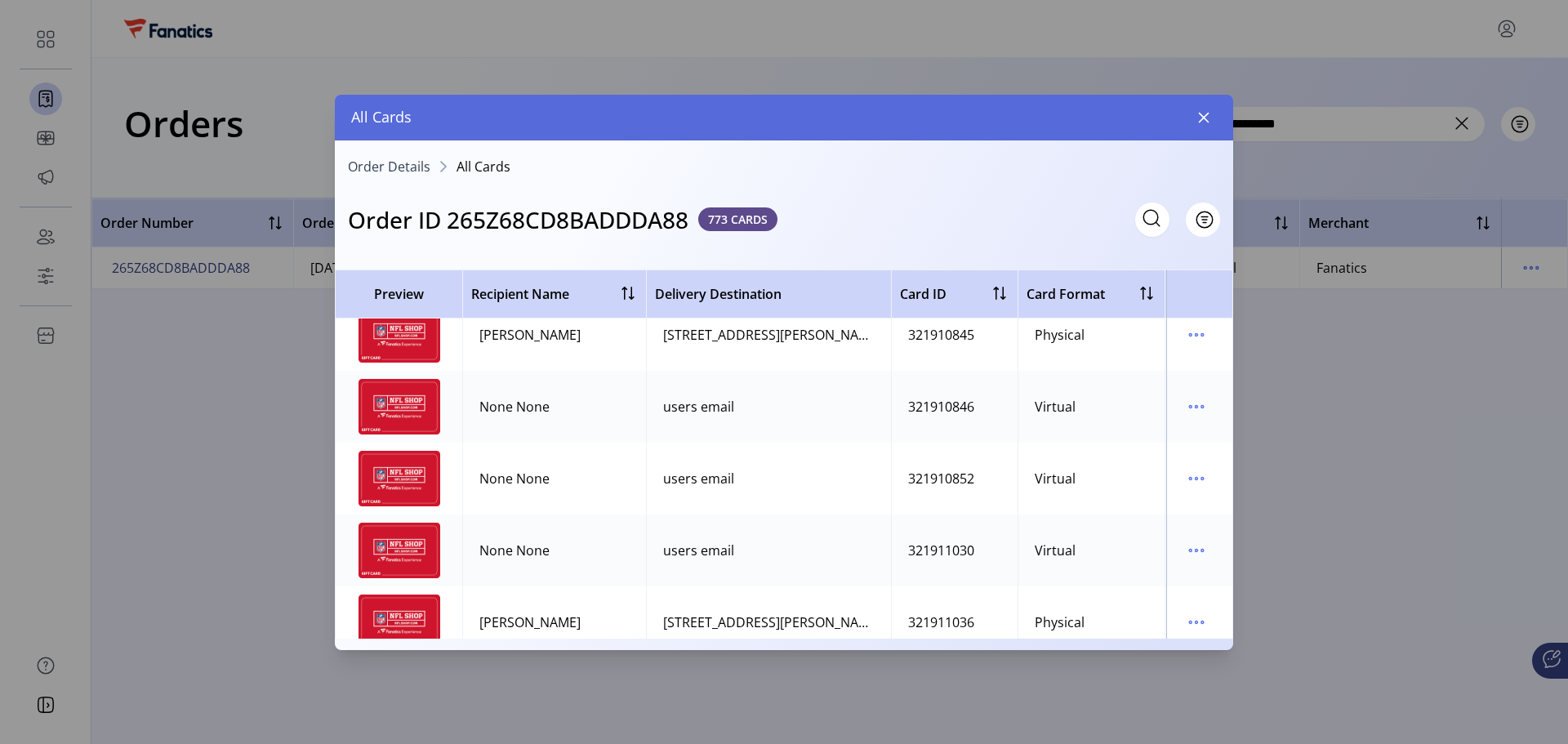
click at [415, 166] on span "Order Details" at bounding box center [390, 166] width 83 height 13
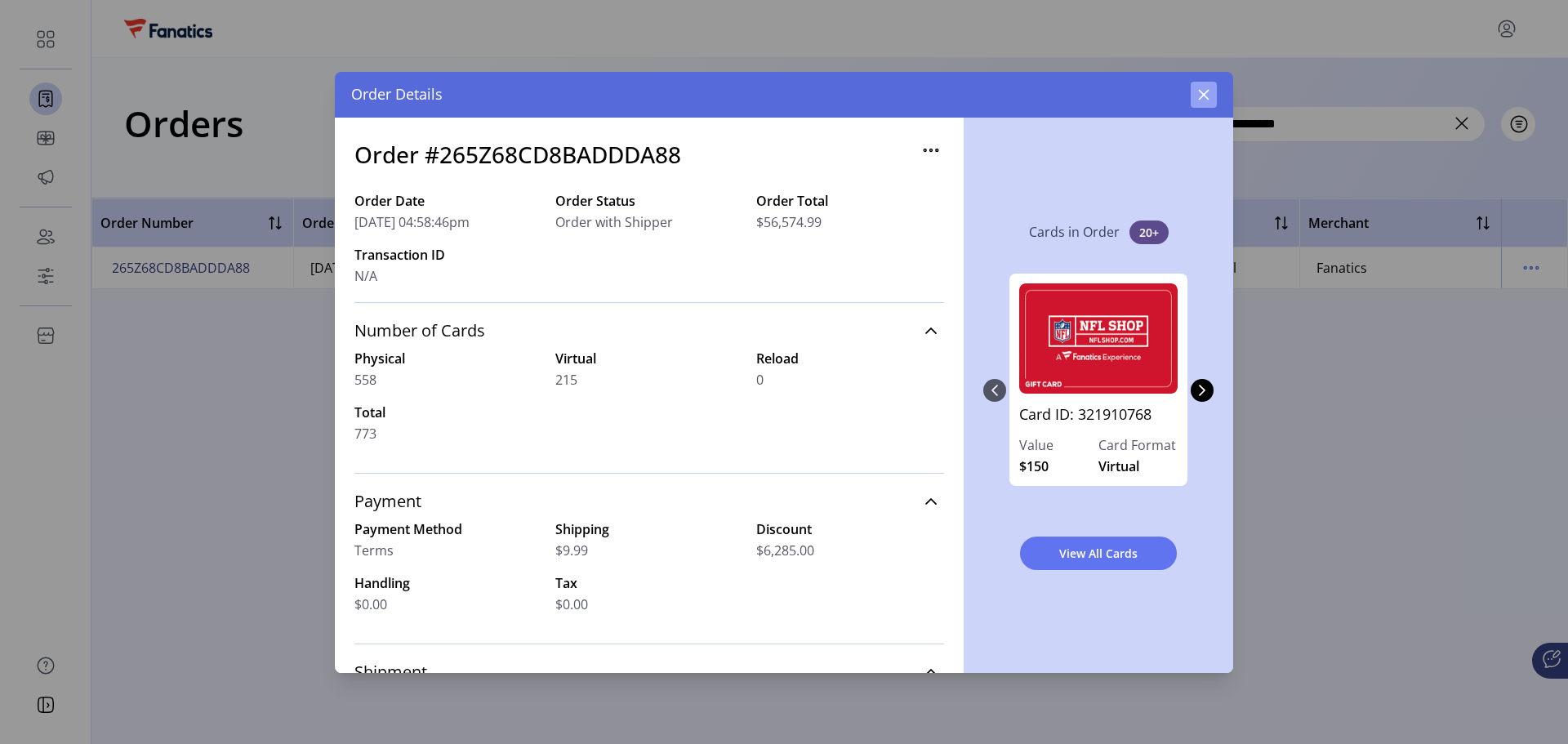
click at [1206, 95] on icon "button" at bounding box center [1204, 95] width 13 height 13
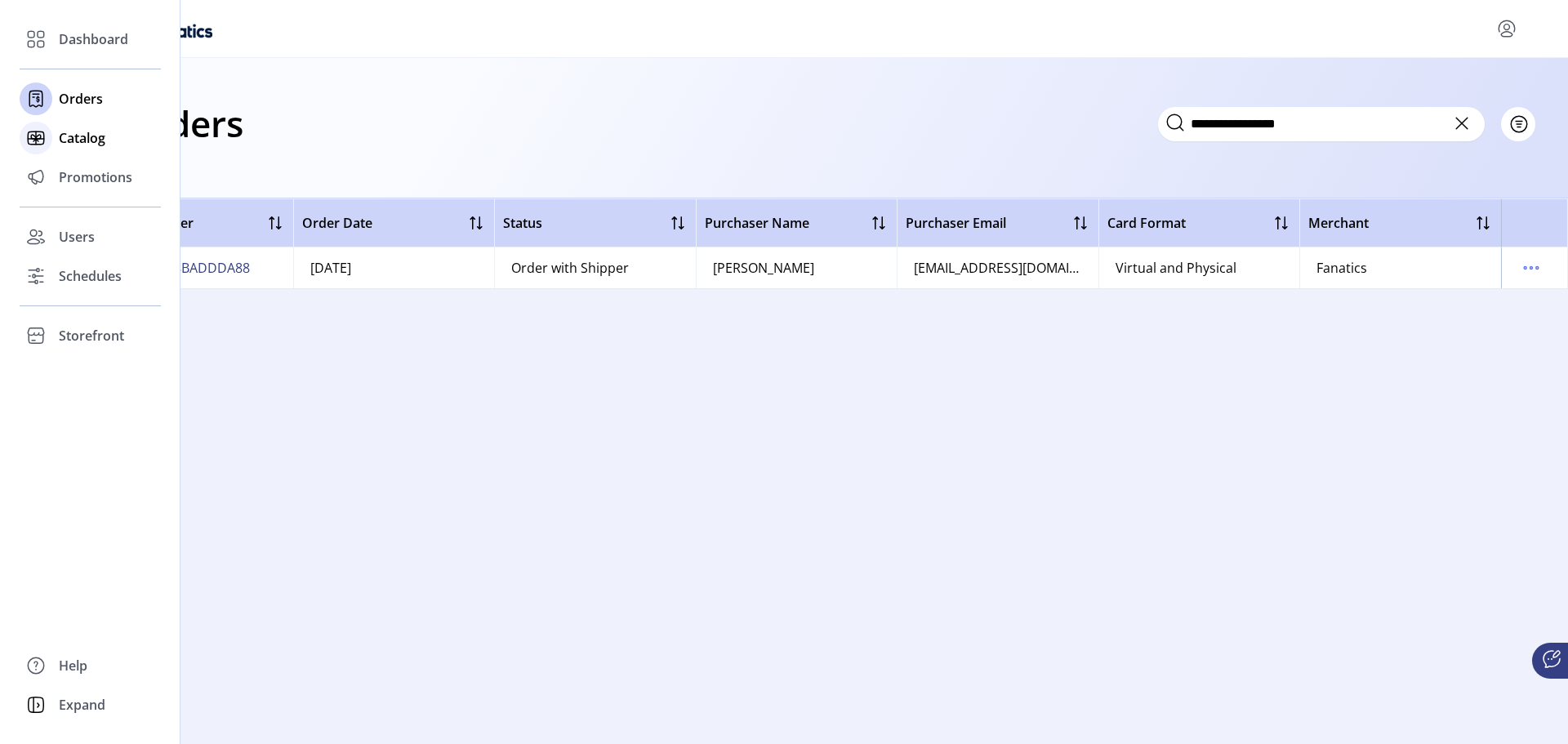
click at [82, 135] on span "Catalog" at bounding box center [82, 138] width 46 height 20
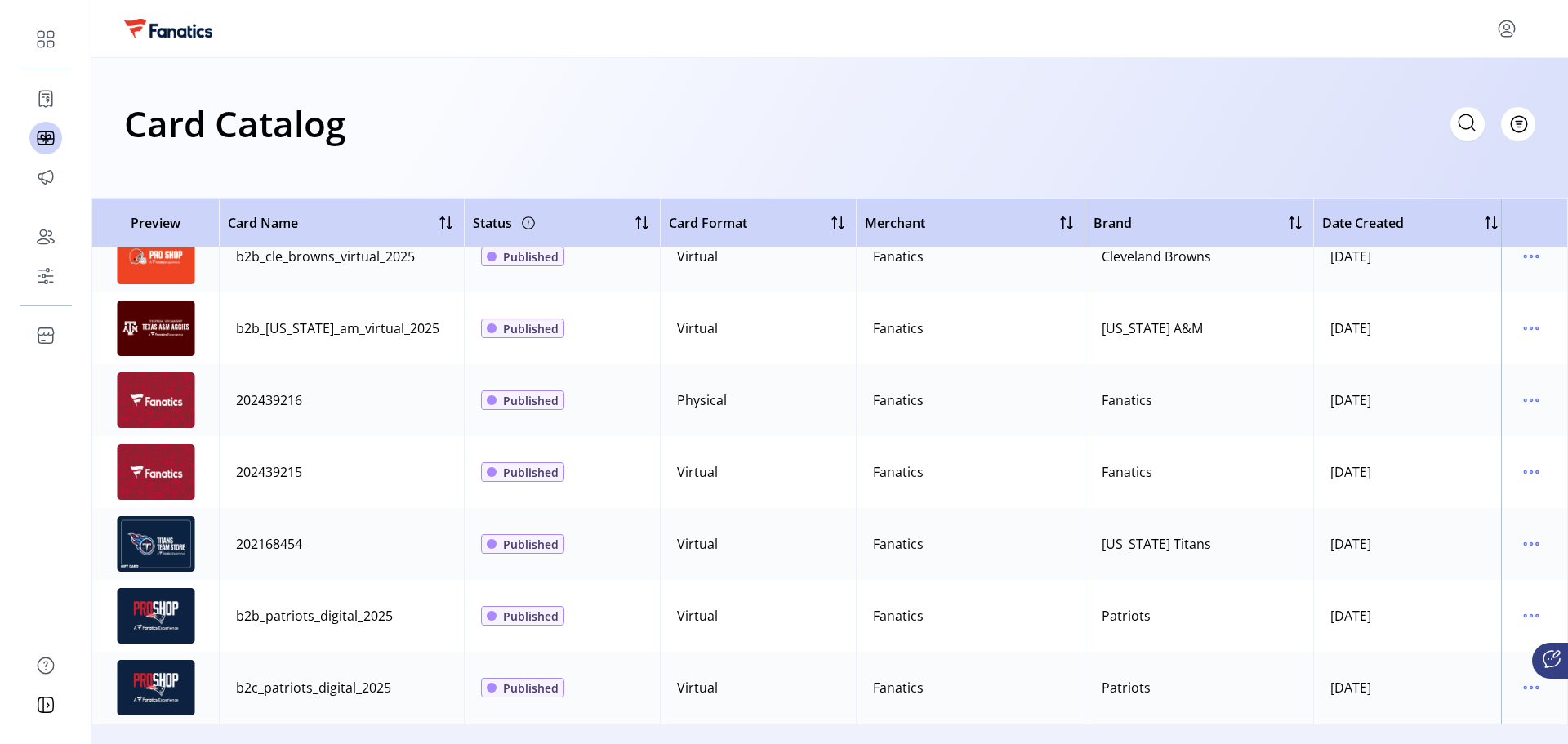
scroll to position [409, 0]
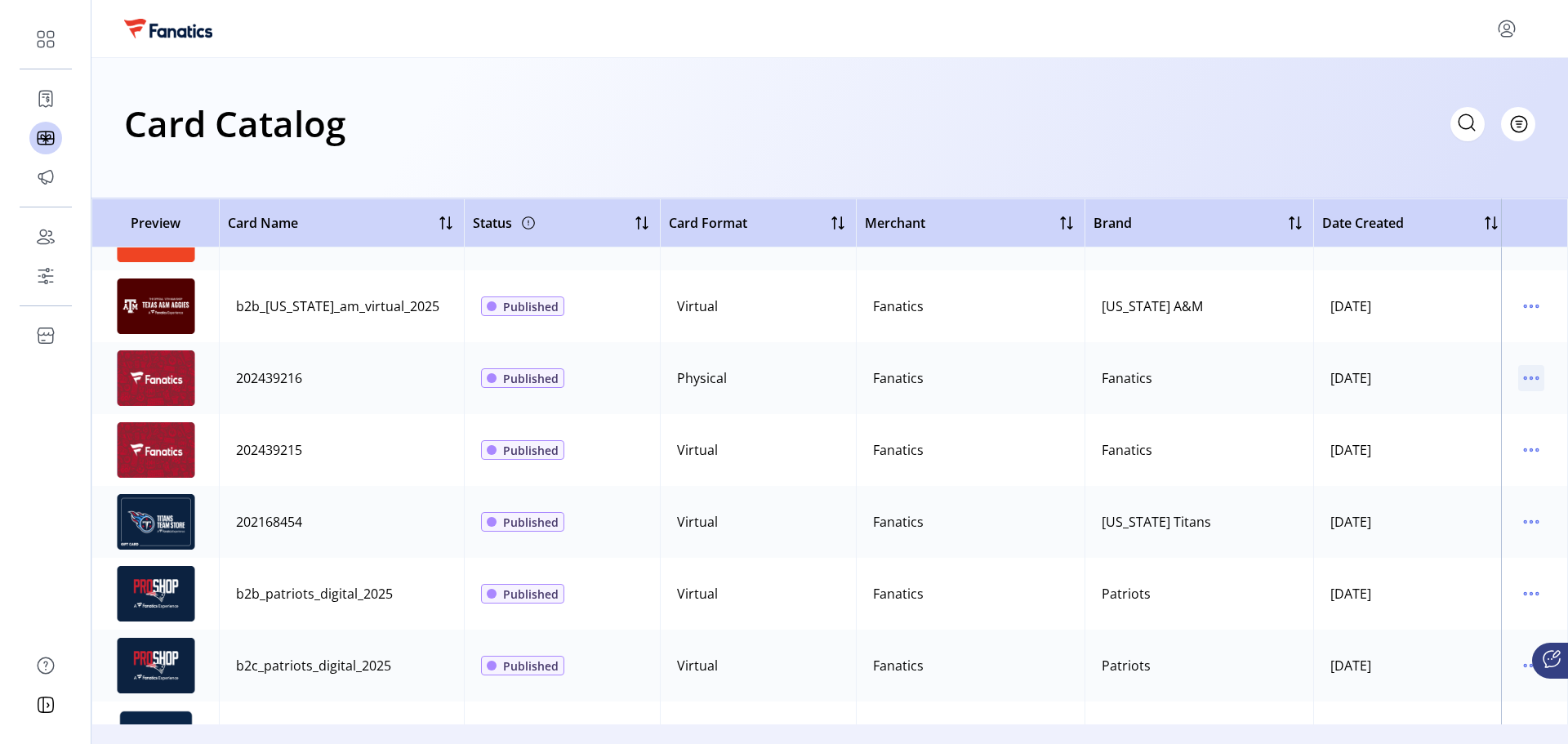
click at [1518, 380] on icon "menu" at bounding box center [1532, 378] width 26 height 26
click at [1485, 404] on span "View Details" at bounding box center [1455, 410] width 136 height 13
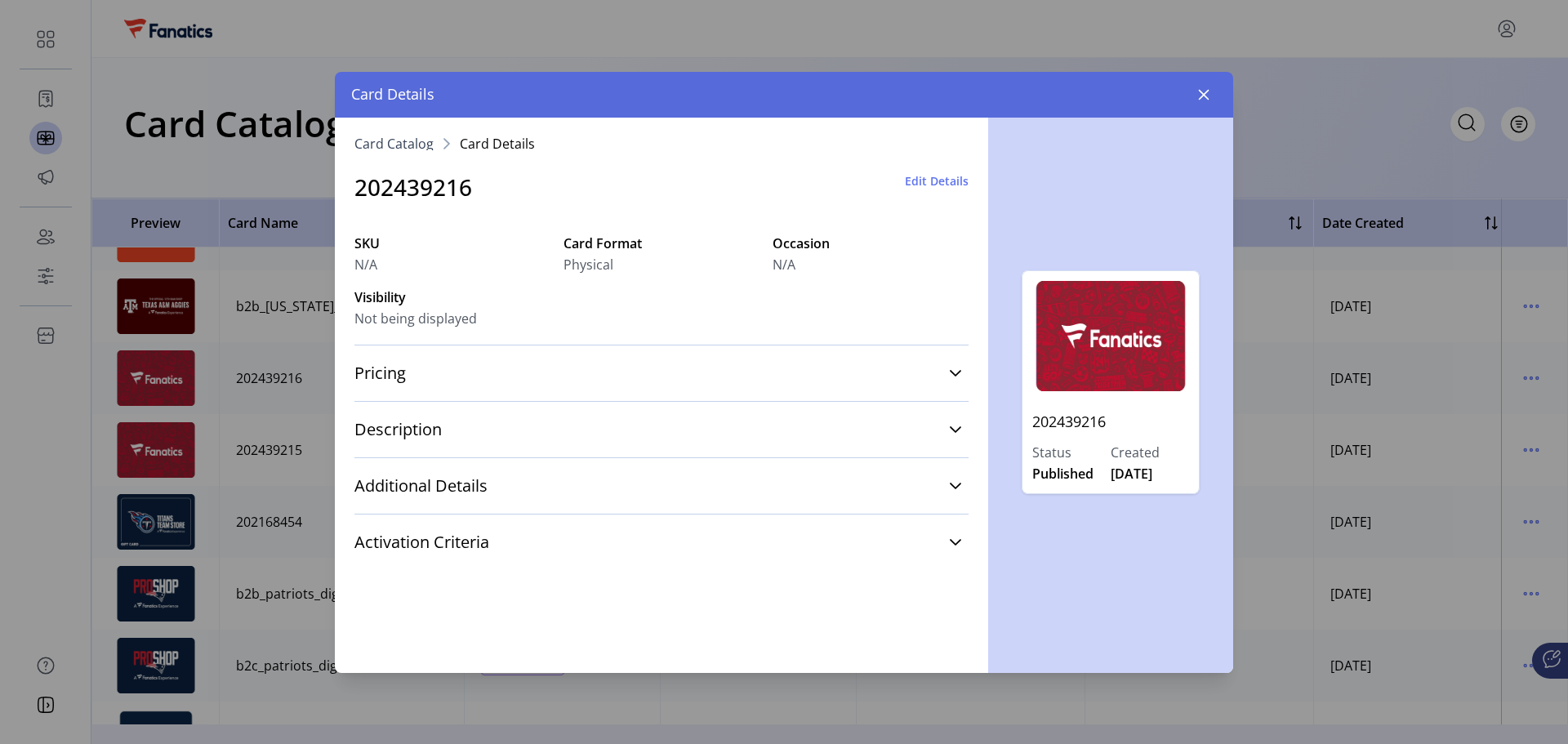
click at [943, 181] on span "Edit Details" at bounding box center [937, 180] width 64 height 17
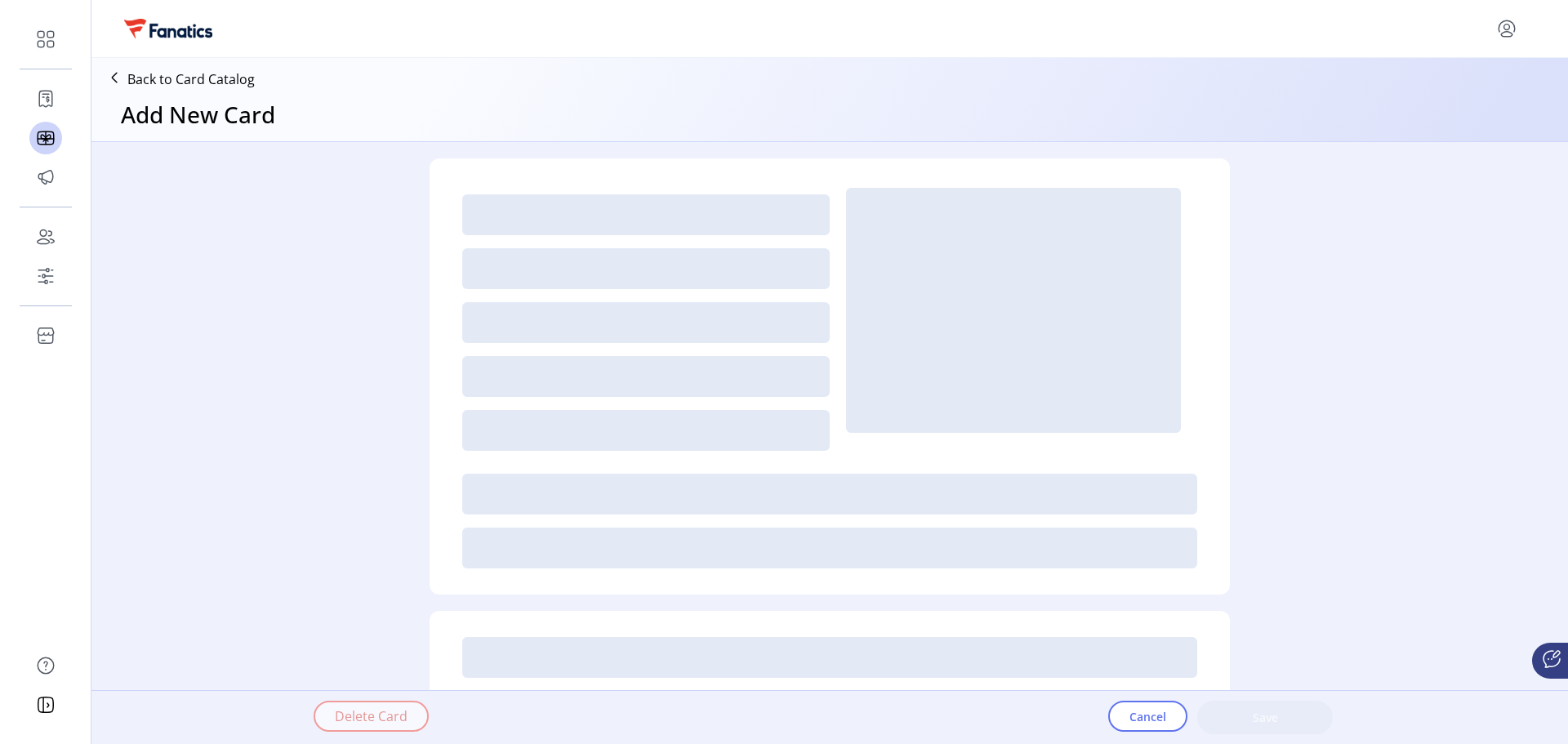
type textarea "**********"
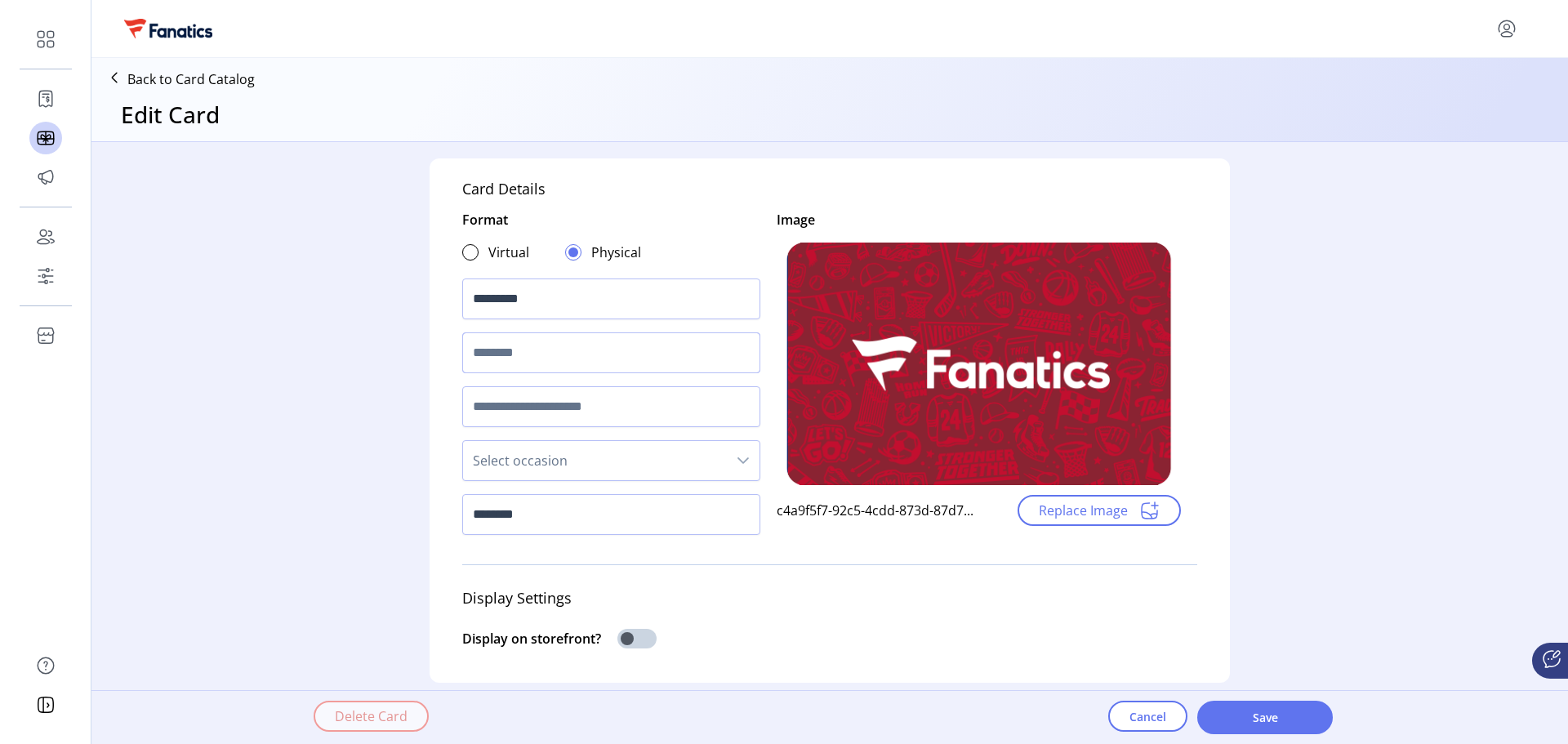
click at [644, 343] on input "text" at bounding box center [611, 353] width 298 height 41
click at [184, 73] on p "Back to Card Catalog" at bounding box center [191, 79] width 127 height 20
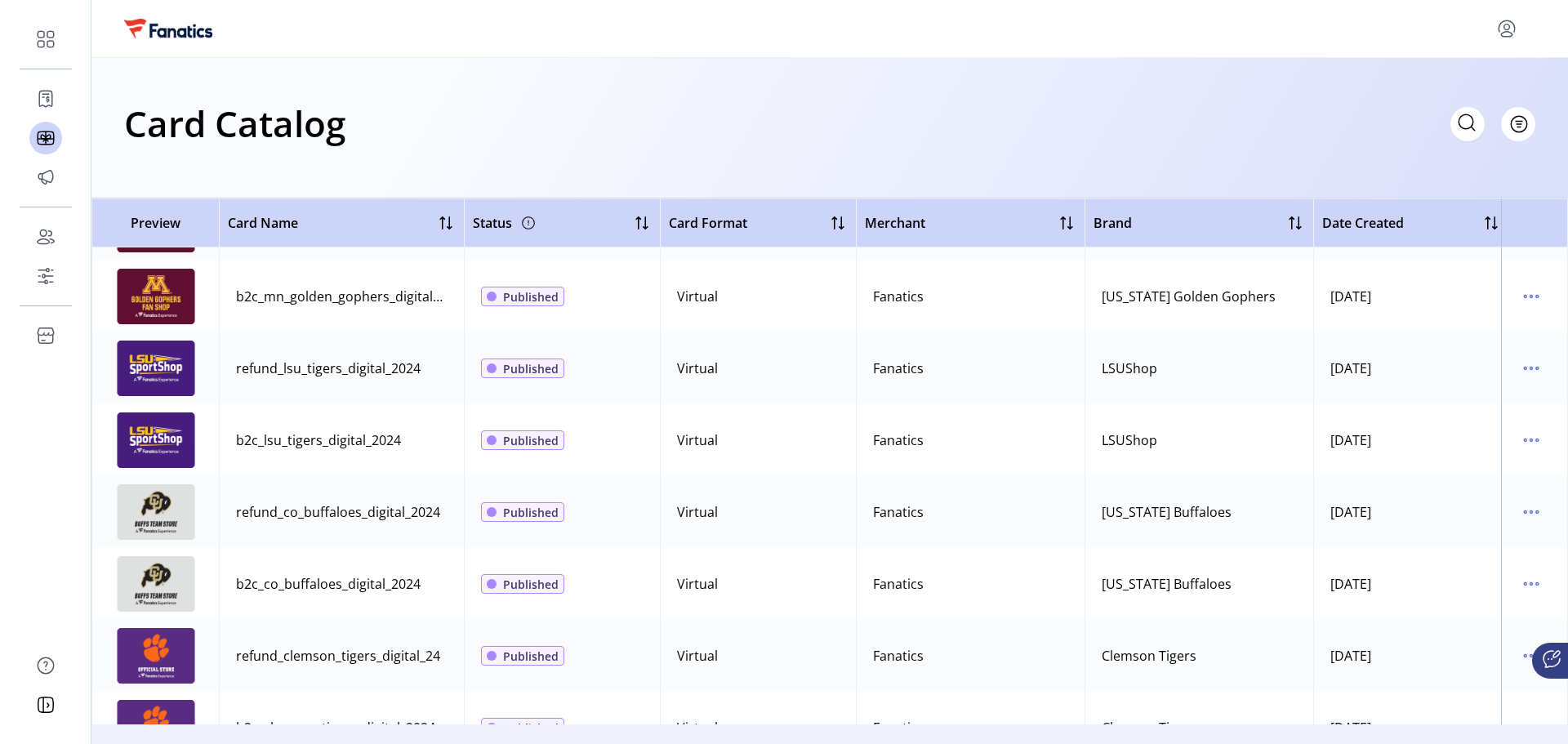
scroll to position [2450, 0]
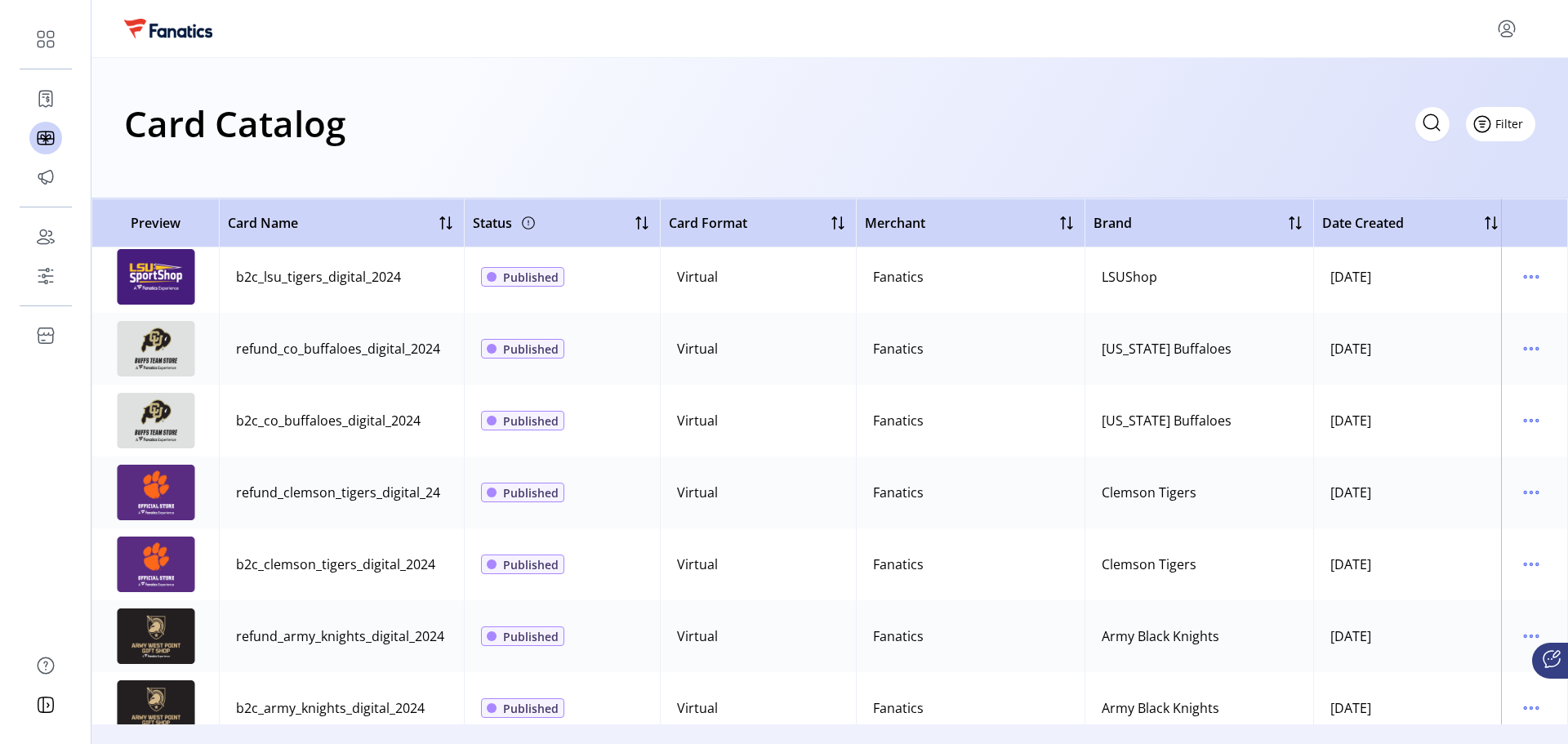
click at [1512, 124] on span "Filter" at bounding box center [1509, 123] width 28 height 17
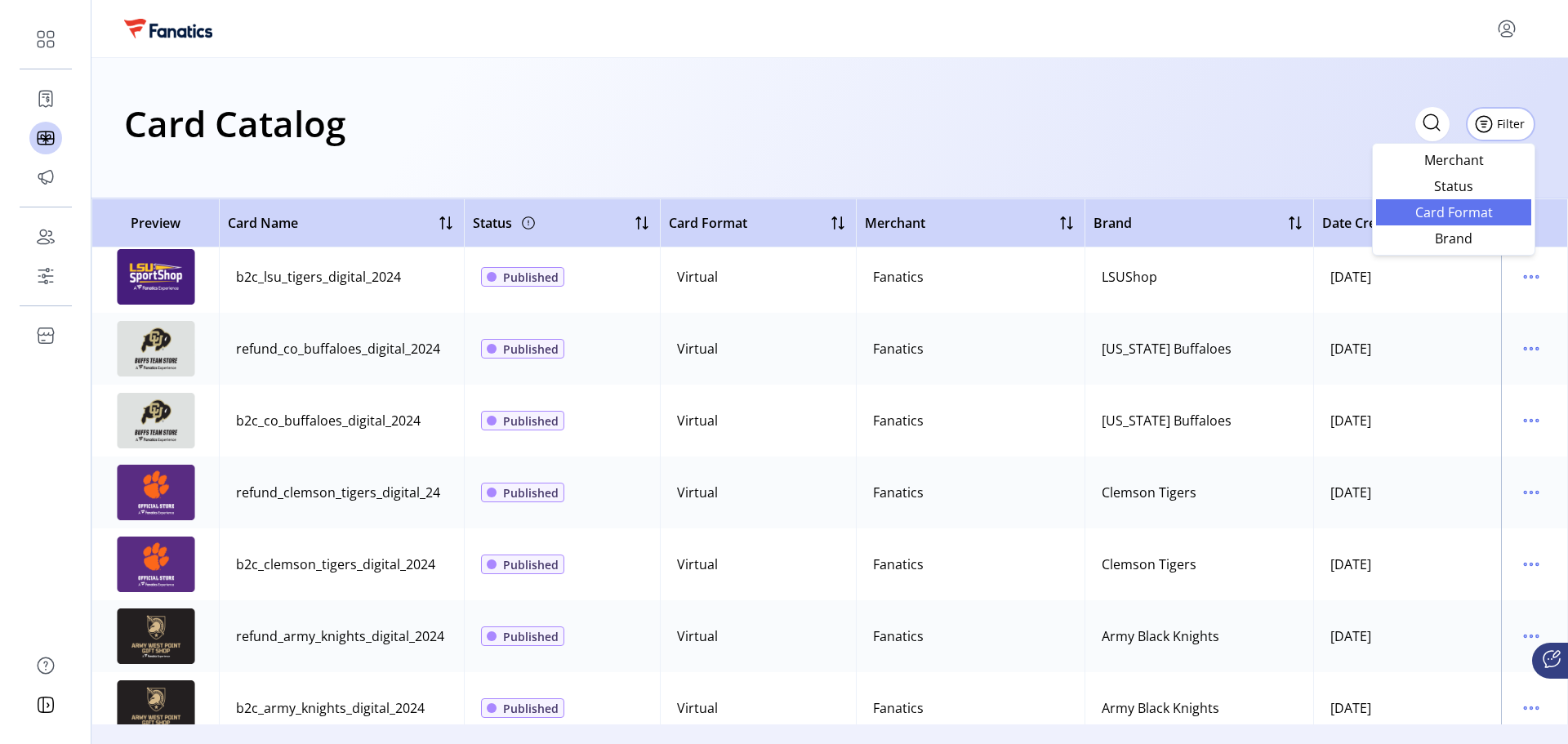
click at [1472, 207] on span "Card Format" at bounding box center [1454, 213] width 136 height 13
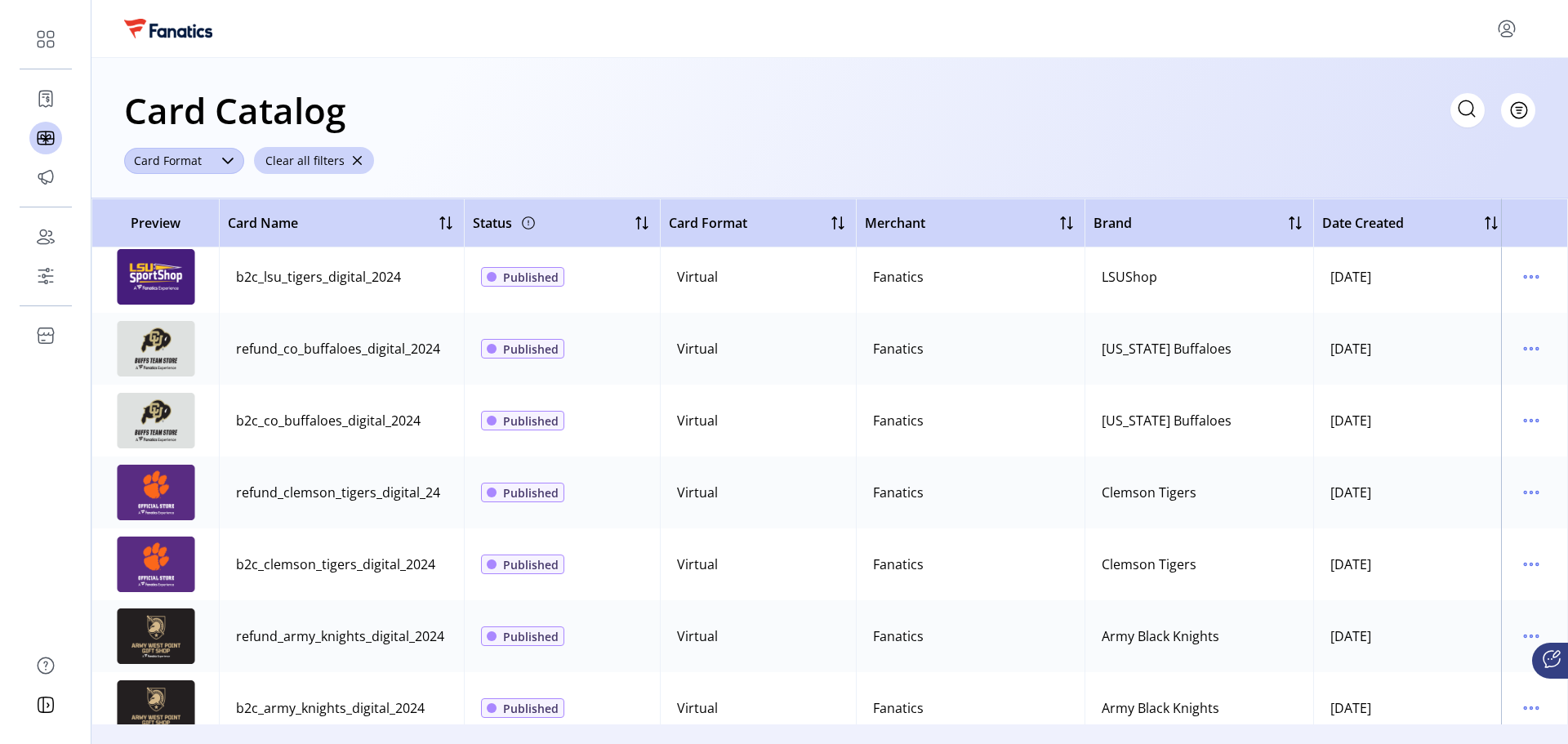
click at [178, 159] on span "Card Format" at bounding box center [168, 161] width 88 height 26
click at [183, 252] on span "Physical" at bounding box center [163, 258] width 50 height 18
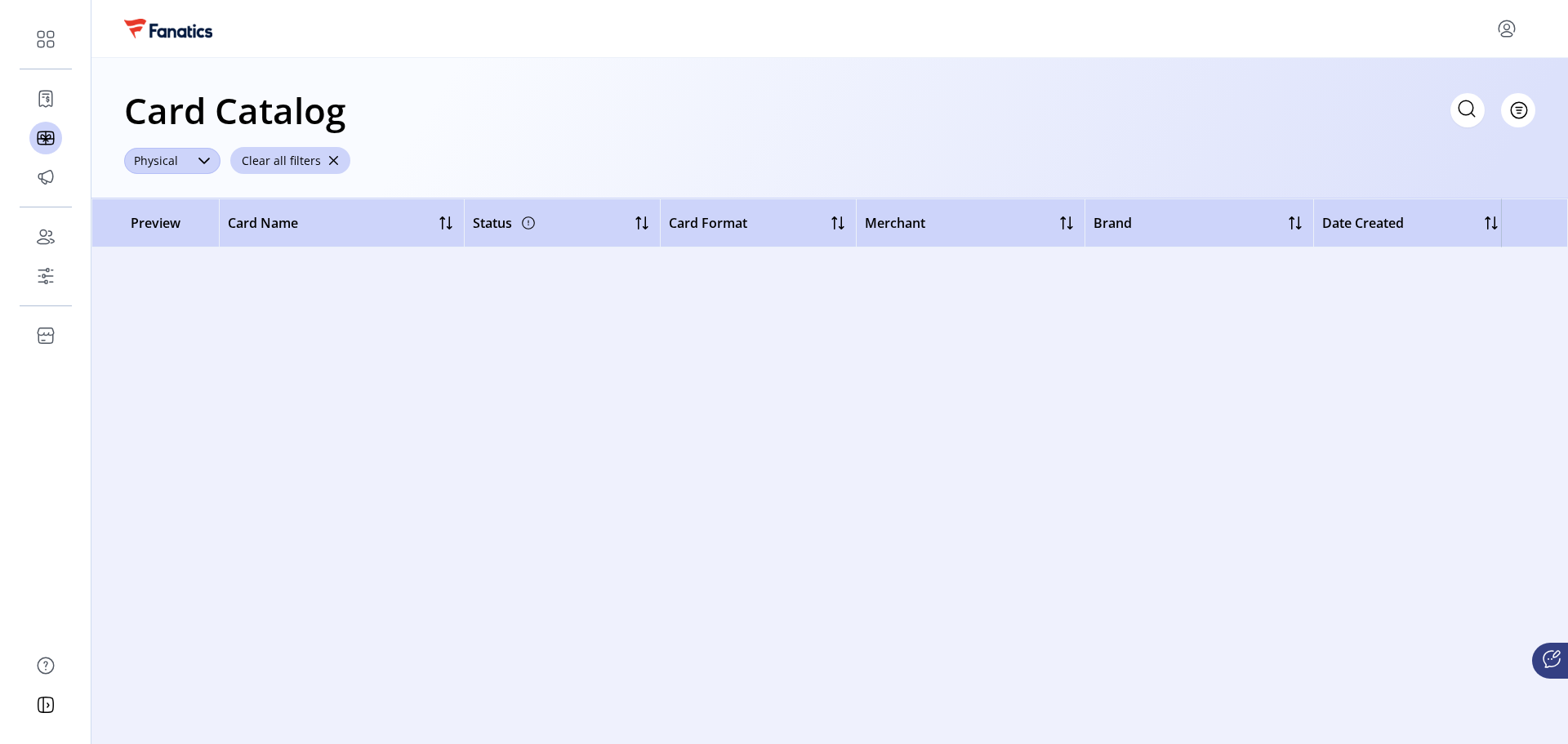
scroll to position [0, 0]
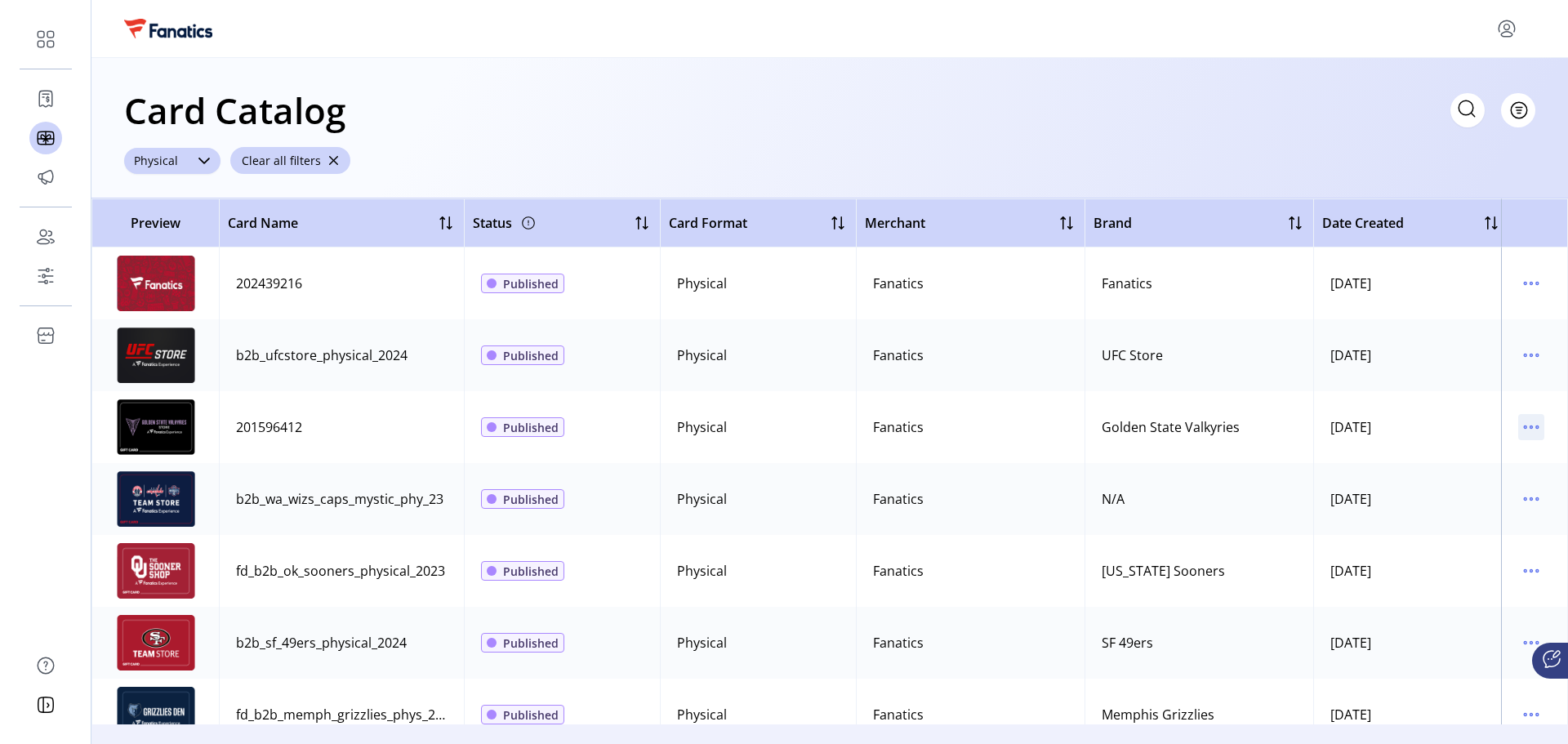
click at [1530, 428] on icon "menu" at bounding box center [1532, 427] width 26 height 26
click at [1468, 455] on span "View Details" at bounding box center [1455, 459] width 136 height 13
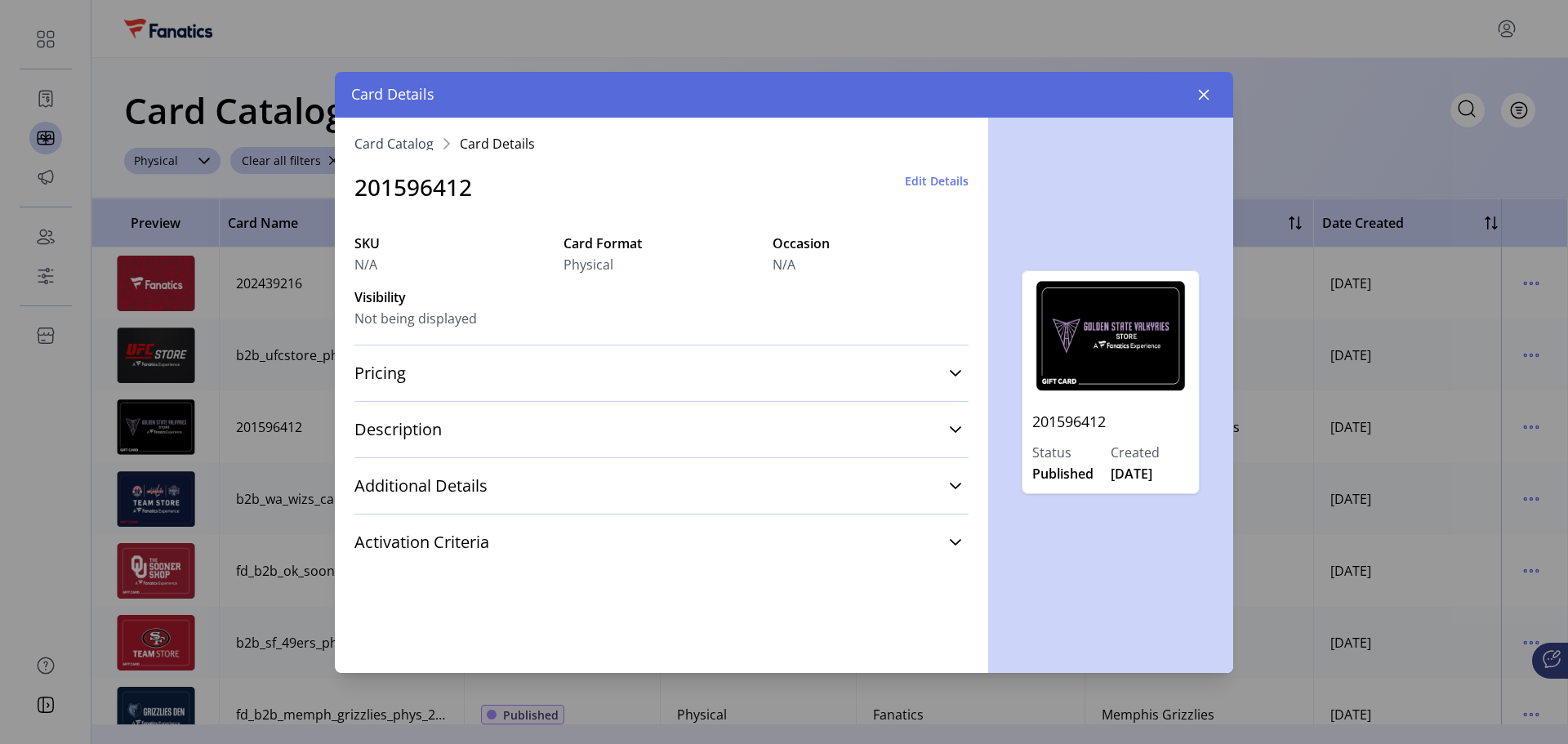
click at [933, 176] on span "Edit Details" at bounding box center [937, 180] width 64 height 17
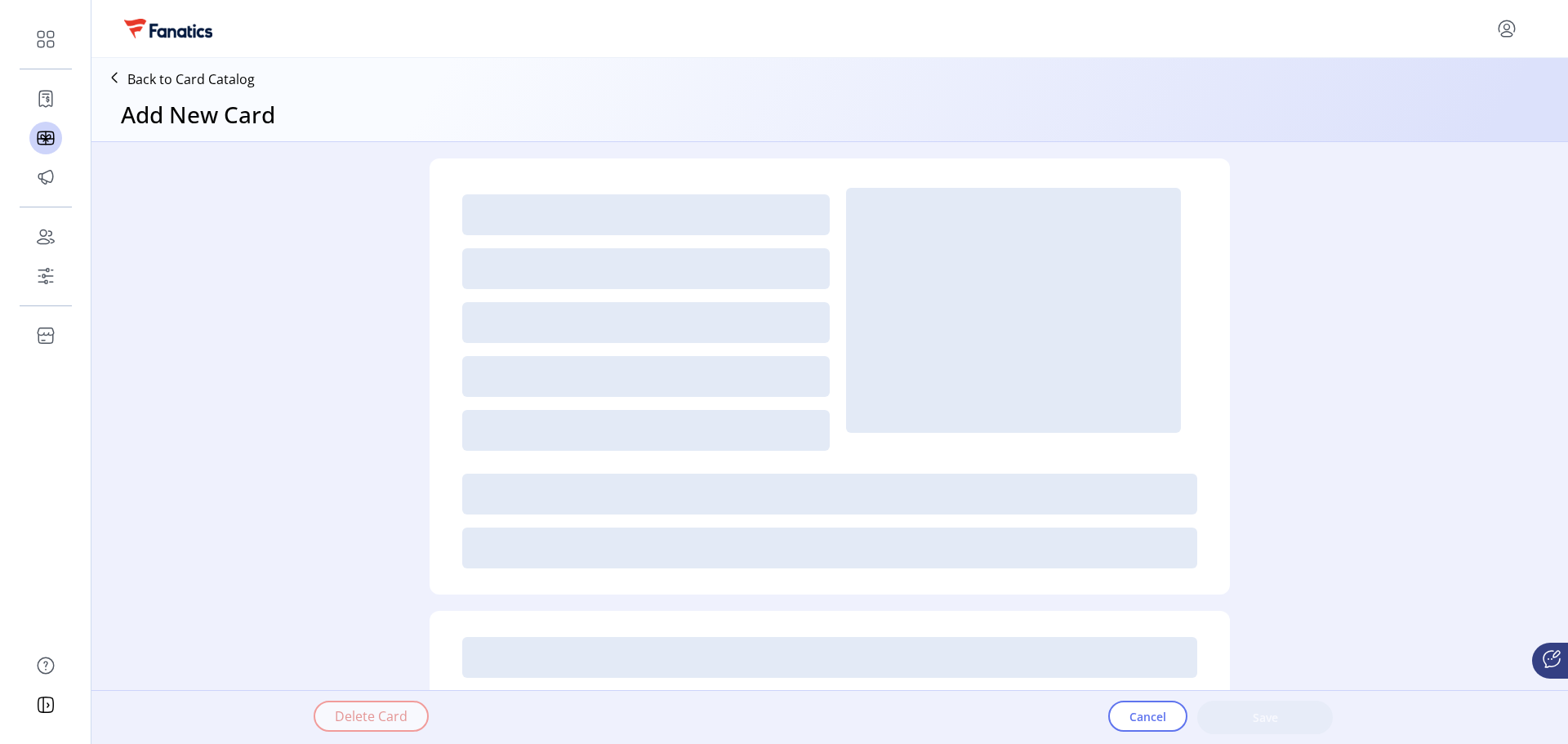
type textarea "**********"
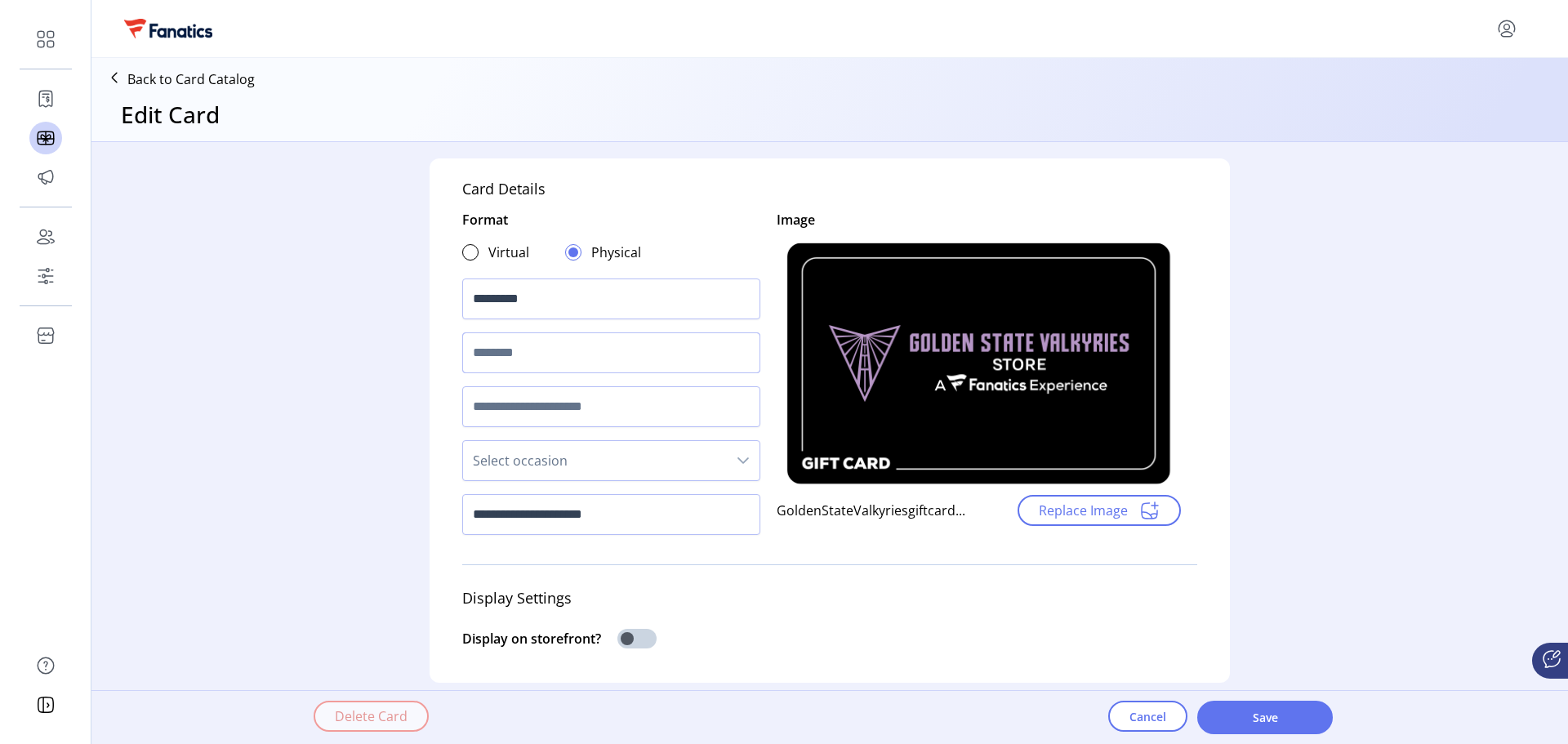
click at [621, 356] on input "text" at bounding box center [611, 353] width 298 height 41
click at [186, 80] on p "Back to Card Catalog" at bounding box center [191, 79] width 127 height 20
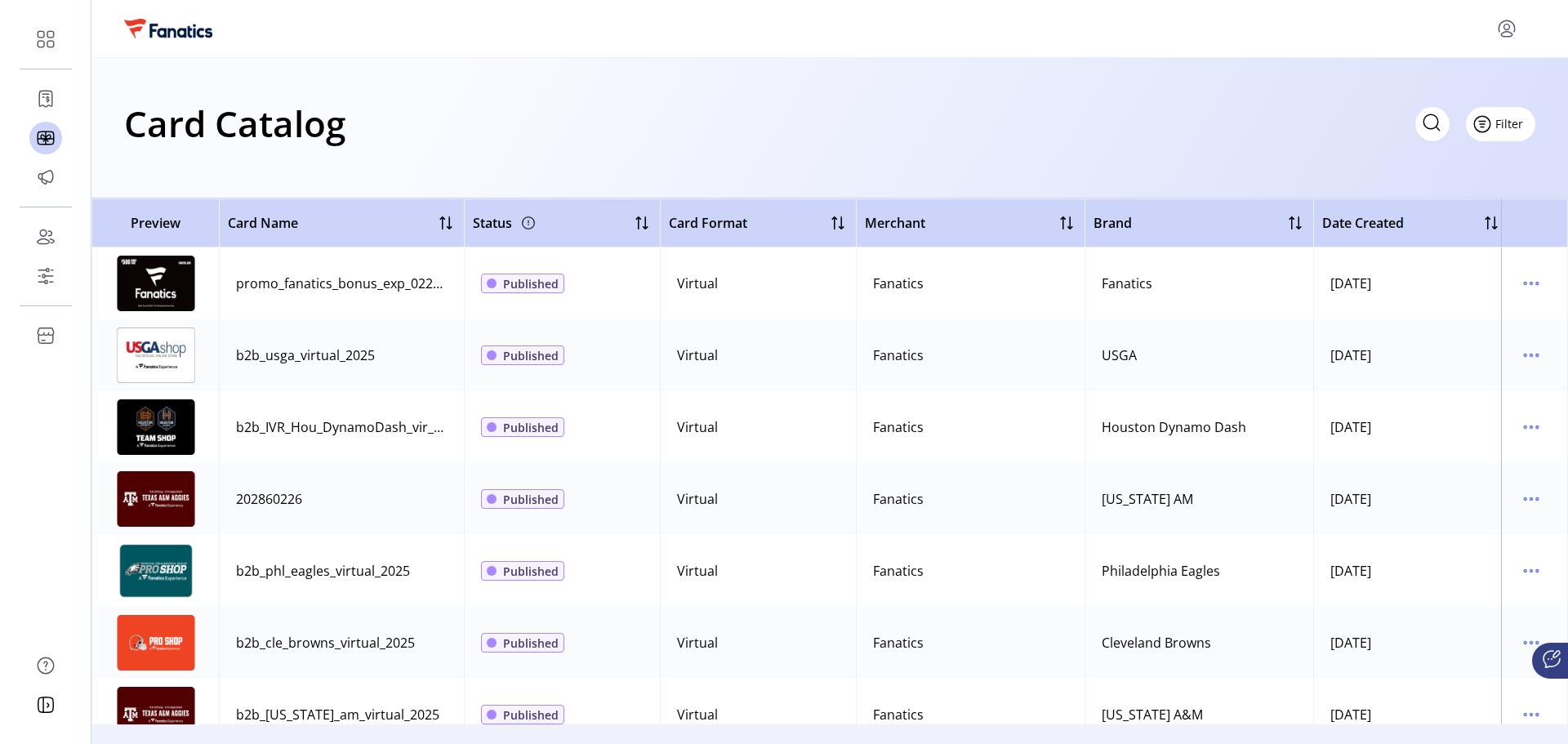
click at [1510, 127] on span "Filter" at bounding box center [1509, 123] width 28 height 17
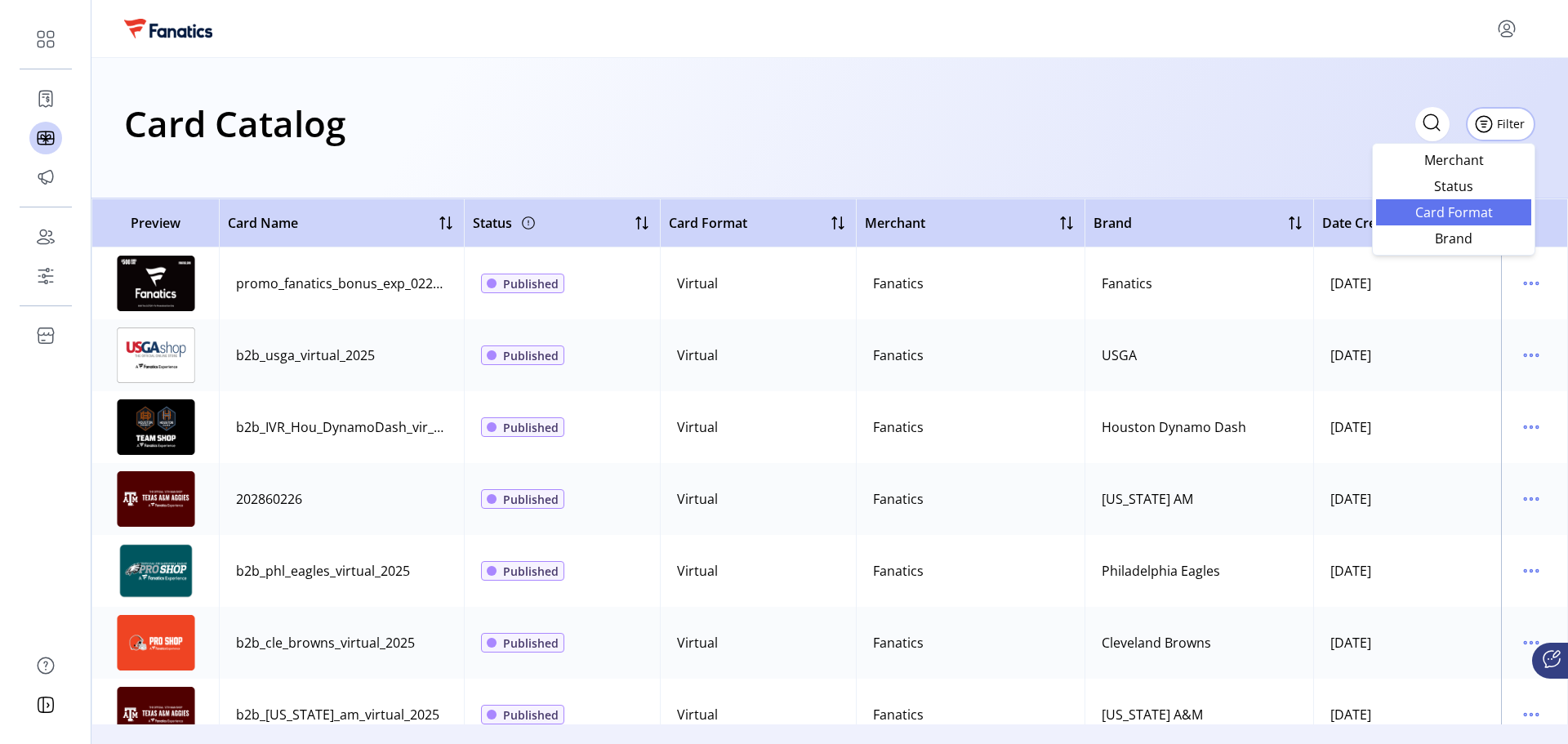
click at [1453, 218] on span "Card Format" at bounding box center [1454, 213] width 136 height 13
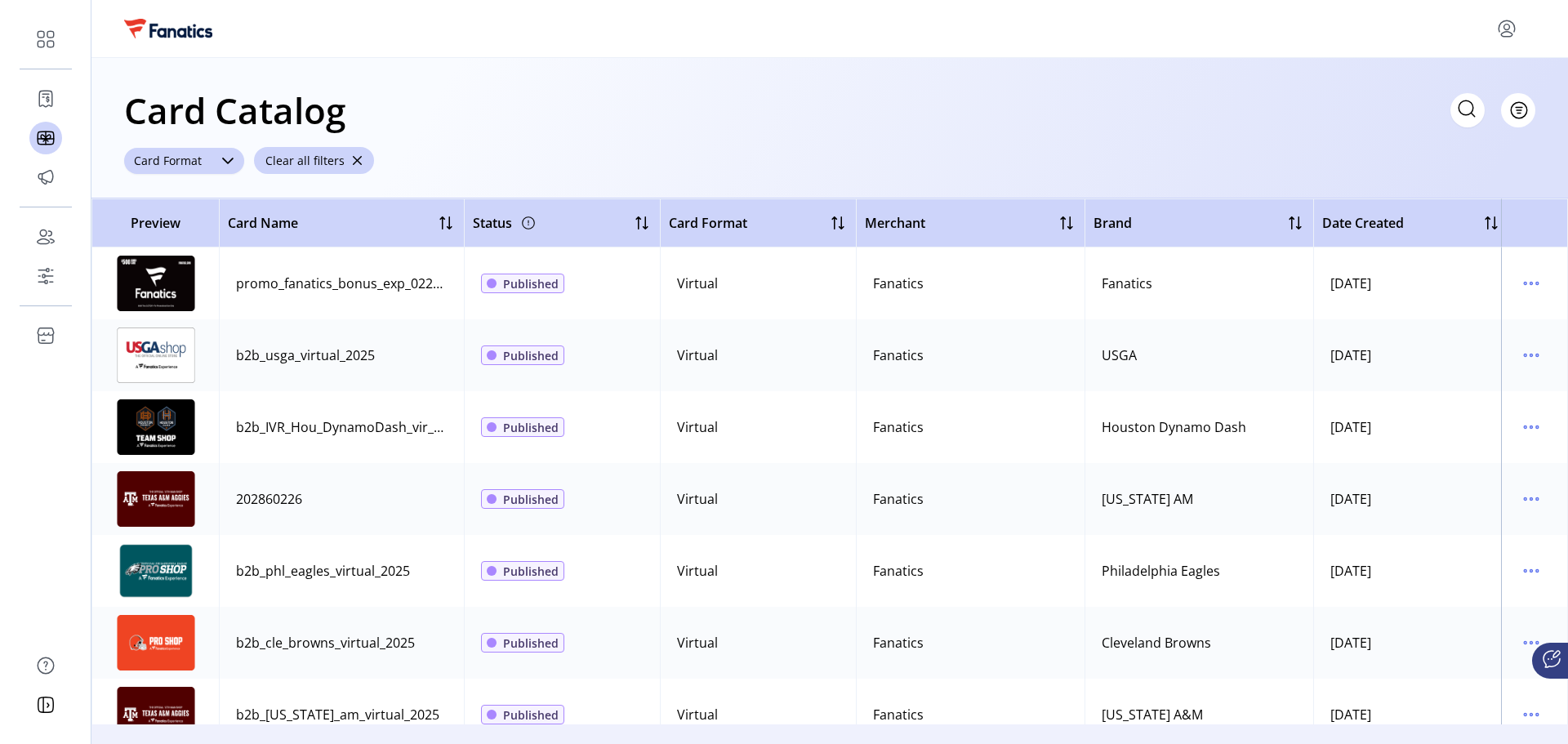
click at [223, 158] on icon "dropdown trigger" at bounding box center [228, 161] width 13 height 13
click at [218, 254] on li "Physical" at bounding box center [184, 257] width 111 height 32
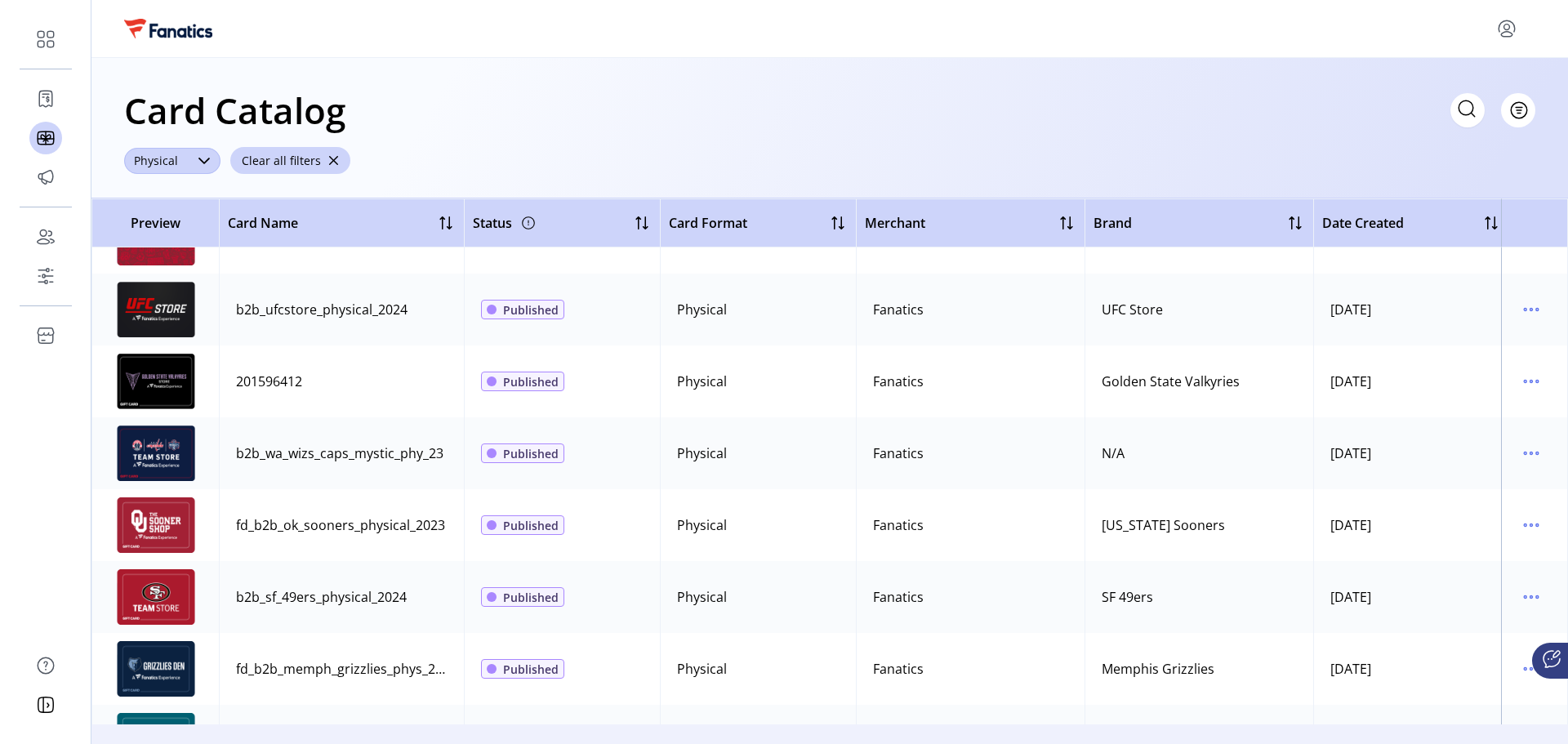
scroll to position [82, 0]
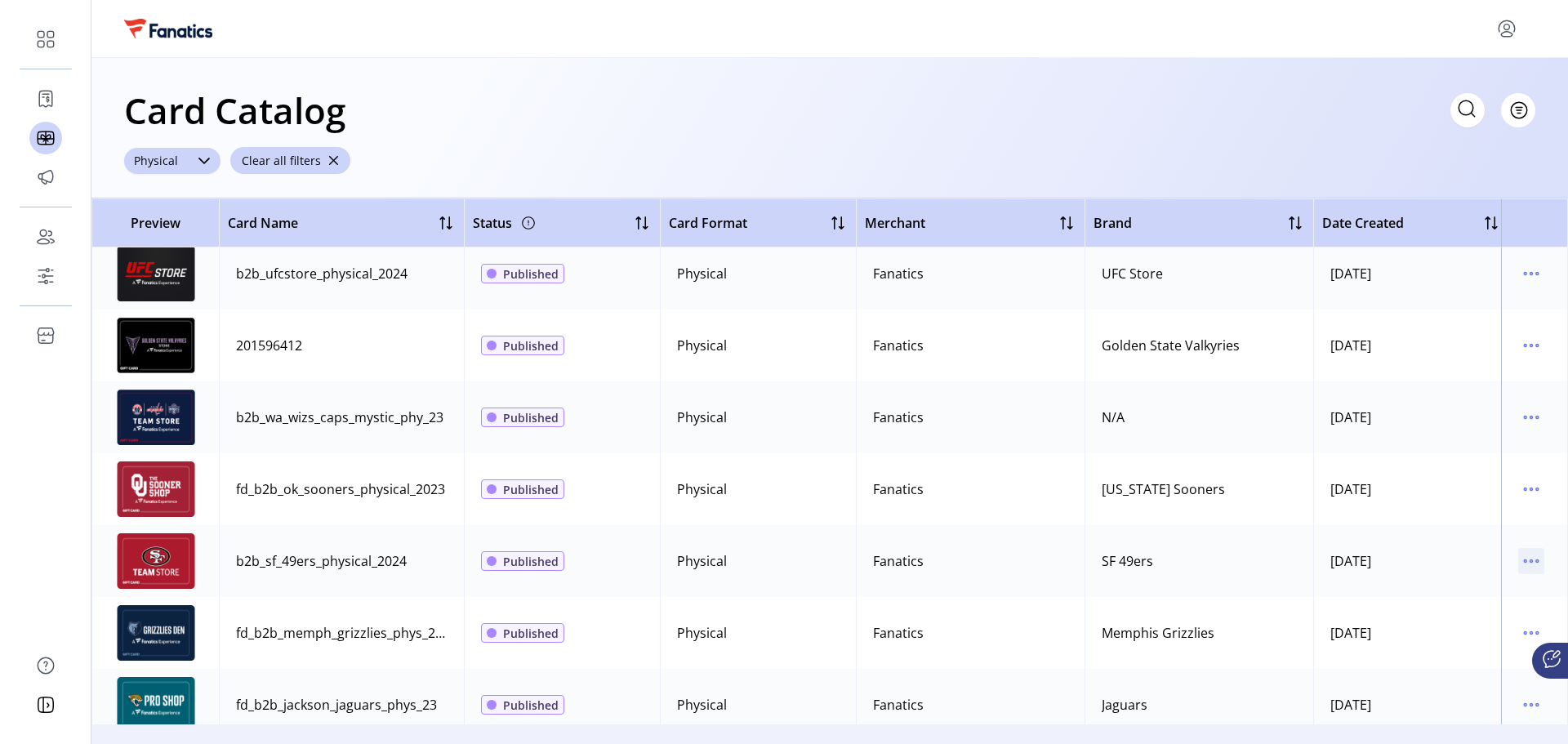
click at [1526, 564] on icon "menu" at bounding box center [1532, 561] width 26 height 26
click at [1475, 595] on span "View Details" at bounding box center [1455, 593] width 136 height 13
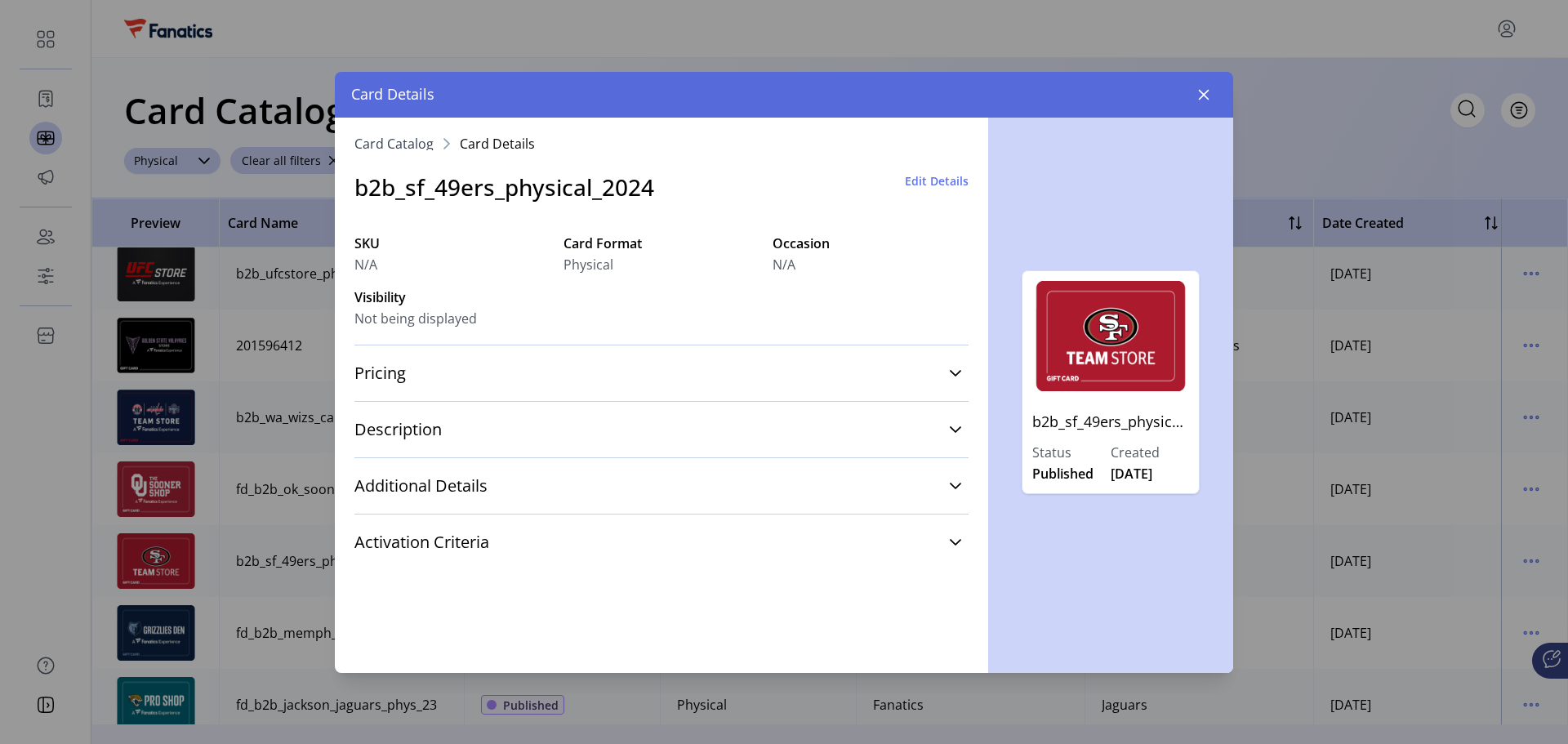
click at [944, 184] on span "Edit Details" at bounding box center [937, 180] width 64 height 17
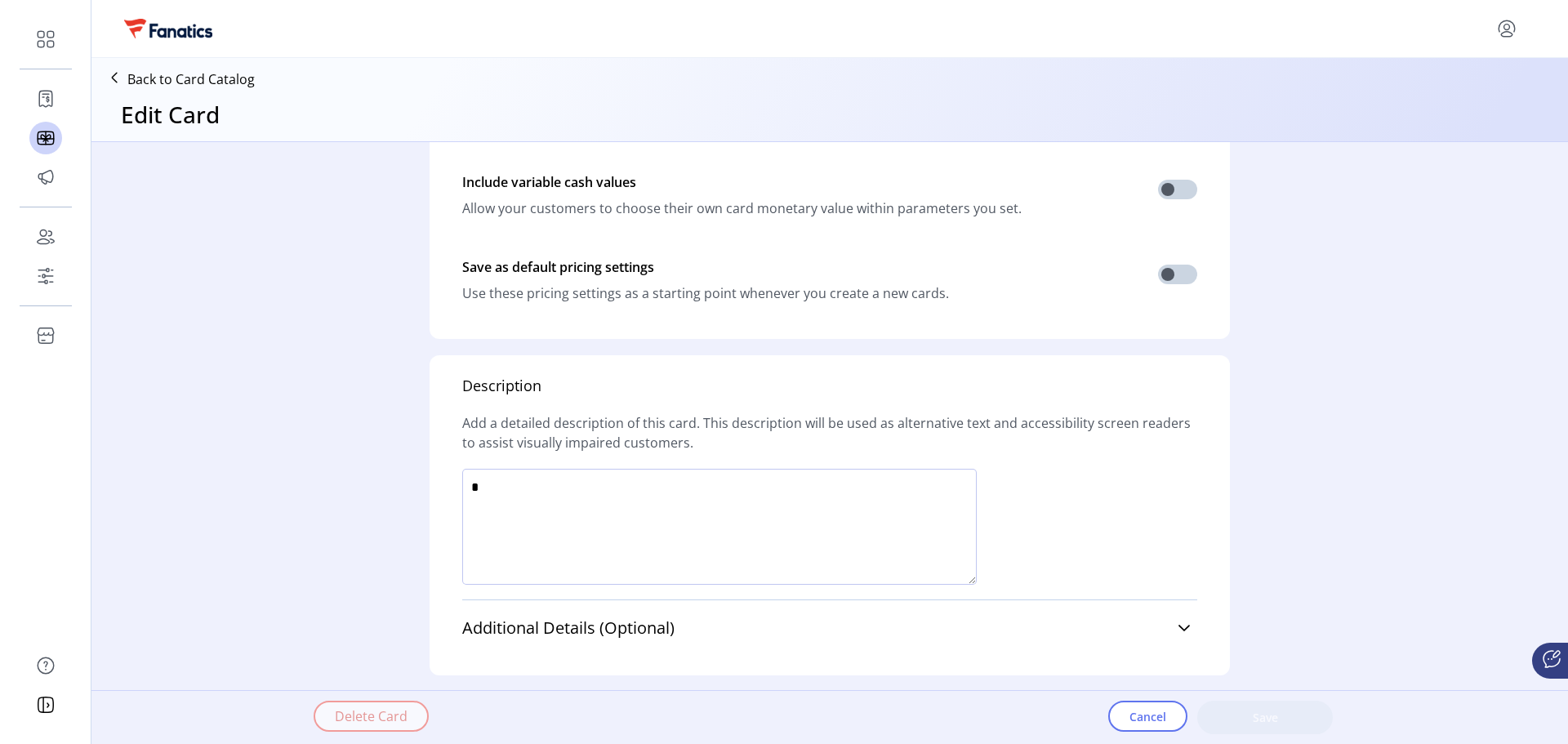
scroll to position [698, 0]
click at [1159, 634] on link "Additional Details (Optional)" at bounding box center [830, 626] width 735 height 36
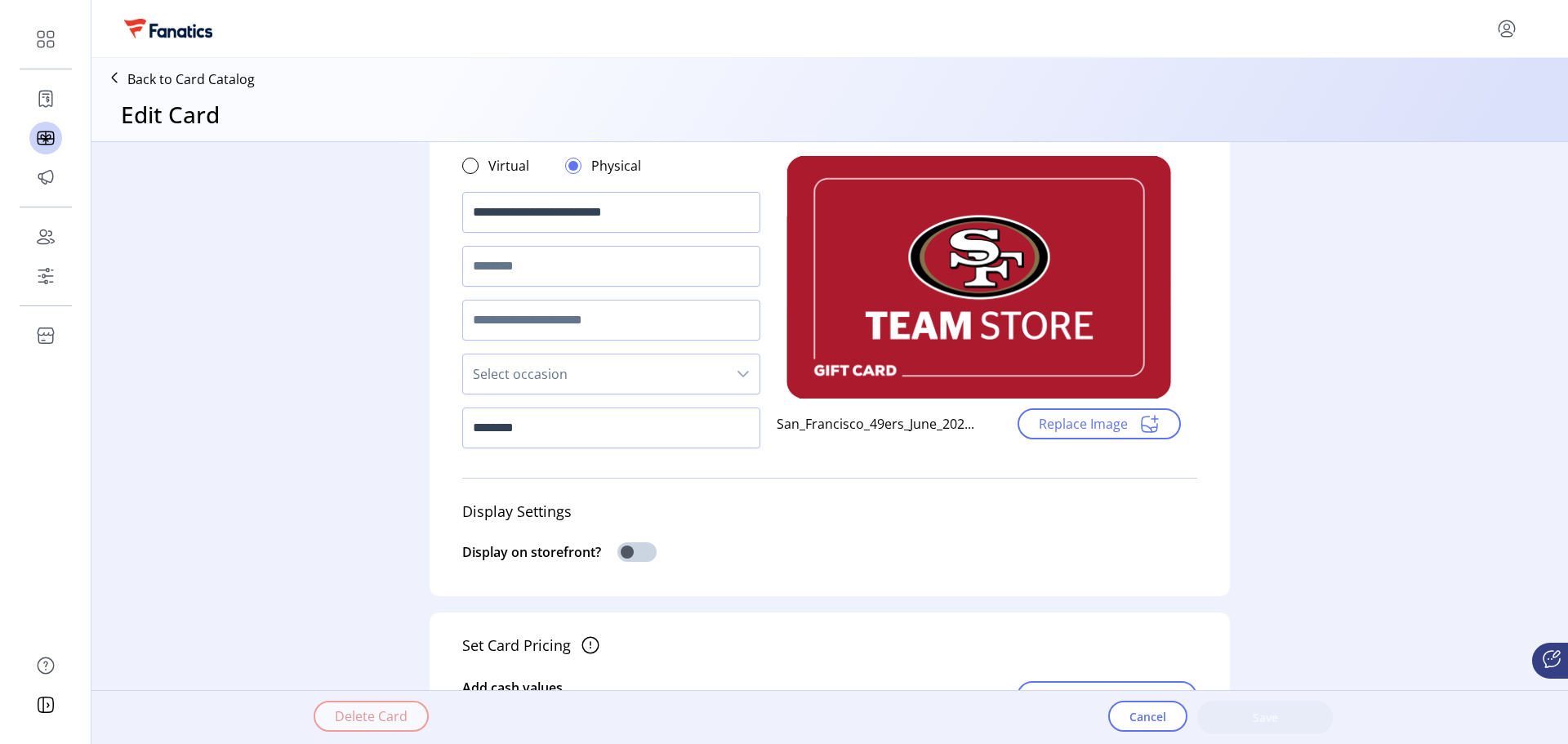
scroll to position [0, 0]
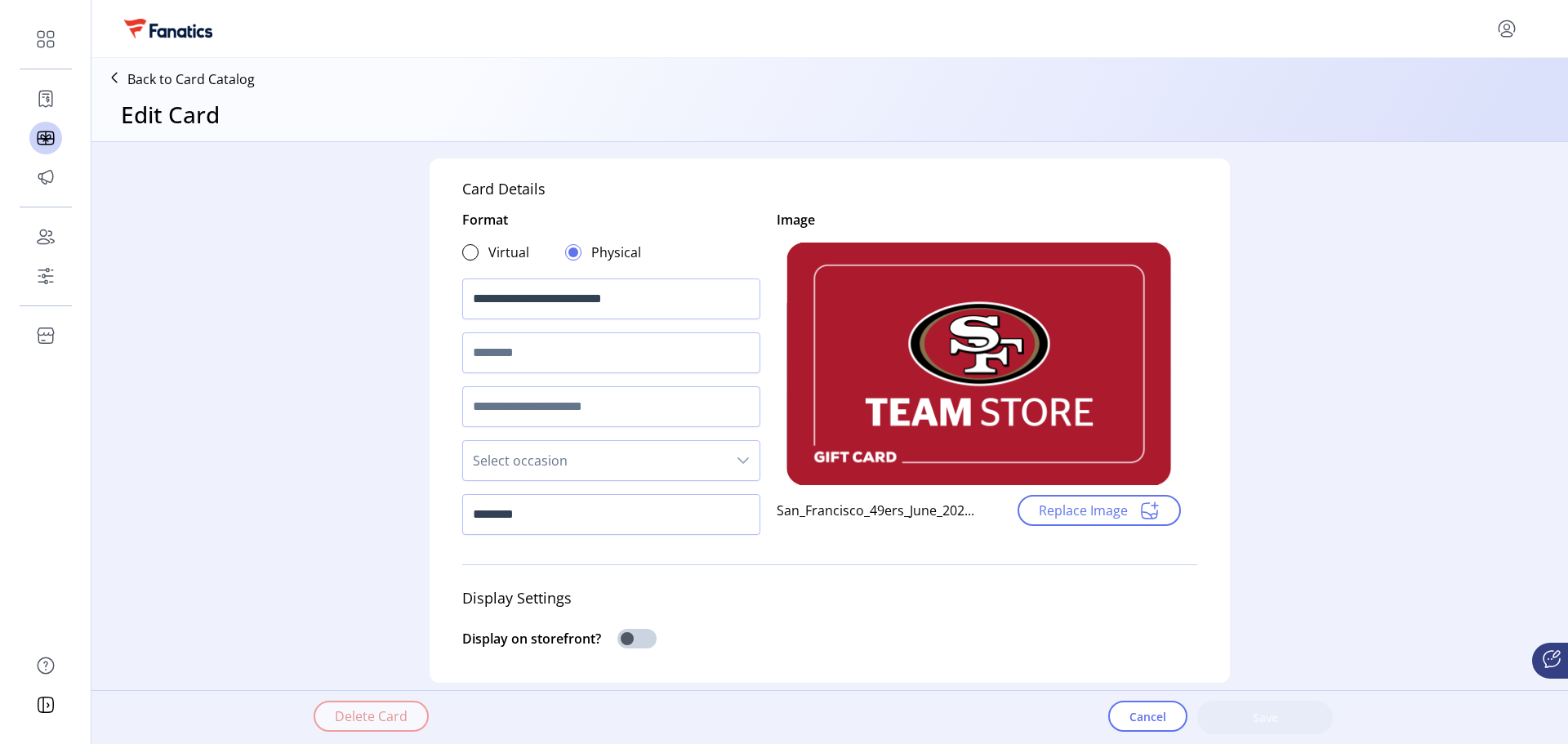
click at [216, 77] on p "Back to Card Catalog" at bounding box center [191, 79] width 127 height 20
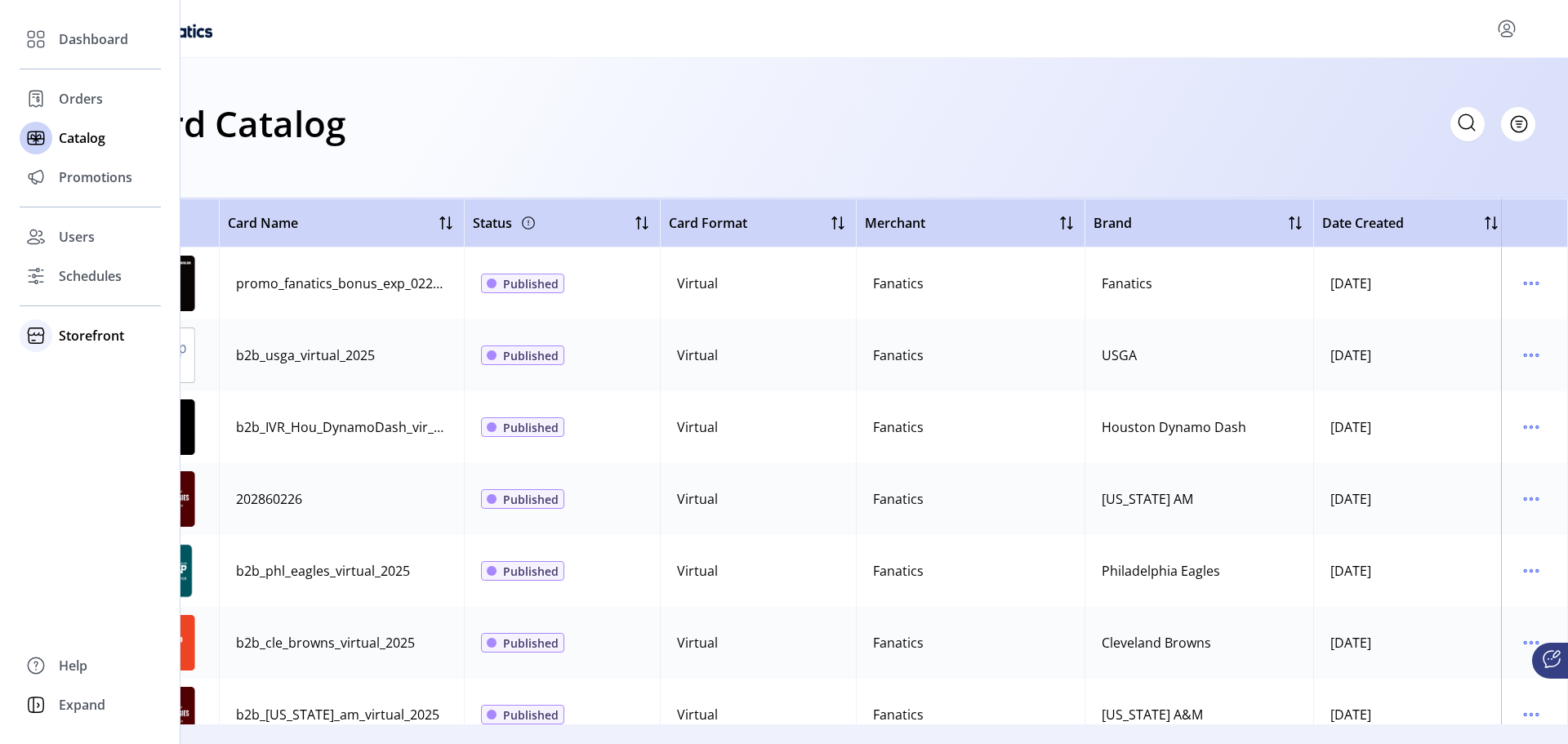
click at [79, 334] on span "Storefront" at bounding box center [91, 336] width 65 height 20
click at [81, 233] on span "Users" at bounding box center [76, 237] width 36 height 20
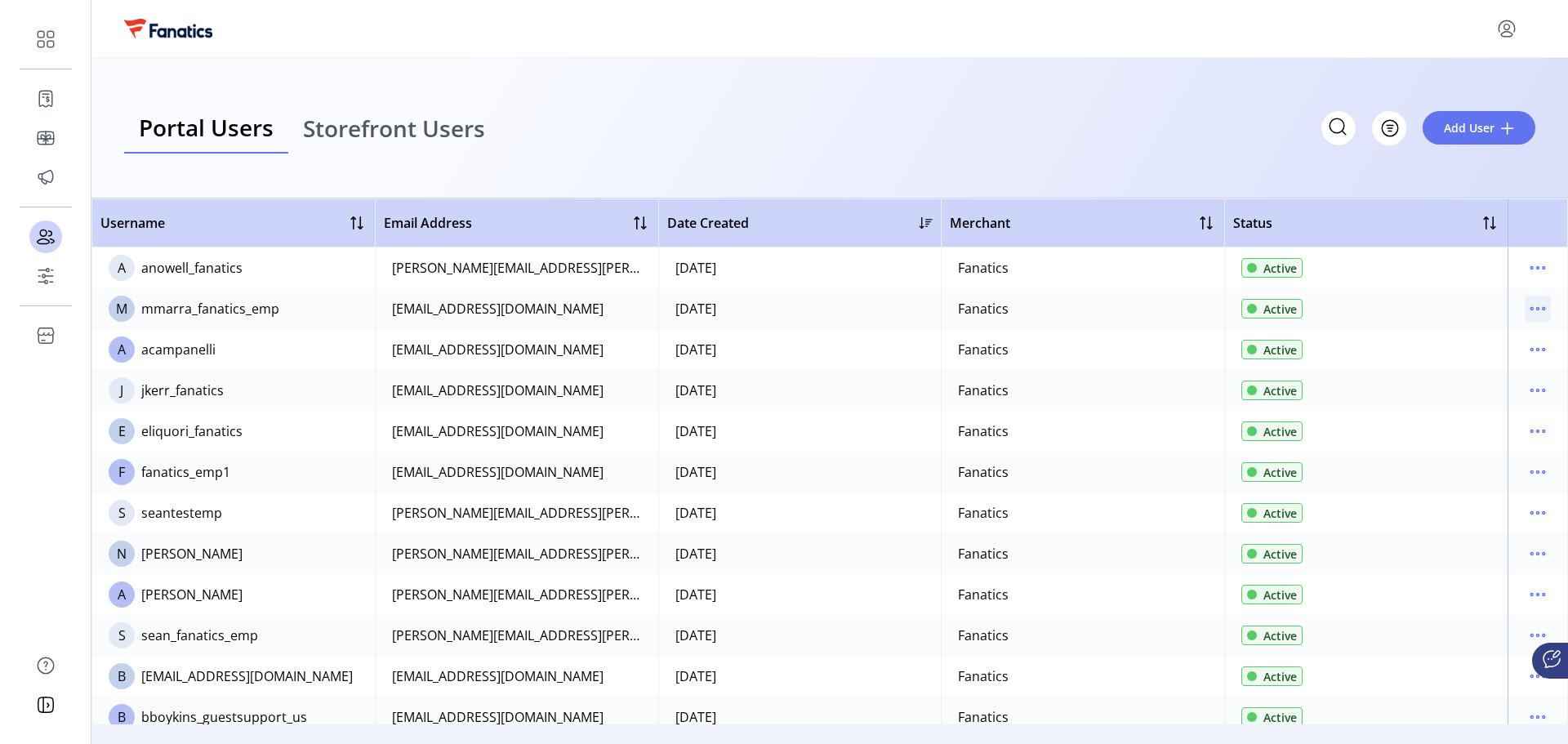
click at [1525, 313] on icon "menu" at bounding box center [1538, 309] width 26 height 26
click at [1044, 89] on div "Portal Users Storefront Users Filter Add User" at bounding box center [830, 128] width 1477 height 141
click at [1534, 349] on icon "menu" at bounding box center [1538, 350] width 26 height 26
click at [1525, 306] on icon "menu" at bounding box center [1538, 309] width 26 height 26
click at [1165, 139] on div "Portal Users Storefront Users Filter Add User" at bounding box center [830, 127] width 1412 height 50
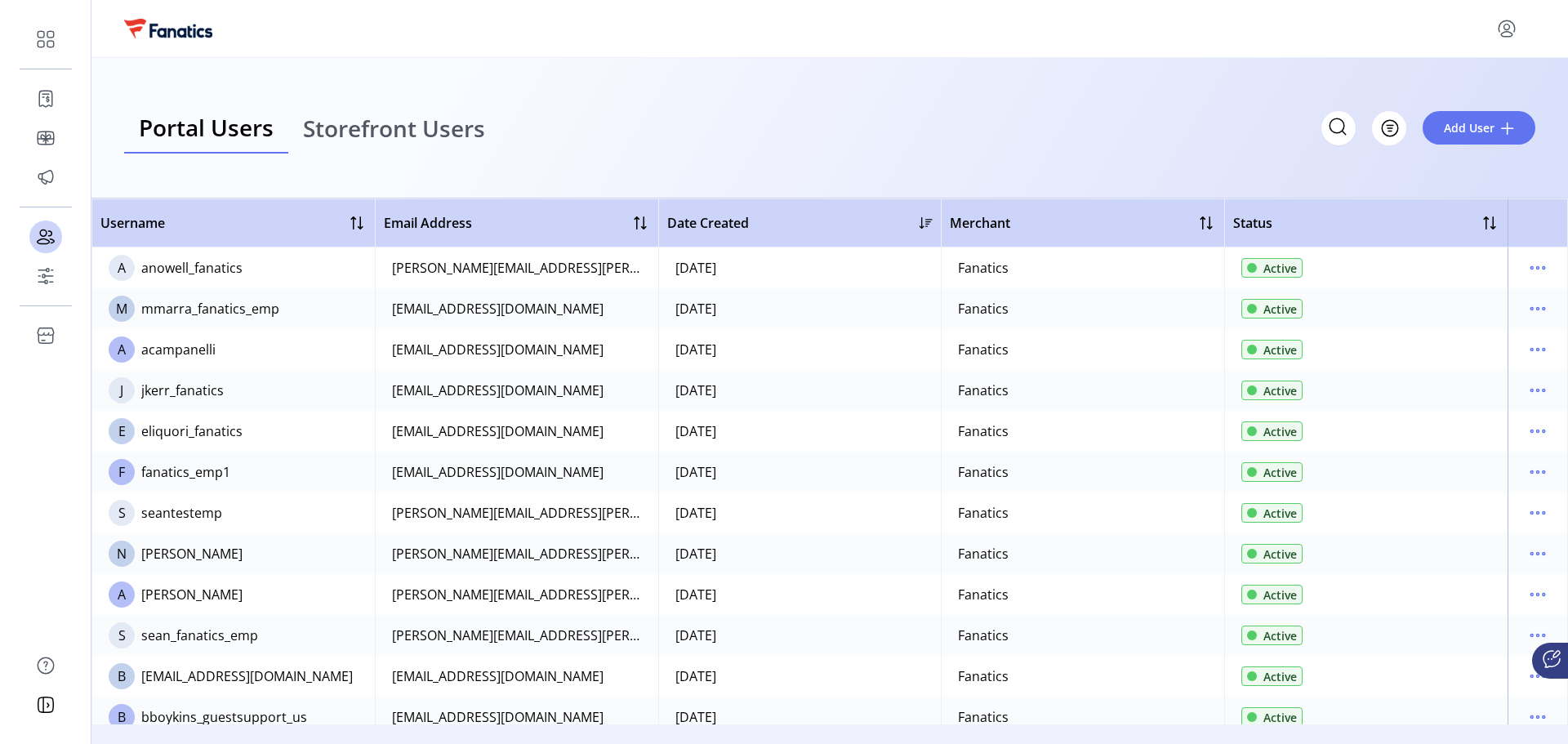
click at [838, 161] on div "Portal Users Storefront Users Filter Add User" at bounding box center [830, 128] width 1477 height 141
click at [599, 104] on div "Portal Users Storefront Users Filter Add User" at bounding box center [830, 127] width 1412 height 50
